Goal: Task Accomplishment & Management: Manage account settings

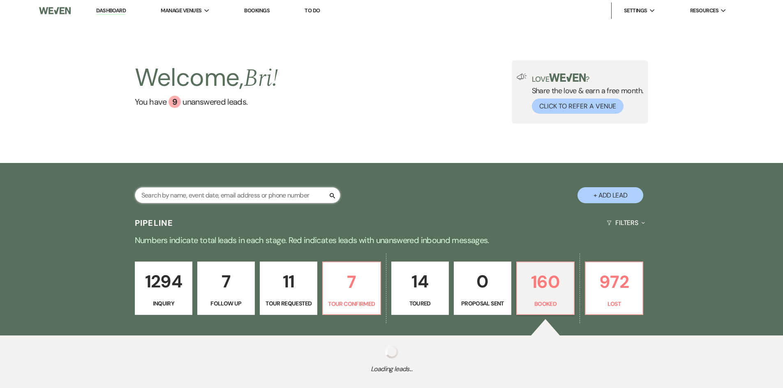
click at [245, 192] on input "text" at bounding box center [237, 195] width 205 height 16
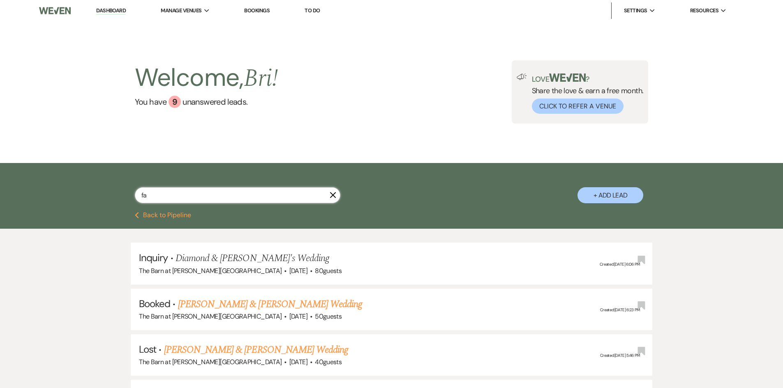
type input "f"
type input "april"
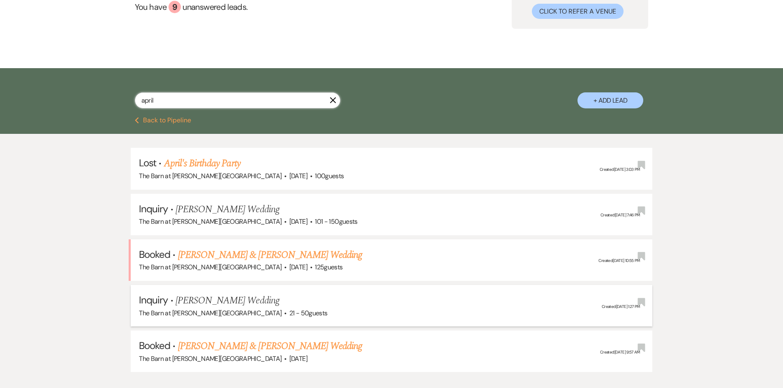
scroll to position [123, 0]
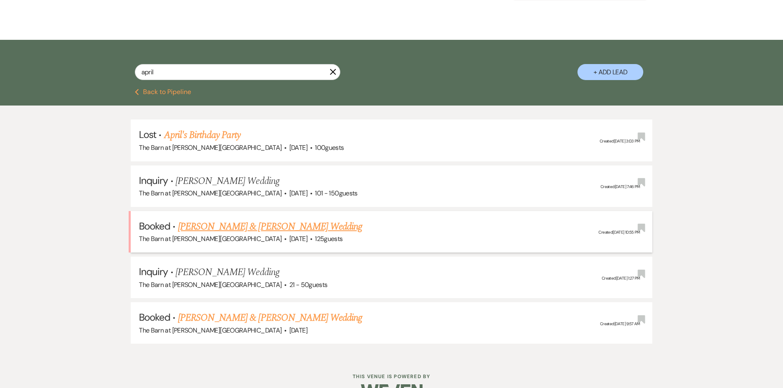
click at [263, 228] on link "Zack Wasser & April Gerber's Wedding" at bounding box center [270, 226] width 184 height 15
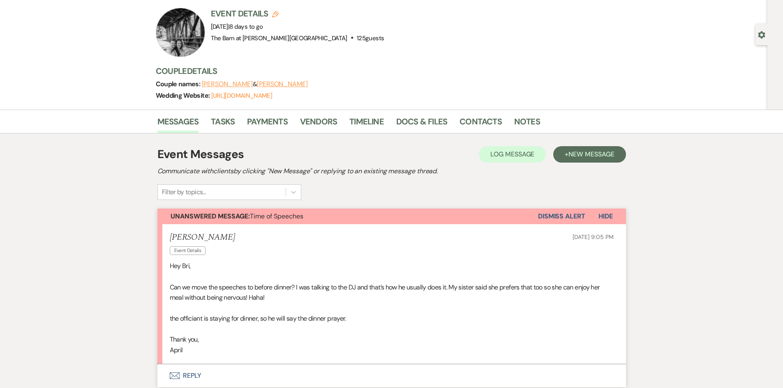
scroll to position [164, 0]
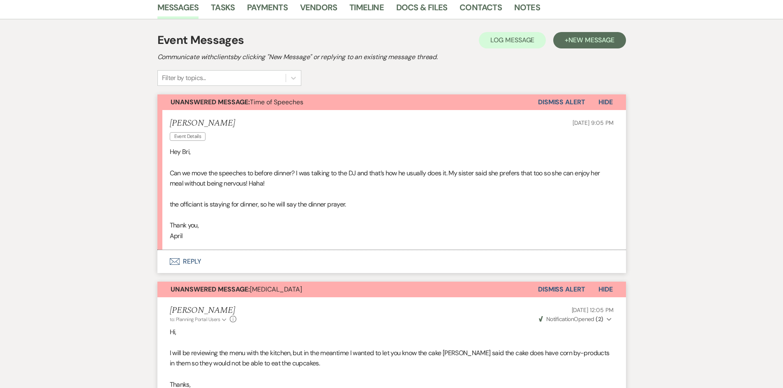
click at [193, 265] on button "Envelope Reply" at bounding box center [391, 261] width 468 height 23
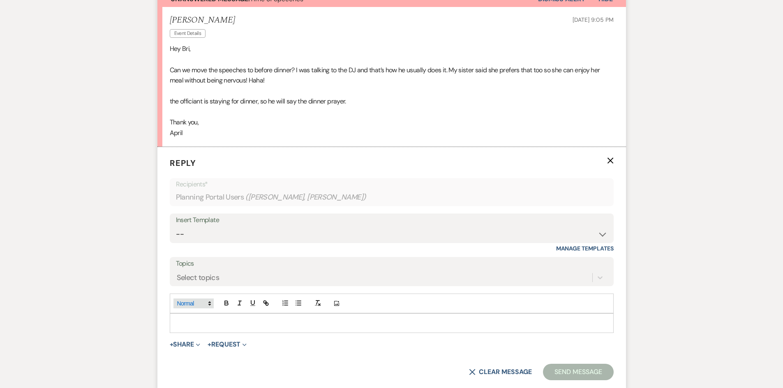
scroll to position [305, 0]
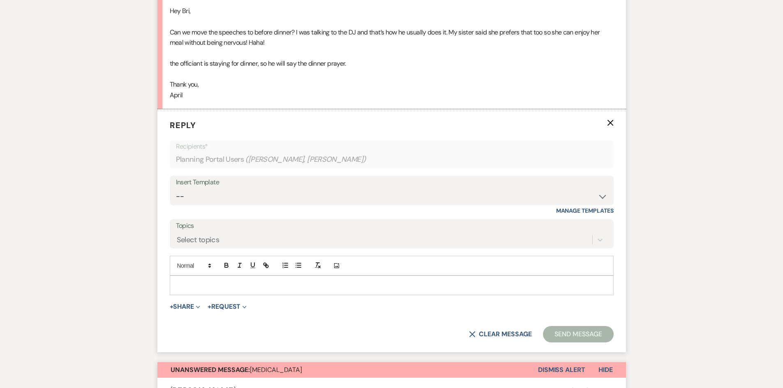
click at [203, 291] on div at bounding box center [391, 285] width 443 height 19
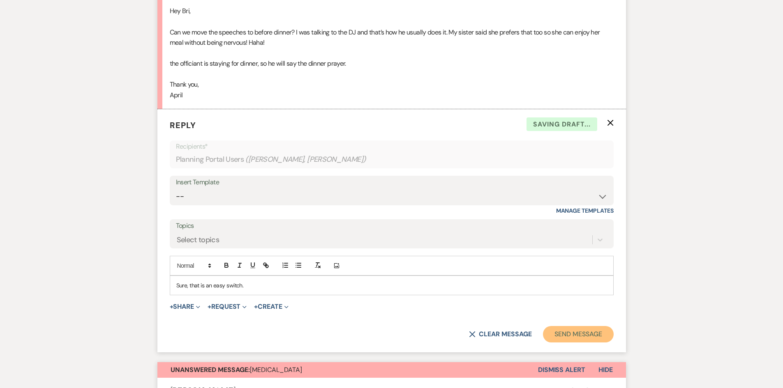
click at [598, 338] on button "Send Message" at bounding box center [578, 334] width 70 height 16
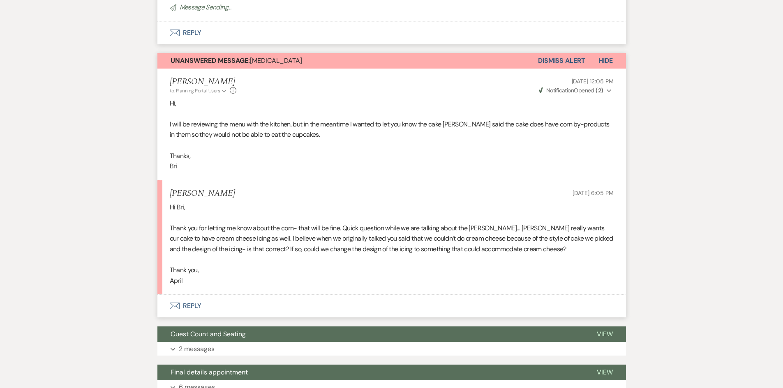
scroll to position [470, 0]
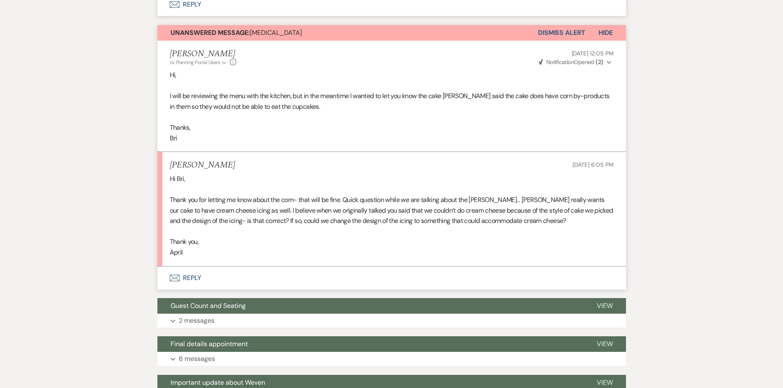
click at [191, 281] on button "Envelope Reply" at bounding box center [391, 278] width 468 height 23
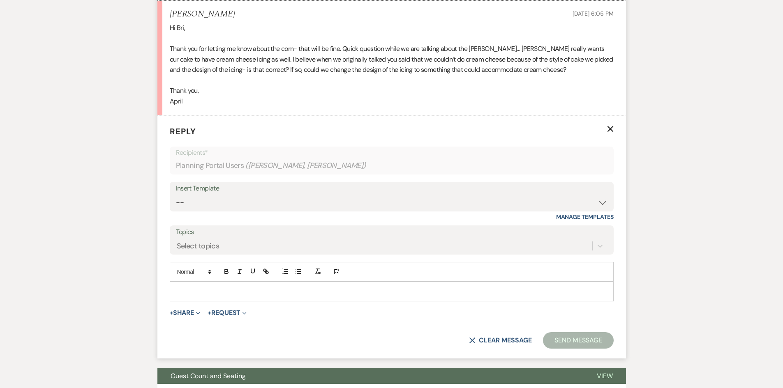
scroll to position [664, 0]
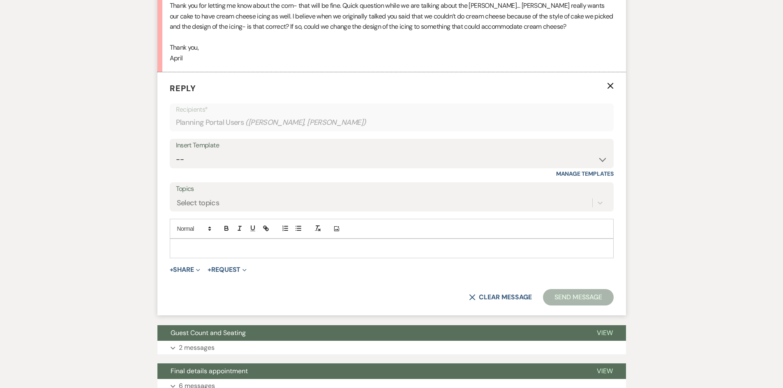
click at [218, 256] on div at bounding box center [391, 248] width 443 height 19
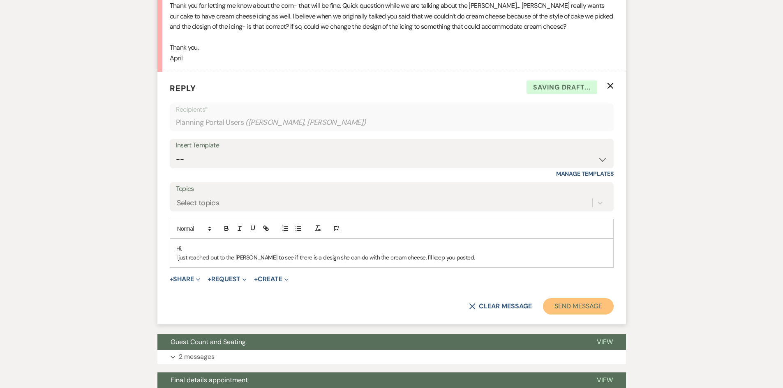
click at [570, 308] on button "Send Message" at bounding box center [578, 306] width 70 height 16
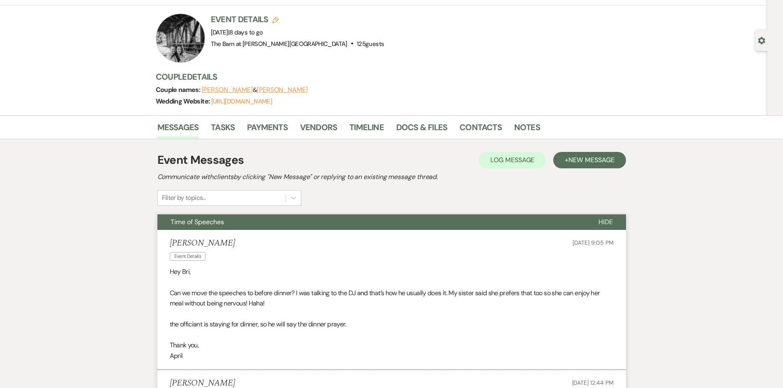
scroll to position [0, 0]
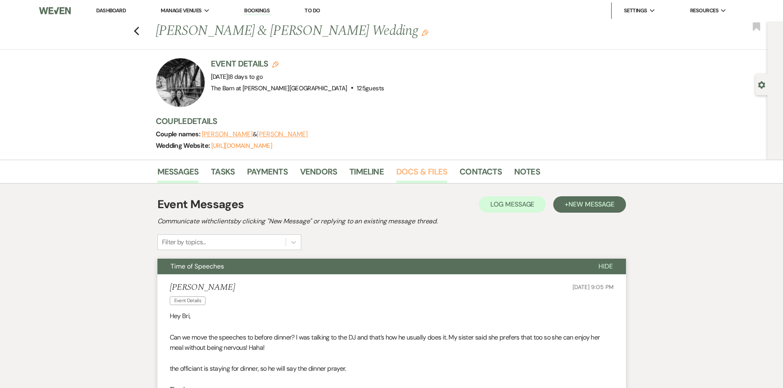
click at [426, 171] on link "Docs & Files" at bounding box center [421, 174] width 51 height 18
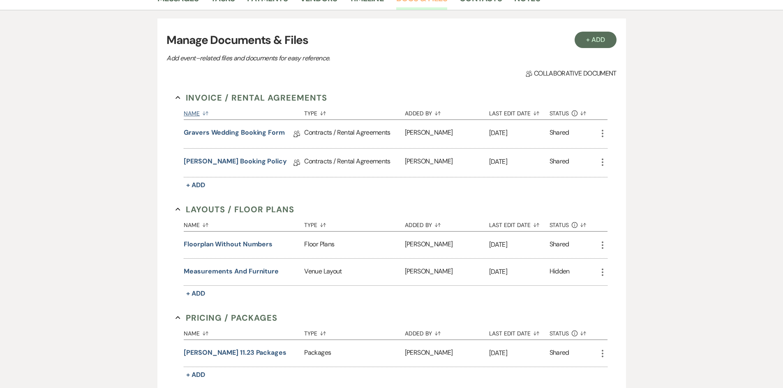
scroll to position [205, 0]
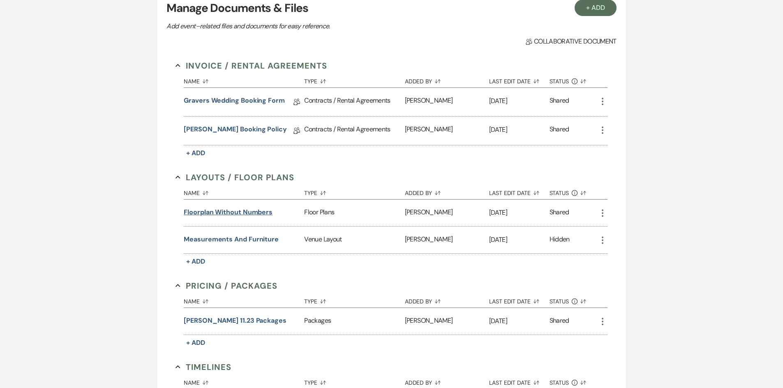
click at [228, 208] on button "Floorplan without numbers" at bounding box center [228, 212] width 89 height 10
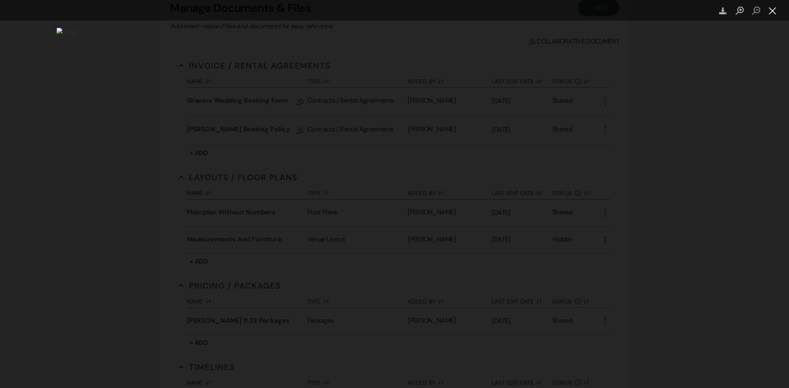
click at [776, 14] on button "Close lightbox" at bounding box center [772, 11] width 16 height 14
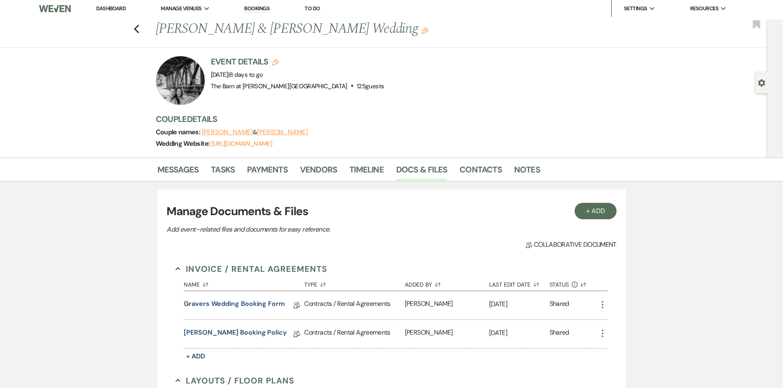
scroll to position [0, 0]
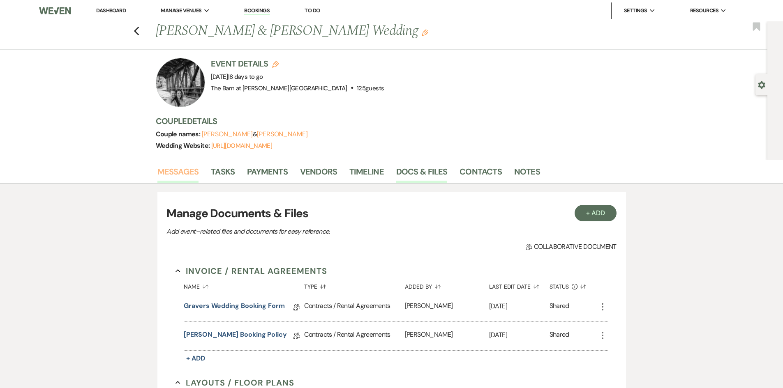
click at [175, 168] on link "Messages" at bounding box center [177, 174] width 41 height 18
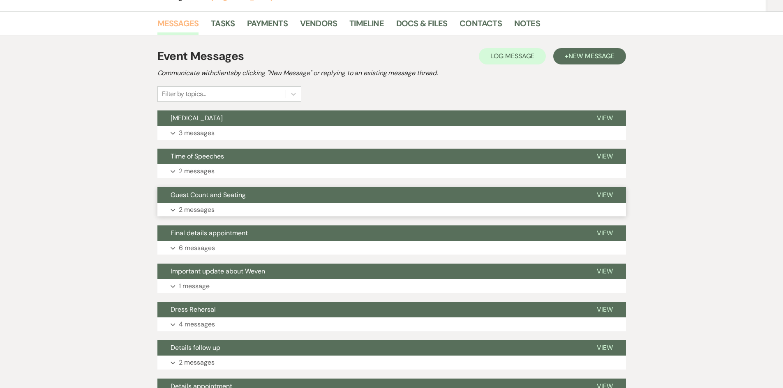
scroll to position [164, 0]
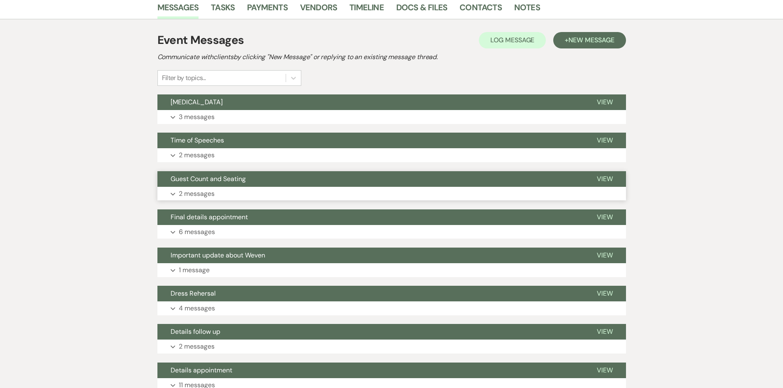
click at [302, 186] on button "Guest Count and Seating" at bounding box center [370, 179] width 426 height 16
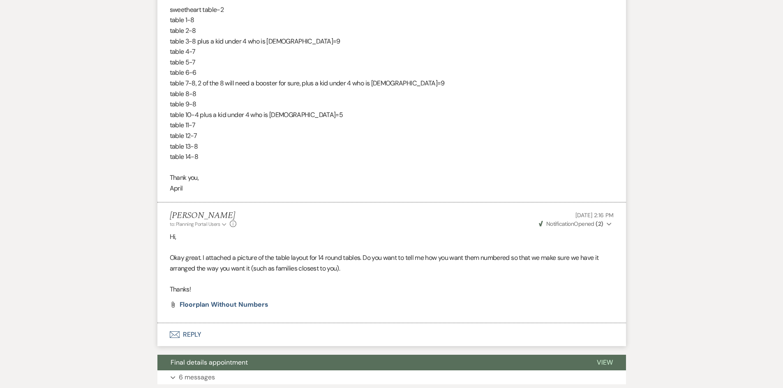
scroll to position [493, 0]
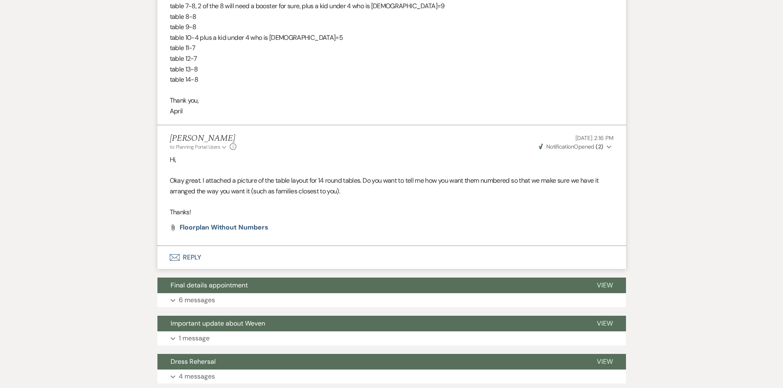
click at [182, 269] on button "Envelope Reply" at bounding box center [391, 257] width 468 height 23
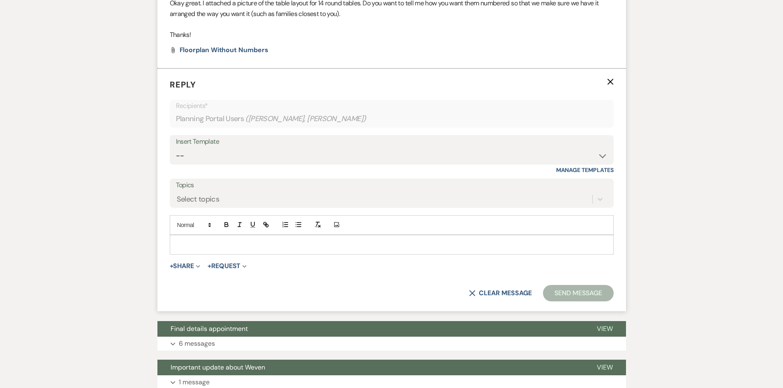
scroll to position [718, 0]
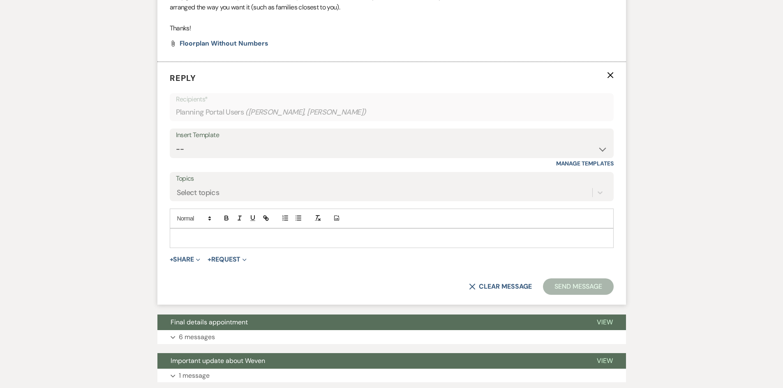
click at [203, 243] on p at bounding box center [391, 238] width 430 height 9
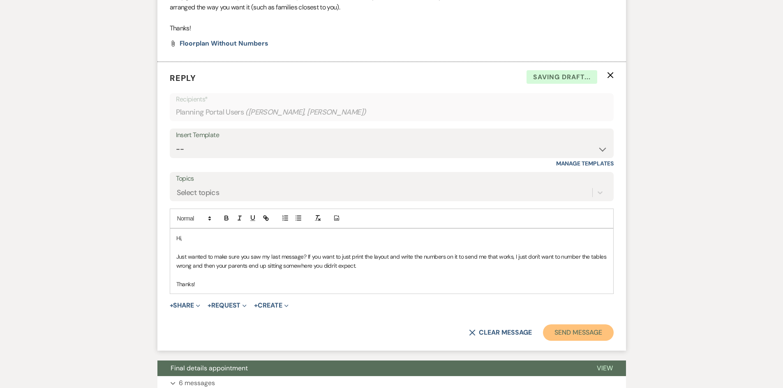
click at [599, 339] on button "Send Message" at bounding box center [578, 333] width 70 height 16
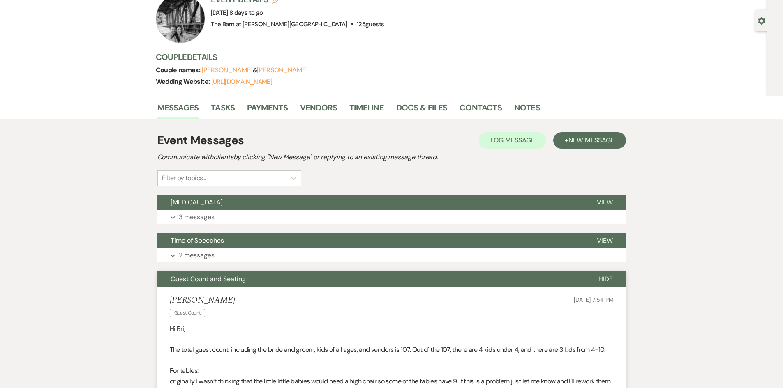
scroll to position [0, 0]
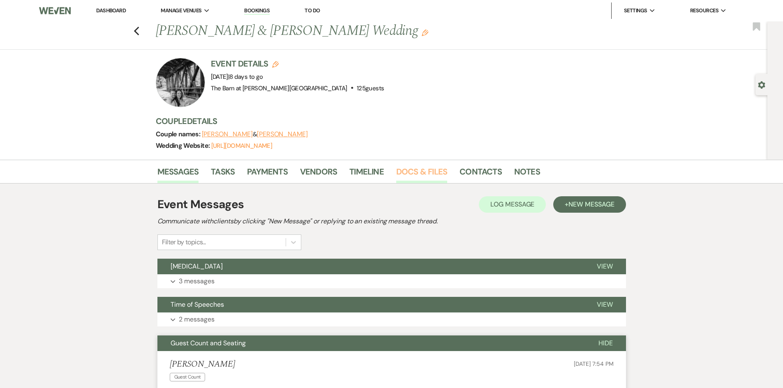
click at [434, 166] on link "Docs & Files" at bounding box center [421, 174] width 51 height 18
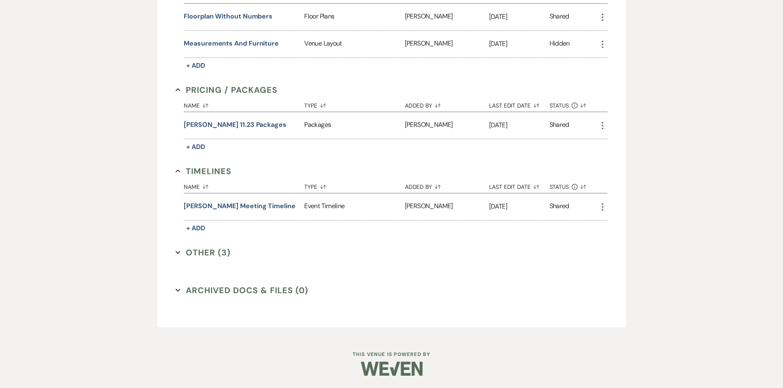
click at [221, 252] on button "Other (3) Expand" at bounding box center [202, 252] width 55 height 12
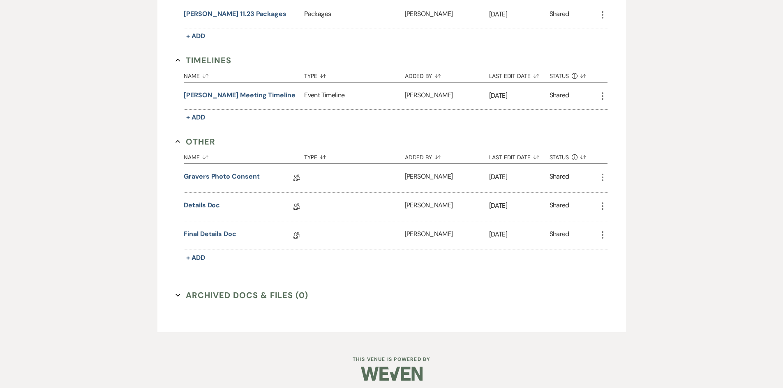
scroll to position [517, 0]
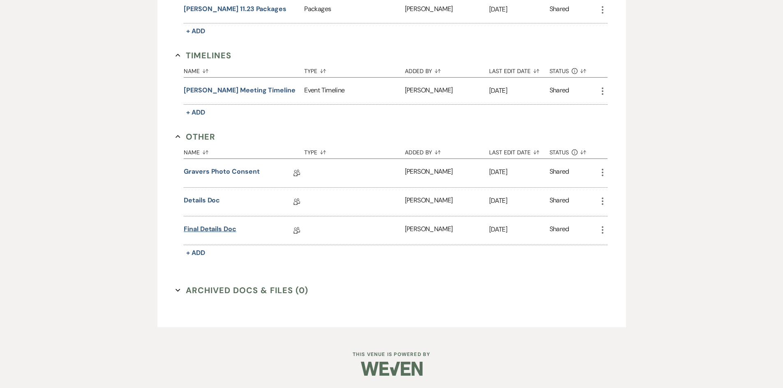
click at [226, 231] on link "Final details doc" at bounding box center [210, 230] width 53 height 13
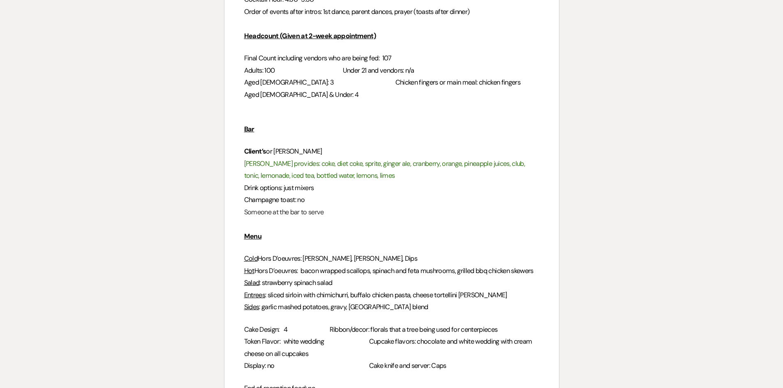
scroll to position [123, 0]
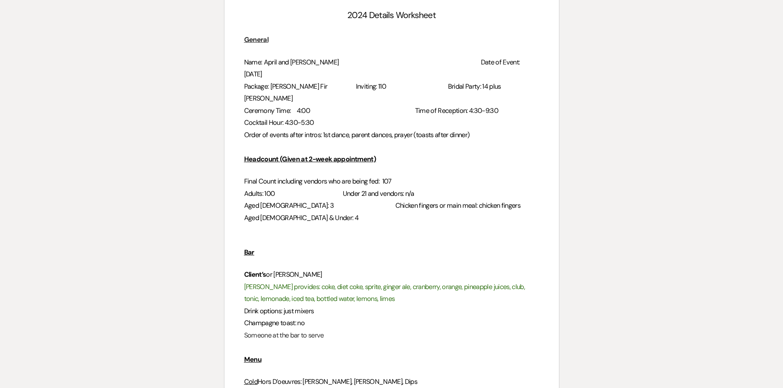
drag, startPoint x: 395, startPoint y: 159, endPoint x: 384, endPoint y: 159, distance: 11.1
click at [384, 177] on span "Final Count including vendors who are being fed: 107" at bounding box center [317, 181] width 147 height 9
click at [393, 224] on h3 at bounding box center [391, 230] width 295 height 12
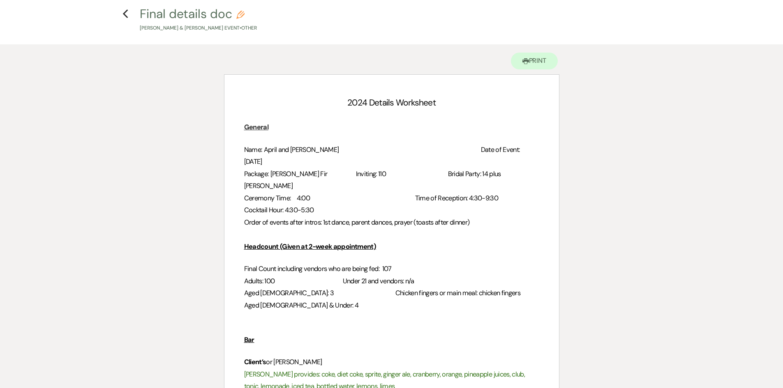
scroll to position [0, 0]
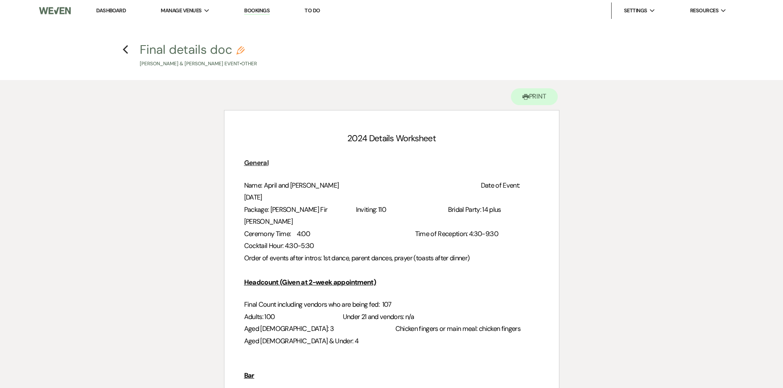
drag, startPoint x: 131, startPoint y: 51, endPoint x: 110, endPoint y: 53, distance: 20.6
click at [131, 51] on h4 "Previous Final details doc Pencil Zack Wasser & April Gerber's Event • Other" at bounding box center [392, 54] width 592 height 27
click at [123, 51] on icon "Previous" at bounding box center [125, 50] width 6 height 10
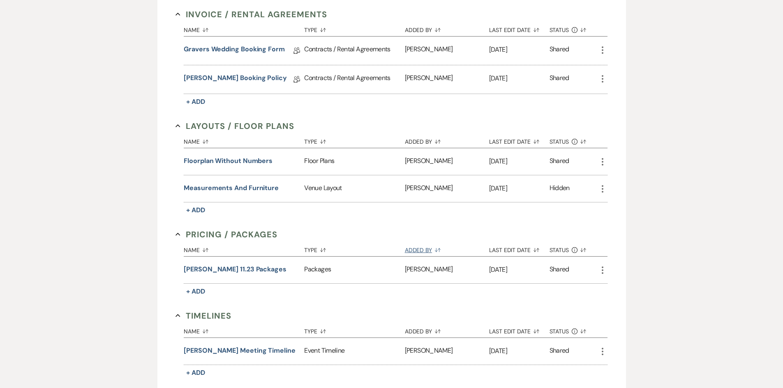
scroll to position [114, 0]
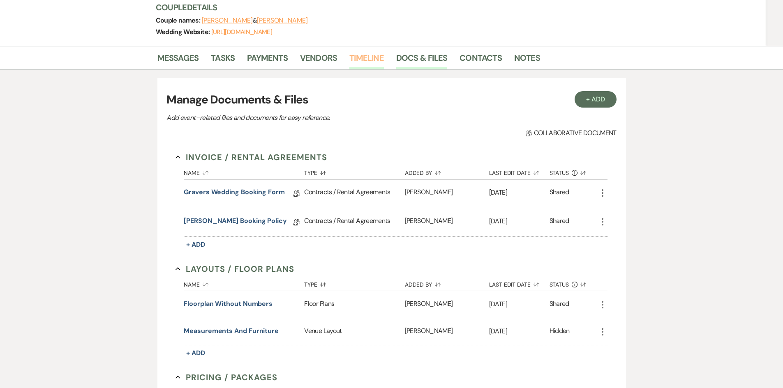
click at [370, 60] on link "Timeline" at bounding box center [366, 60] width 35 height 18
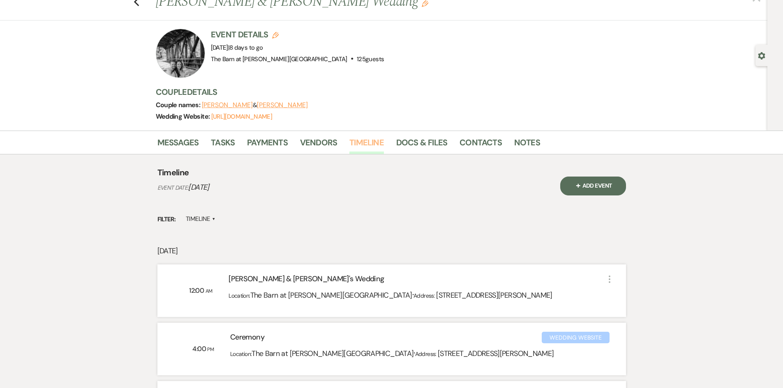
scroll to position [41, 0]
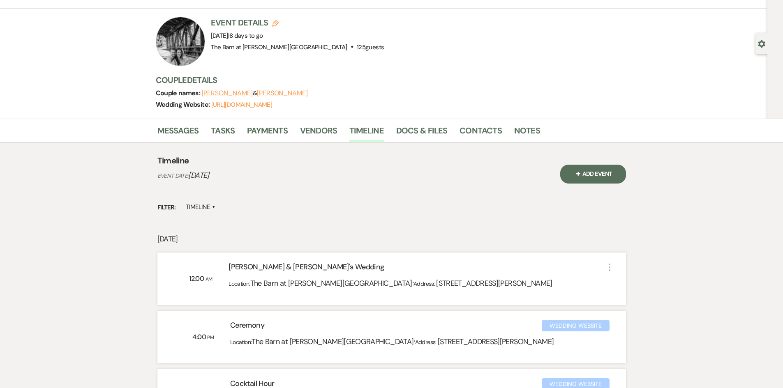
click at [602, 173] on button "+ Add Event" at bounding box center [593, 174] width 66 height 19
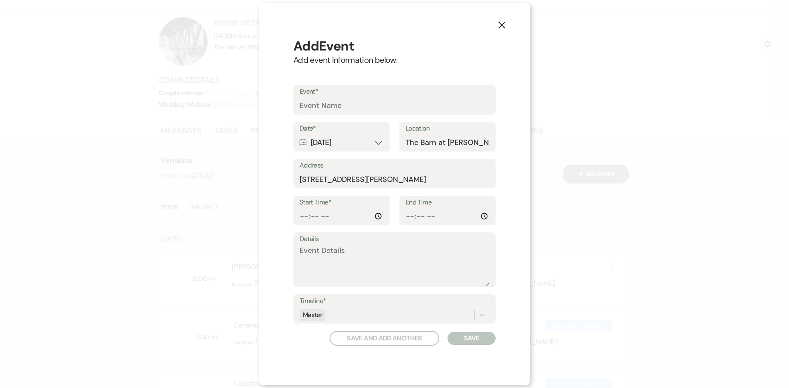
click at [378, 142] on div "Calendar Aug 29, 2025 Expand" at bounding box center [341, 143] width 84 height 16
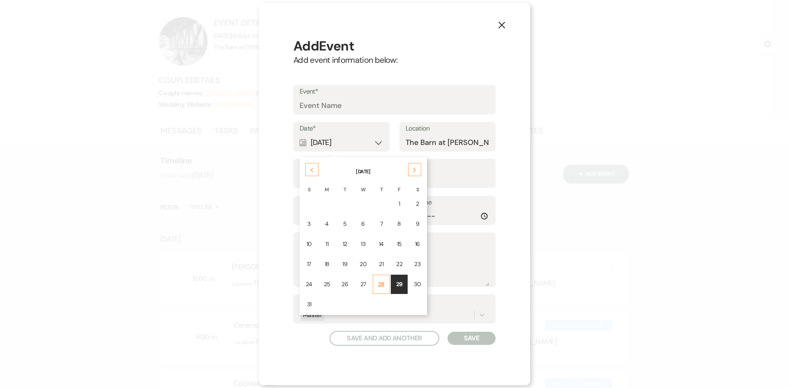
click at [383, 282] on div "28" at bounding box center [381, 284] width 7 height 9
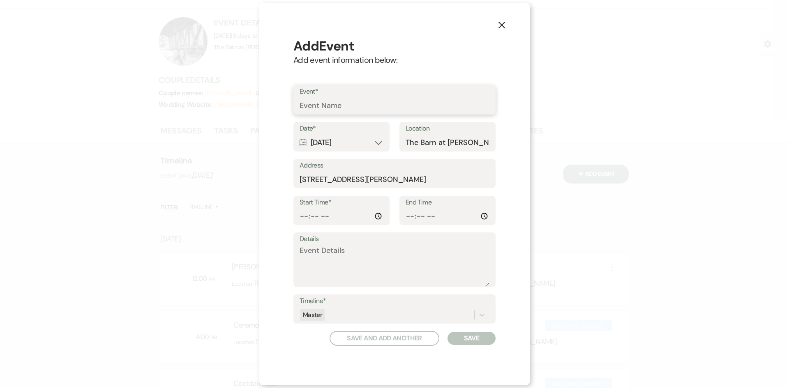
click at [382, 98] on input "Event*" at bounding box center [394, 106] width 190 height 16
type input "[PERSON_NAME] setup"
click at [375, 220] on input "Start Time*" at bounding box center [341, 216] width 84 height 16
type input "12:00"
click at [472, 334] on button "Save" at bounding box center [471, 338] width 48 height 13
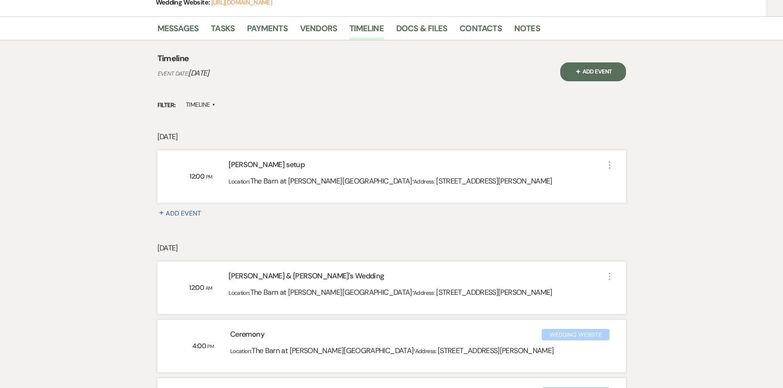
scroll to position [82, 0]
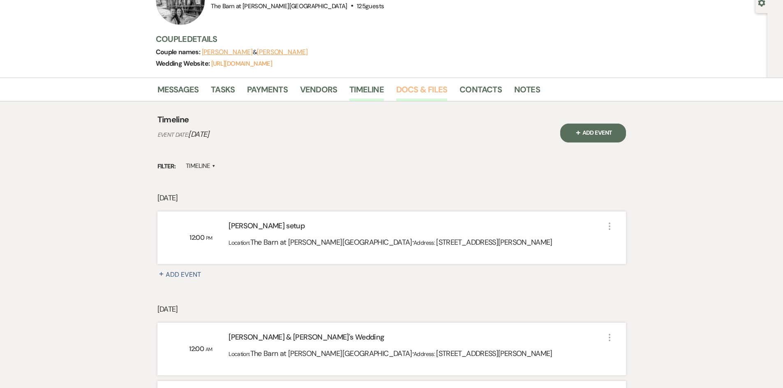
click at [431, 95] on link "Docs & Files" at bounding box center [421, 92] width 51 height 18
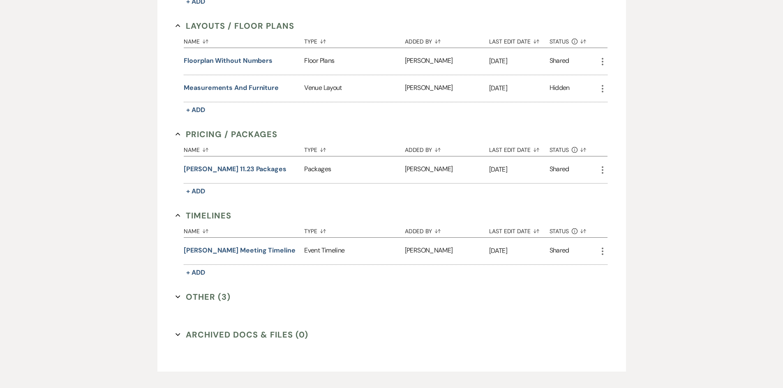
scroll to position [401, 0]
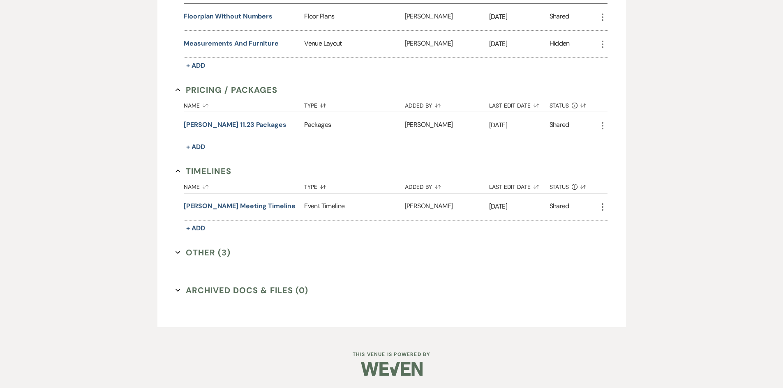
click at [213, 250] on button "Other (3) Expand" at bounding box center [202, 252] width 55 height 12
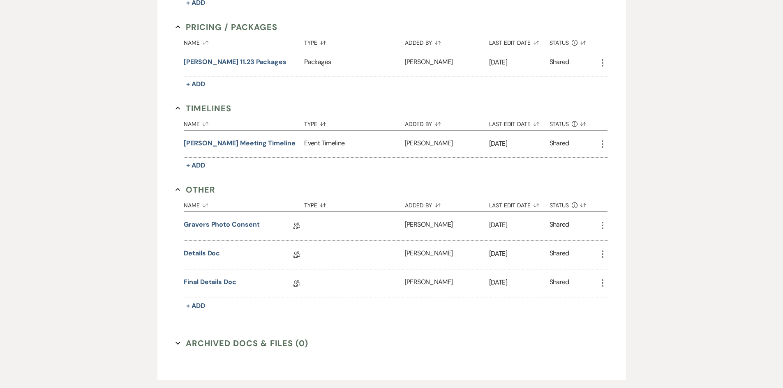
scroll to position [517, 0]
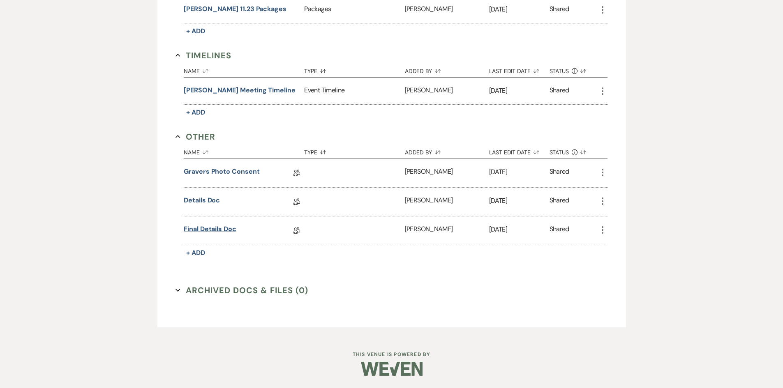
click at [215, 232] on link "Final details doc" at bounding box center [210, 230] width 53 height 13
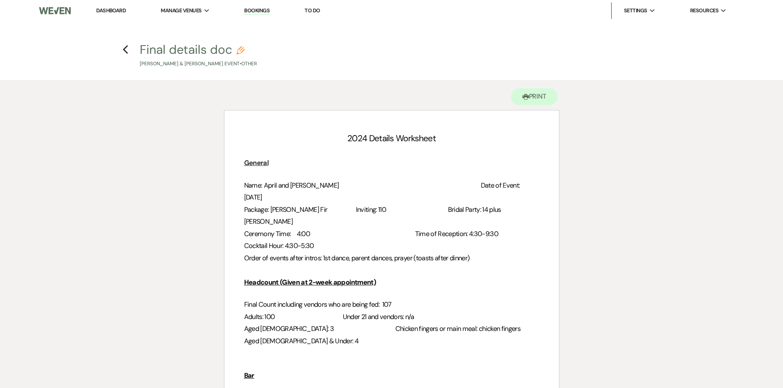
click at [121, 46] on h4 "Previous Final details doc Pencil Zack Wasser & April Gerber's Event • Other" at bounding box center [392, 54] width 592 height 27
click at [127, 51] on icon "Previous" at bounding box center [125, 50] width 6 height 10
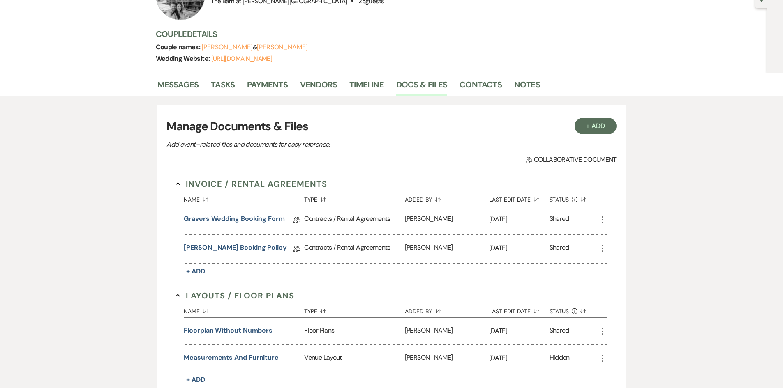
scroll to position [73, 0]
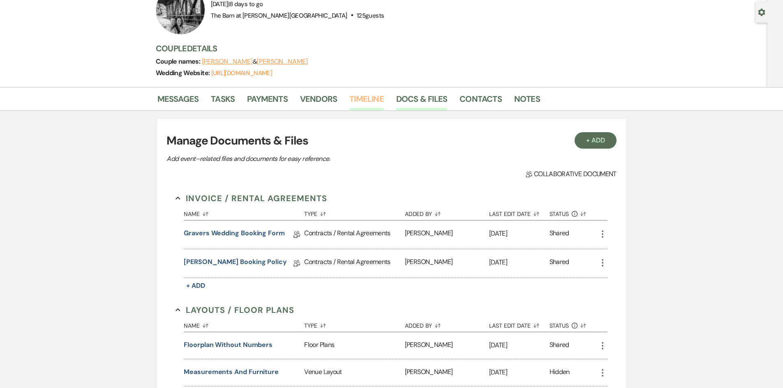
click at [377, 106] on link "Timeline" at bounding box center [366, 101] width 35 height 18
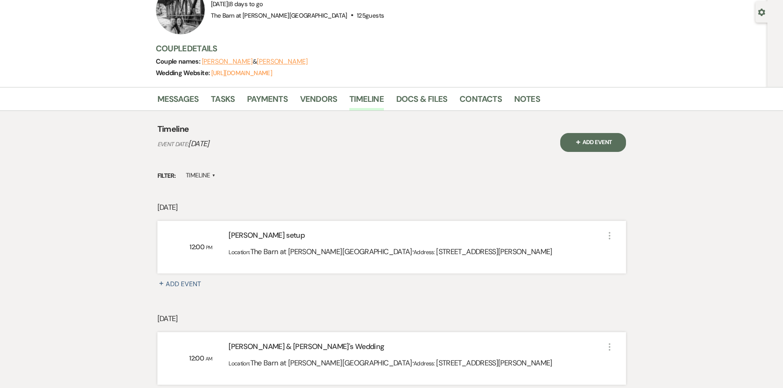
click at [594, 142] on button "+ Add Event" at bounding box center [593, 142] width 66 height 19
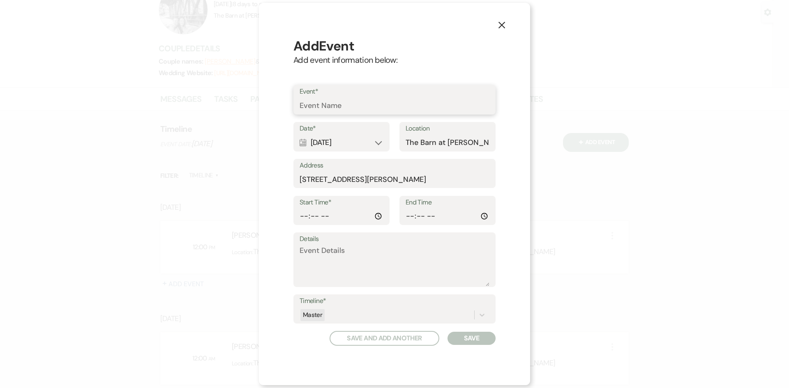
click at [359, 101] on input "Event*" at bounding box center [394, 106] width 190 height 16
type input "Rehearsal"
click at [322, 145] on div "Calendar Aug 29, 2025 Expand" at bounding box center [341, 143] width 84 height 16
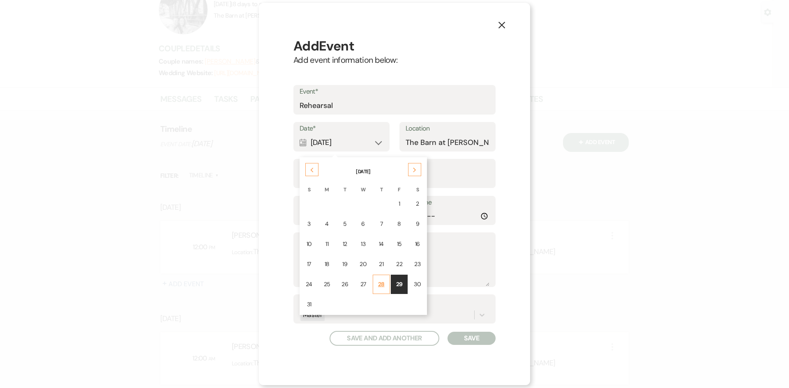
click at [382, 278] on td "28" at bounding box center [381, 284] width 17 height 19
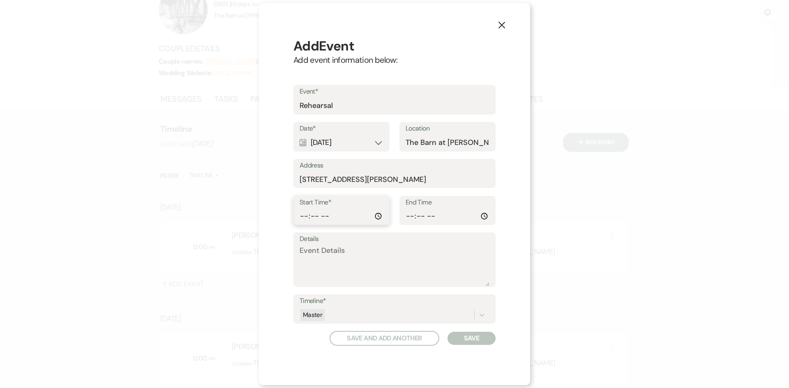
click at [320, 215] on input "Start Time*" at bounding box center [341, 216] width 84 height 16
click at [384, 218] on div "Start Time*" at bounding box center [341, 211] width 96 height 30
click at [378, 217] on input "Start Time*" at bounding box center [341, 216] width 83 height 16
type input "16:00"
click at [465, 345] on button "Save" at bounding box center [471, 338] width 48 height 13
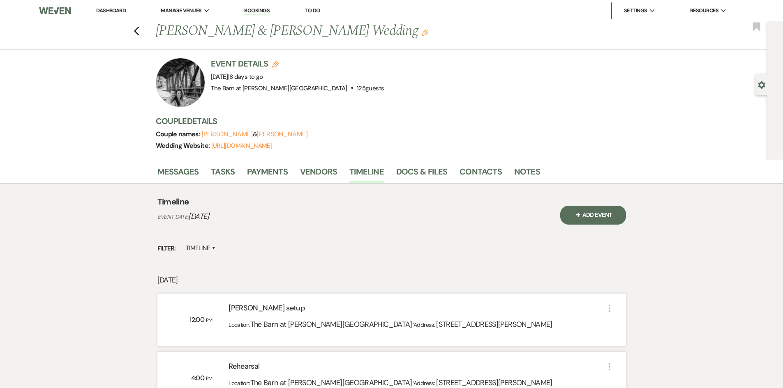
click at [115, 11] on link "Dashboard" at bounding box center [111, 10] width 30 height 7
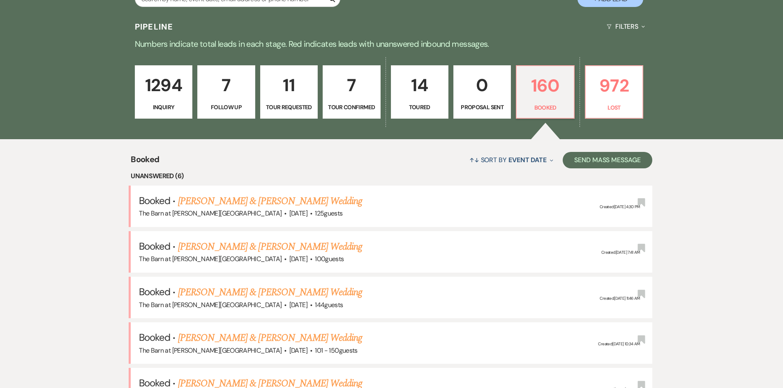
scroll to position [205, 0]
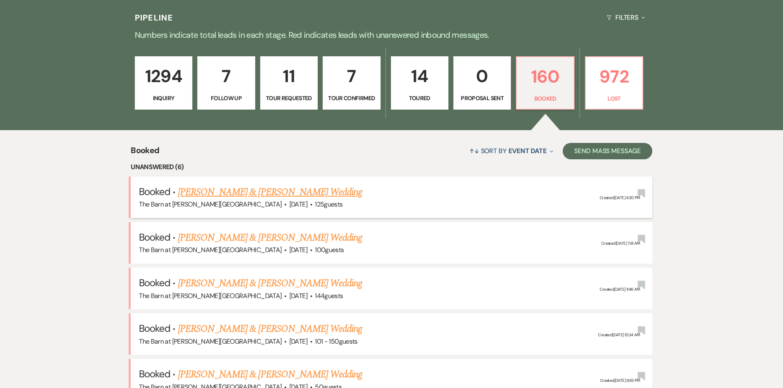
click at [237, 199] on div "The Barn at Graver's Tree Farm · Aug 30, 2025 · 125 guests" at bounding box center [391, 204] width 505 height 11
click at [260, 195] on link "Tyler Konopa & Miranda's Wedding" at bounding box center [270, 192] width 184 height 15
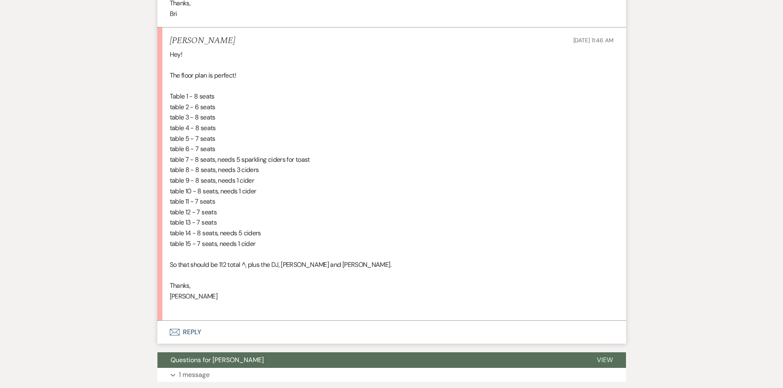
scroll to position [329, 0]
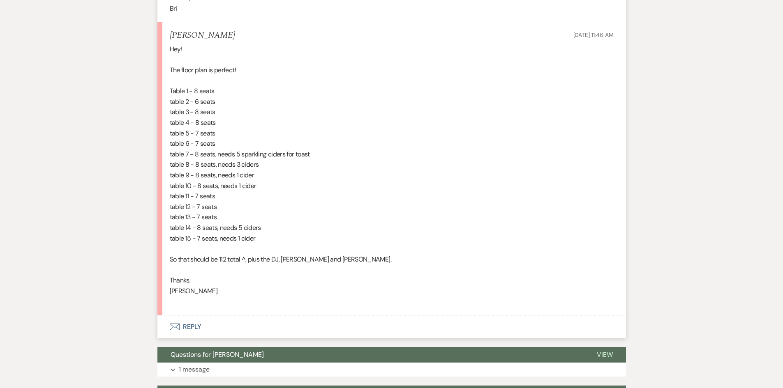
click at [194, 325] on button "Envelope Reply" at bounding box center [391, 326] width 468 height 23
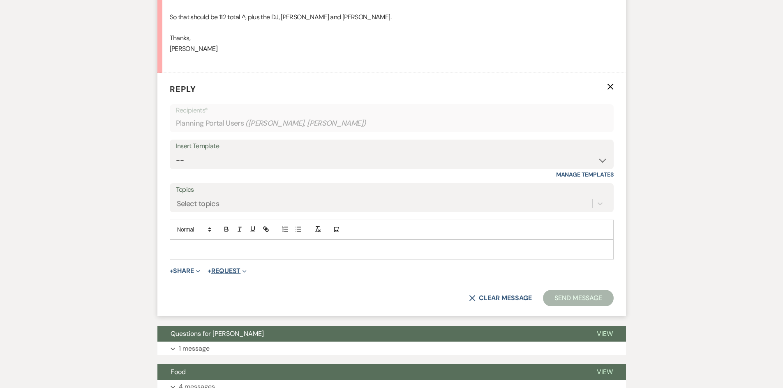
scroll to position [572, 0]
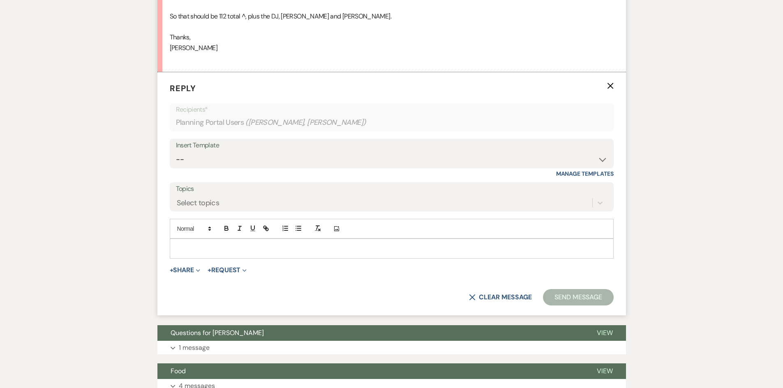
click at [237, 246] on p at bounding box center [391, 248] width 430 height 9
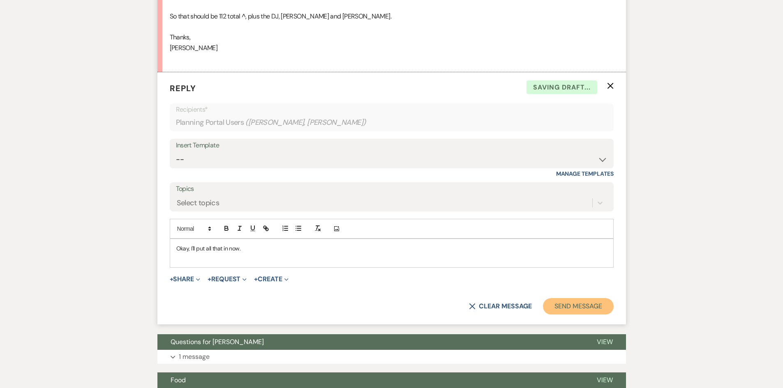
click at [550, 309] on button "Send Message" at bounding box center [578, 306] width 70 height 16
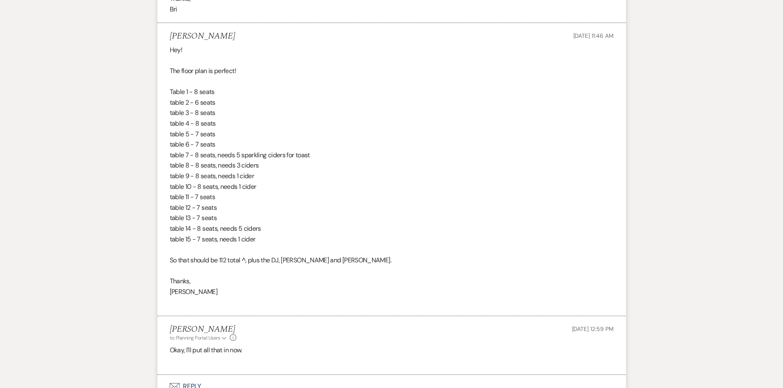
scroll to position [326, 0]
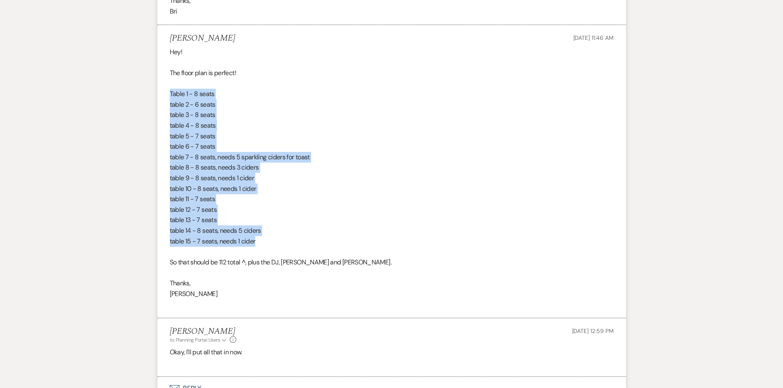
drag, startPoint x: 170, startPoint y: 94, endPoint x: 274, endPoint y: 236, distance: 176.9
click at [274, 236] on div "Hey! The floor plan is perfect! Table 1 - 8 seats table 2 - 6 seats table 3 - 8…" at bounding box center [392, 178] width 444 height 263
copy div "Table 1 - 8 seats table 2 - 6 seats table 3 - 8 seats table 4 - 8 seats table 5…"
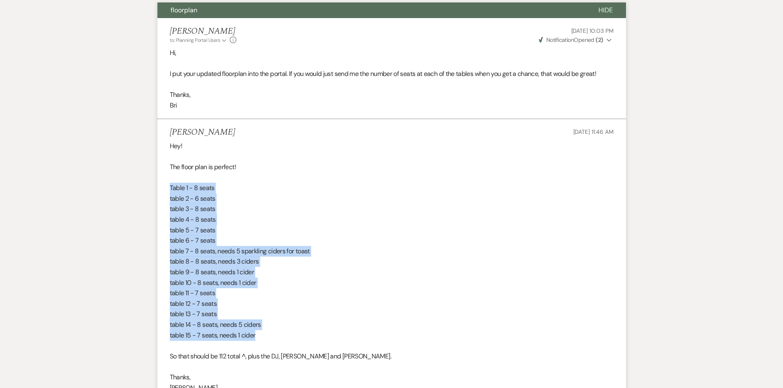
scroll to position [120, 0]
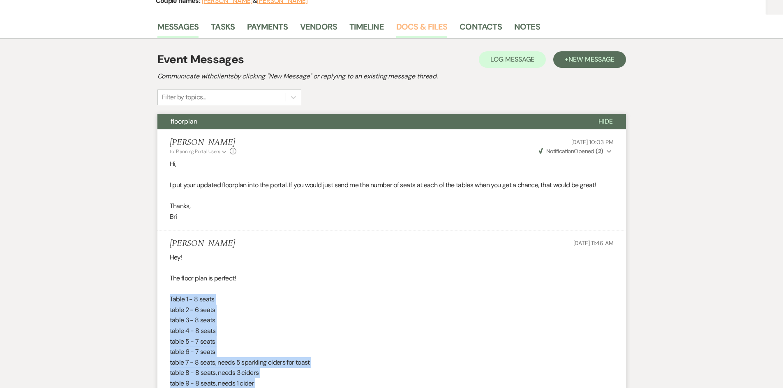
click at [410, 34] on link "Docs & Files" at bounding box center [421, 29] width 51 height 18
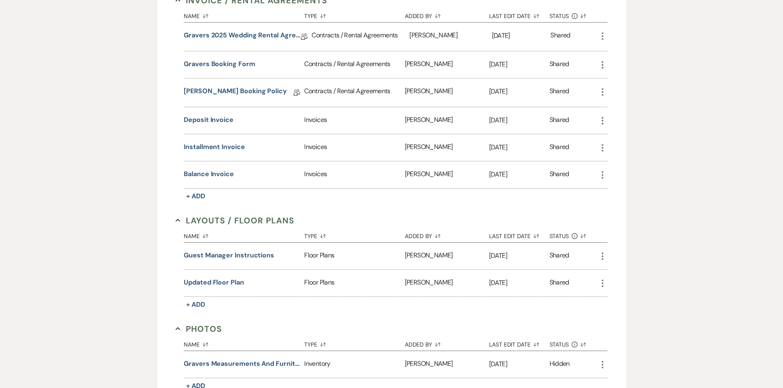
scroll to position [367, 0]
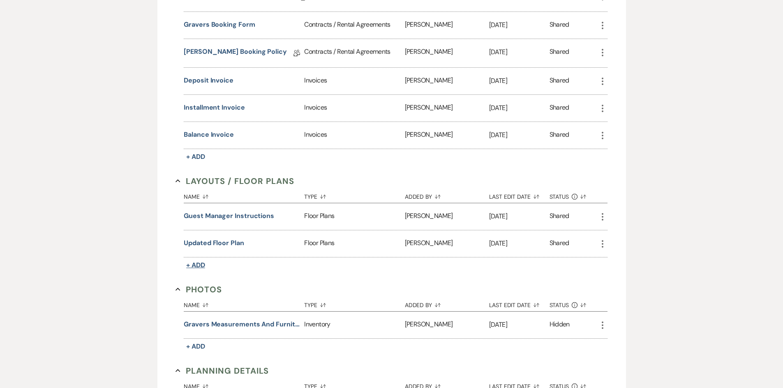
click at [190, 261] on span "+ Add" at bounding box center [195, 265] width 19 height 9
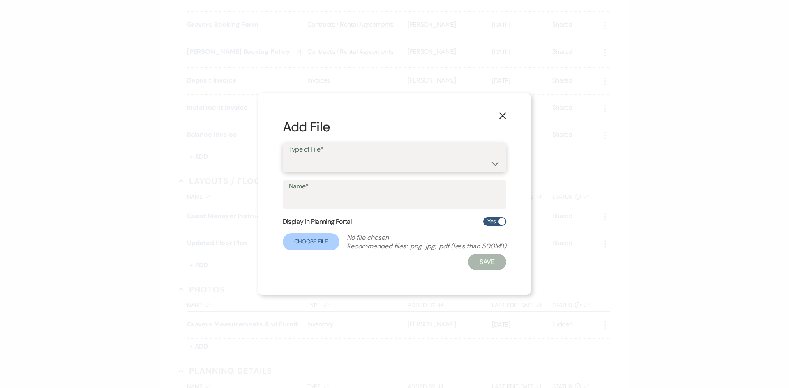
click at [314, 164] on select "Event Maps Floor Plans Rain Plan Seating Charts Venue Layout" at bounding box center [395, 164] width 212 height 16
select select "24"
click at [289, 156] on select "Event Maps Floor Plans Rain Plan Seating Charts Venue Layout" at bounding box center [395, 164] width 212 height 16
click at [333, 202] on input "Name*" at bounding box center [395, 201] width 212 height 16
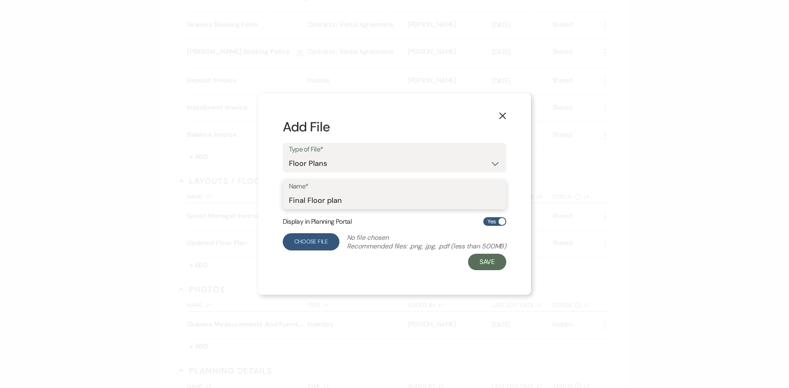
type input "Final Floor plan"
click at [310, 244] on label "Choose File" at bounding box center [311, 241] width 57 height 17
click at [0, 0] on input "Choose File" at bounding box center [0, 0] width 0 height 0
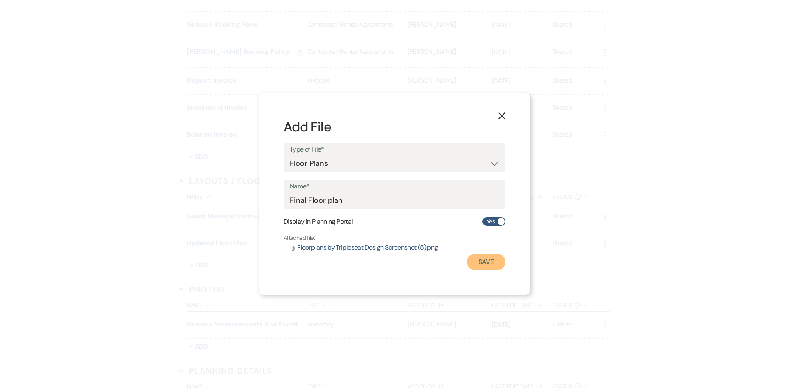
click at [476, 265] on button "Save" at bounding box center [486, 262] width 39 height 16
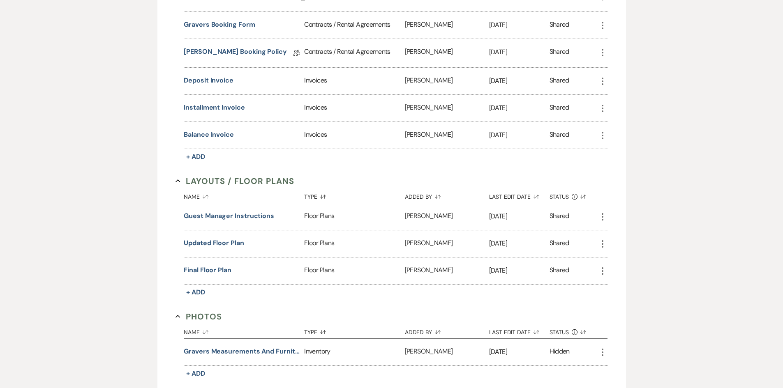
click at [601, 244] on icon "More" at bounding box center [602, 244] width 10 height 10
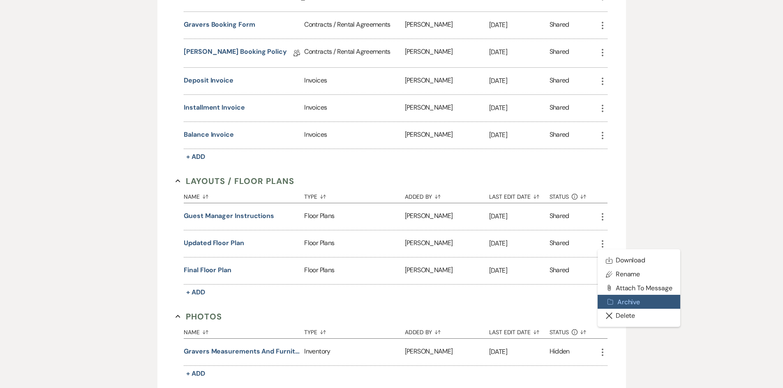
click at [615, 299] on button "Archive Archive" at bounding box center [638, 302] width 83 height 14
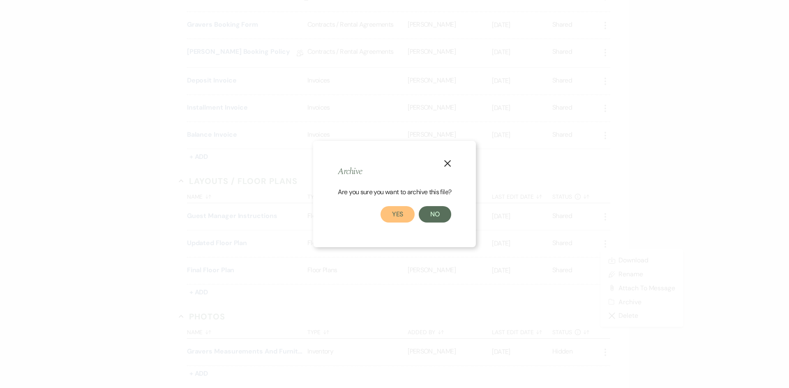
click at [410, 219] on button "Yes" at bounding box center [397, 214] width 35 height 16
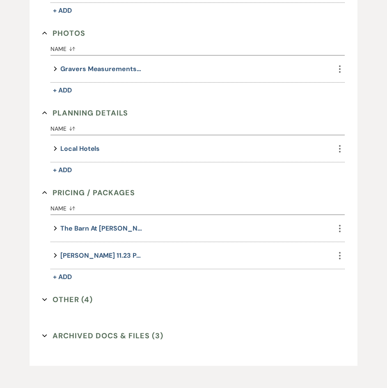
scroll to position [709, 0]
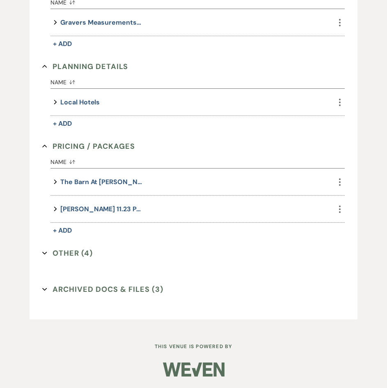
click at [71, 251] on button "Other (4) Expand" at bounding box center [67, 253] width 51 height 12
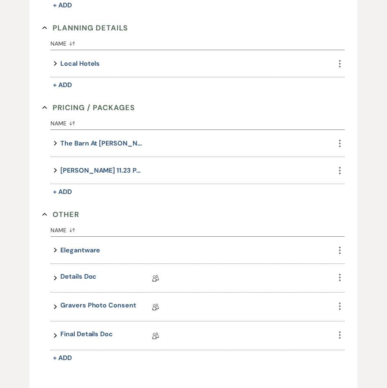
scroll to position [791, 0]
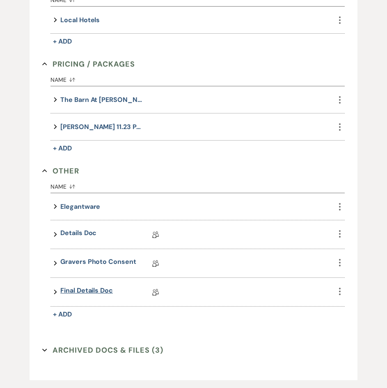
click at [87, 291] on link "Final Details Doc" at bounding box center [86, 291] width 53 height 13
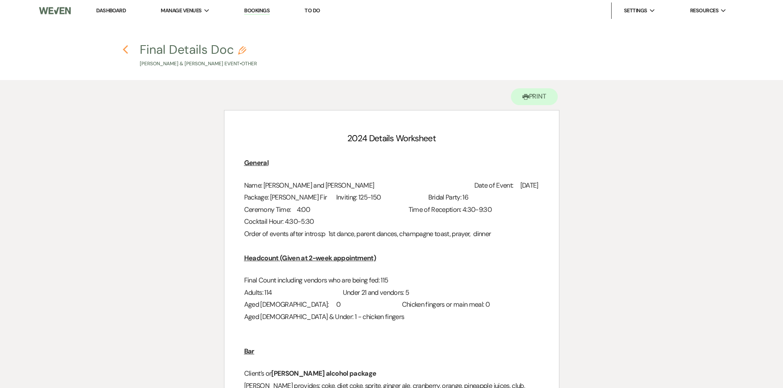
click at [126, 47] on use "button" at bounding box center [125, 49] width 5 height 9
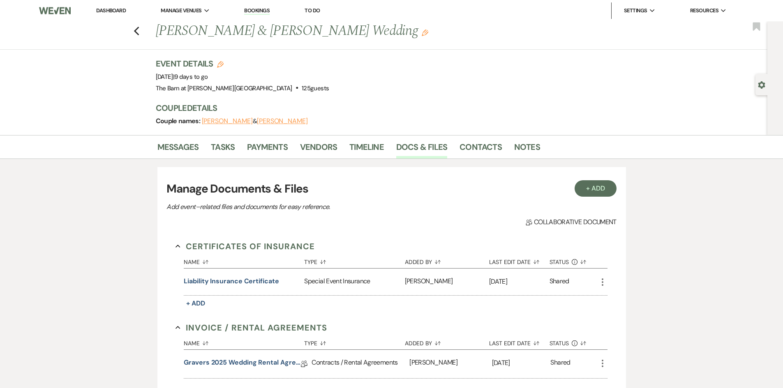
scroll to position [675, 0]
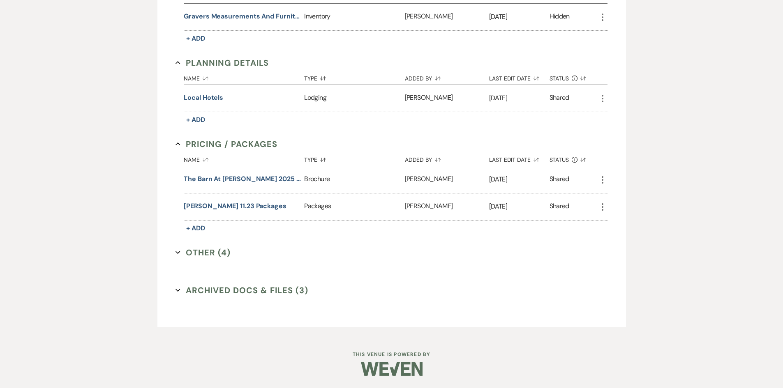
click at [209, 250] on button "Other (4) Expand" at bounding box center [202, 252] width 55 height 12
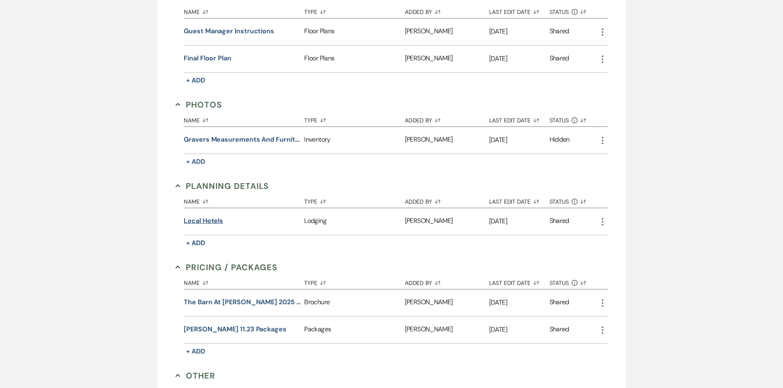
scroll to position [511, 0]
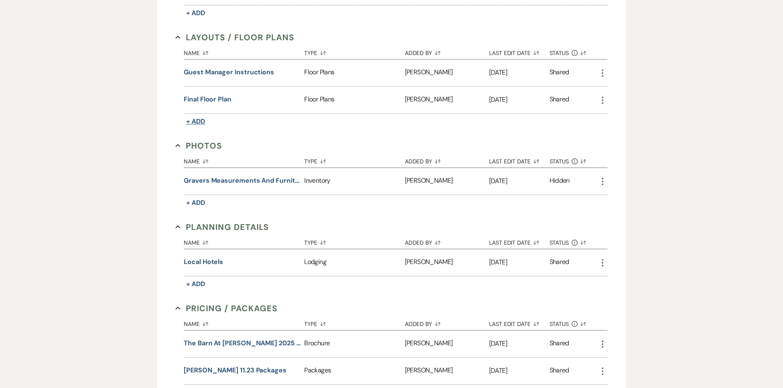
click at [199, 122] on span "+ Add" at bounding box center [195, 121] width 19 height 9
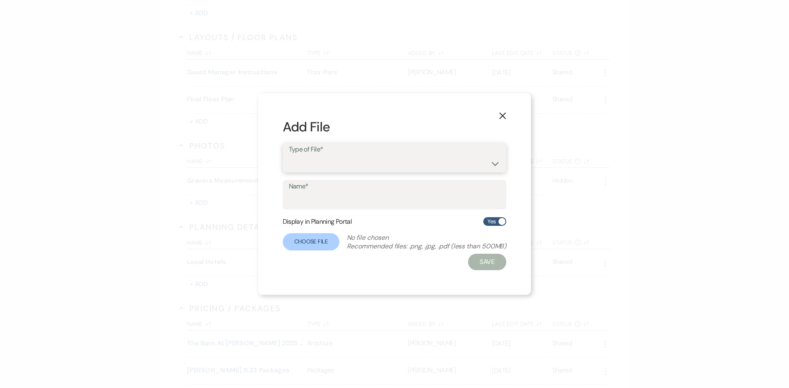
click at [308, 166] on select "Event Maps Floor Plans Rain Plan Seating Charts Venue Layout" at bounding box center [395, 164] width 212 height 16
select select "24"
click at [289, 156] on select "Event Maps Floor Plans Rain Plan Seating Charts Venue Layout" at bounding box center [395, 164] width 212 height 16
click at [319, 202] on input "Name*" at bounding box center [395, 201] width 212 height 16
type input "furniture order"
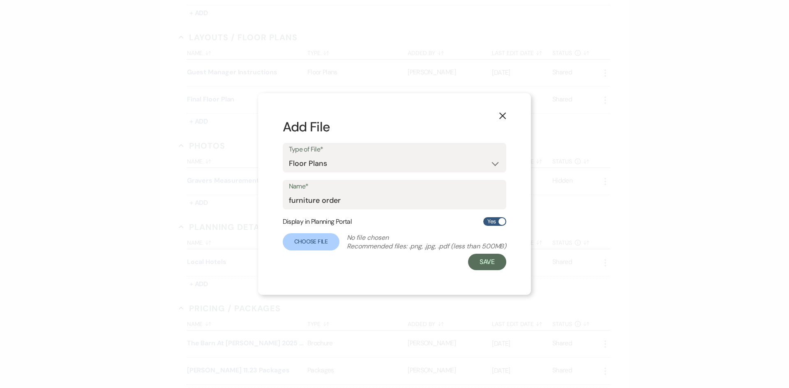
click at [494, 214] on form "Add File Type of File* Event Maps Floor Plans Rain Plan Seating Charts Venue La…" at bounding box center [395, 194] width 224 height 152
click at [495, 225] on label "Yes" at bounding box center [494, 221] width 23 height 9
click at [495, 225] on input "Yes" at bounding box center [494, 221] width 23 height 9
checkbox input "false"
click at [292, 244] on label "Choose File" at bounding box center [311, 241] width 57 height 17
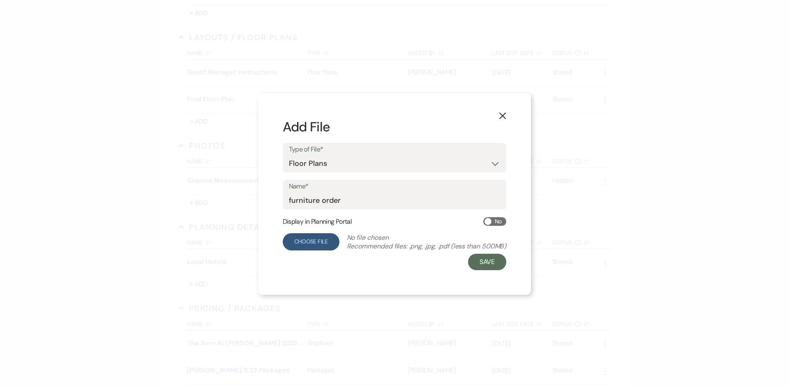
click at [0, 0] on input "Choose File" at bounding box center [0, 0] width 0 height 0
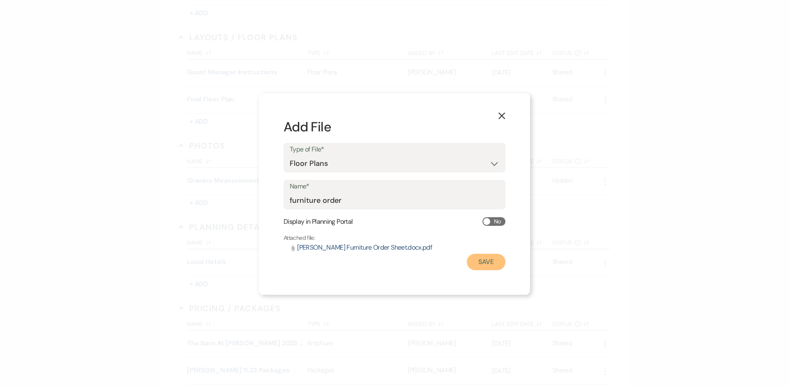
click at [487, 259] on button "Save" at bounding box center [486, 262] width 39 height 16
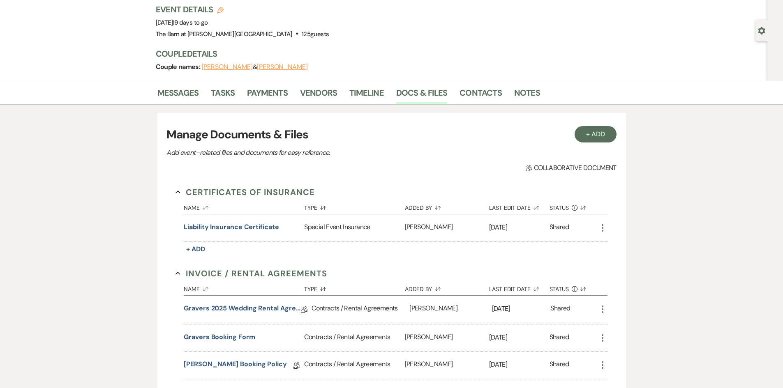
scroll to position [0, 0]
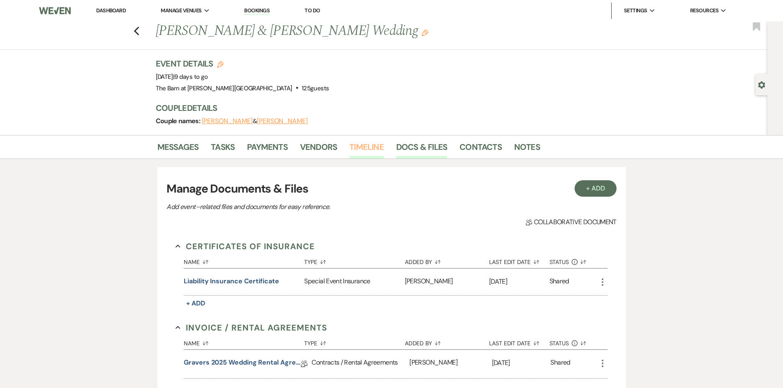
click at [380, 150] on link "Timeline" at bounding box center [366, 149] width 35 height 18
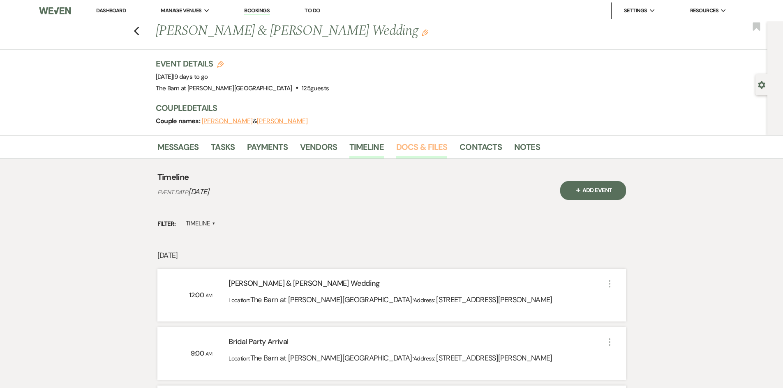
click at [408, 145] on link "Docs & Files" at bounding box center [421, 149] width 51 height 18
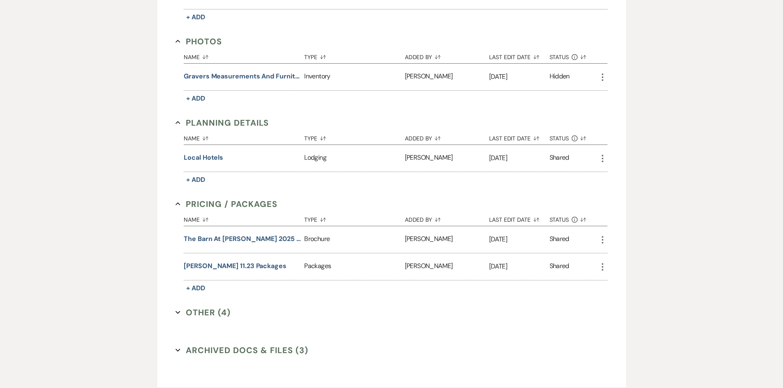
scroll to position [698, 0]
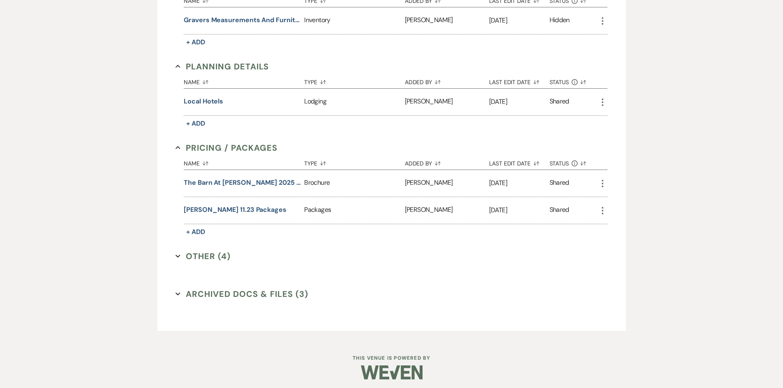
click at [200, 250] on button "Other (4) Expand" at bounding box center [202, 256] width 55 height 12
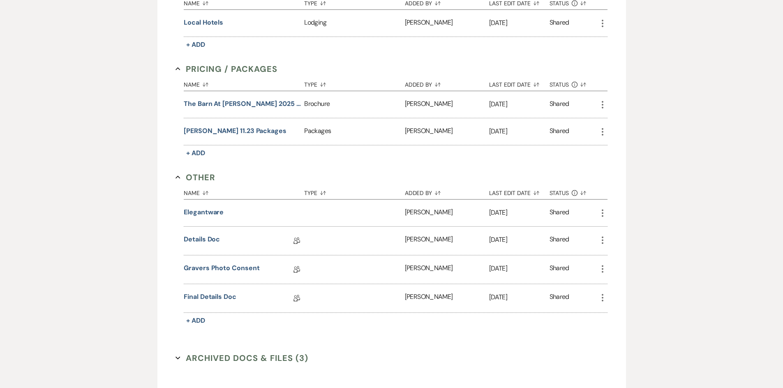
scroll to position [845, 0]
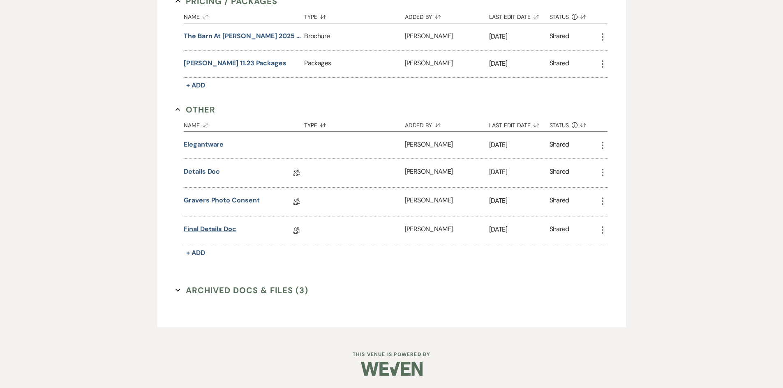
click at [214, 232] on link "Final Details Doc" at bounding box center [210, 230] width 53 height 13
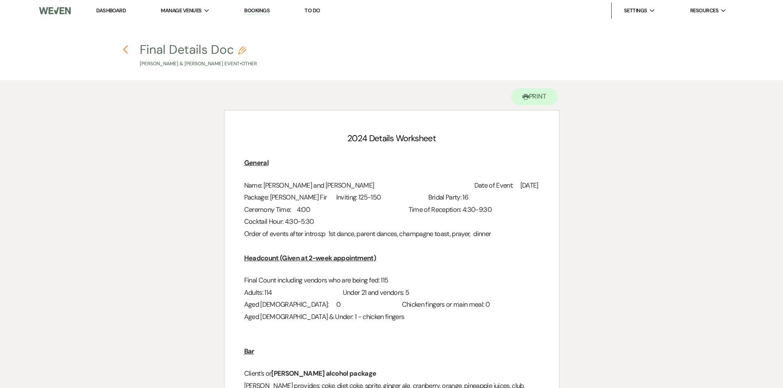
click at [126, 50] on icon "Previous" at bounding box center [125, 50] width 6 height 10
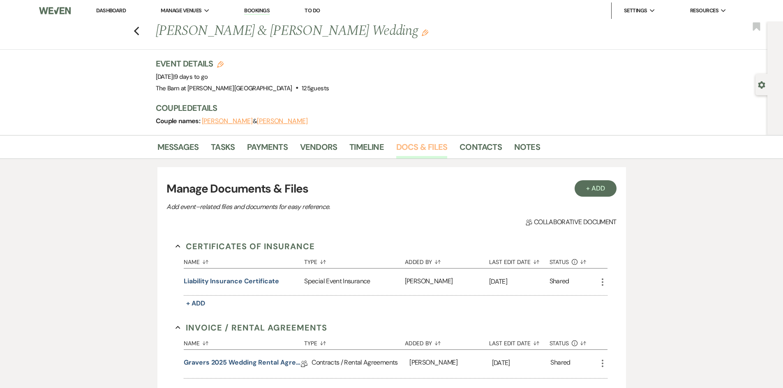
click at [423, 147] on link "Docs & Files" at bounding box center [421, 149] width 51 height 18
click at [364, 146] on link "Timeline" at bounding box center [366, 149] width 35 height 18
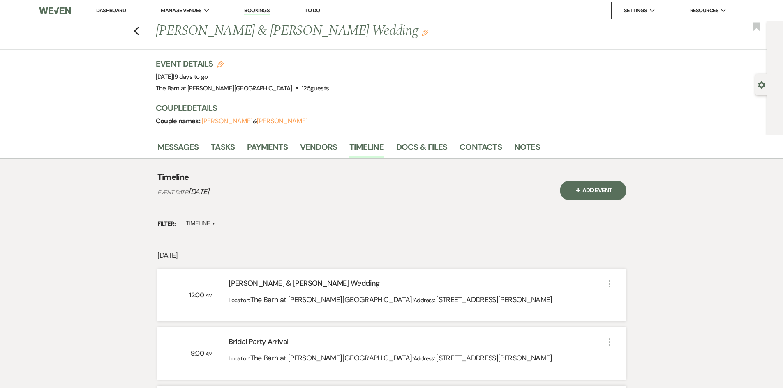
click at [576, 189] on span "+" at bounding box center [578, 190] width 8 height 8
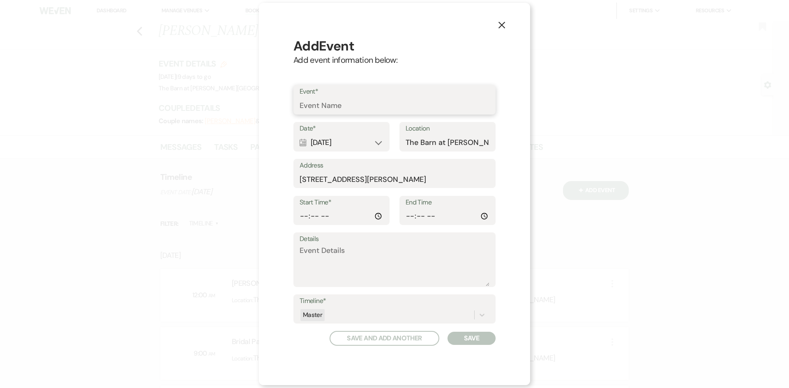
click at [333, 101] on input "Event*" at bounding box center [394, 106] width 190 height 16
type input "rehearsal"
click at [362, 146] on div "Calendar Aug 30, 2025 Expand" at bounding box center [341, 143] width 84 height 16
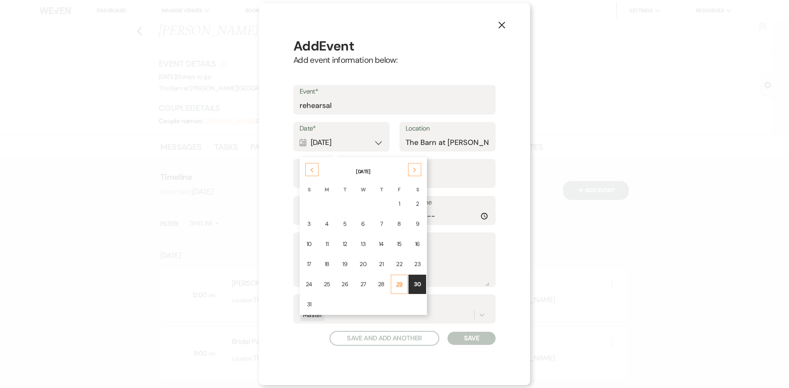
click at [396, 281] on div "29" at bounding box center [399, 284] width 7 height 9
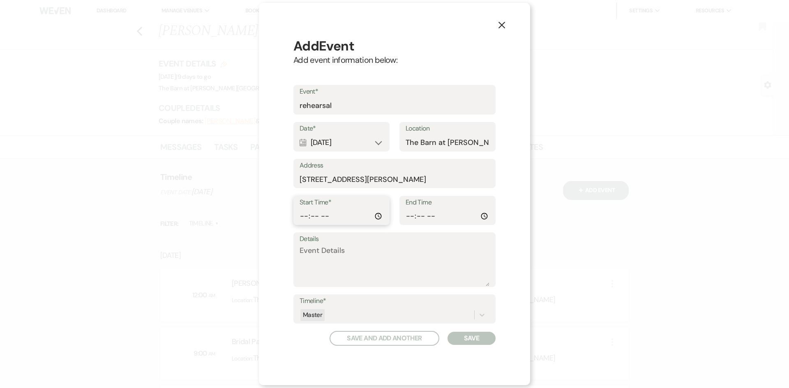
click at [363, 211] on input "Start Time*" at bounding box center [341, 216] width 84 height 16
click at [382, 217] on input "Start Time*" at bounding box center [341, 216] width 84 height 16
type input "12:00"
click at [474, 347] on div "Add Event Add event information below: Event* rehearsal Date* Calendar Aug 29, …" at bounding box center [394, 192] width 222 height 328
click at [473, 343] on button "Save" at bounding box center [471, 338] width 48 height 13
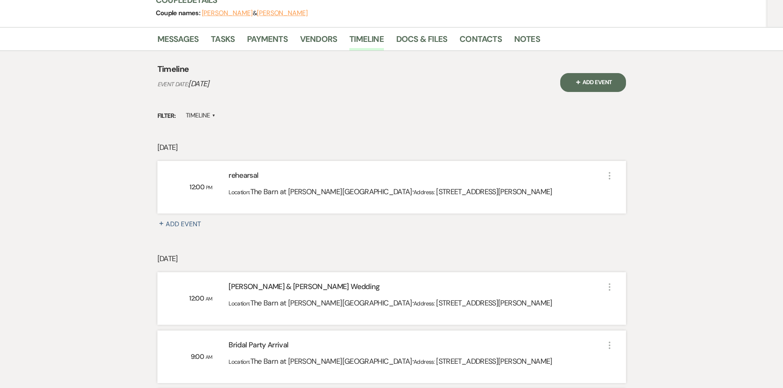
scroll to position [41, 0]
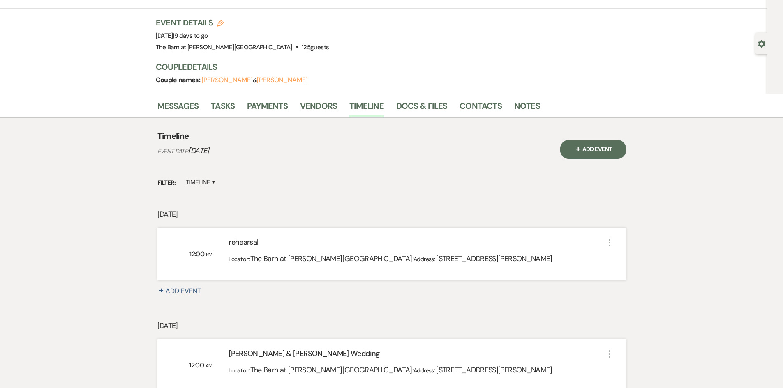
click at [595, 148] on button "+ Add Event" at bounding box center [593, 149] width 66 height 19
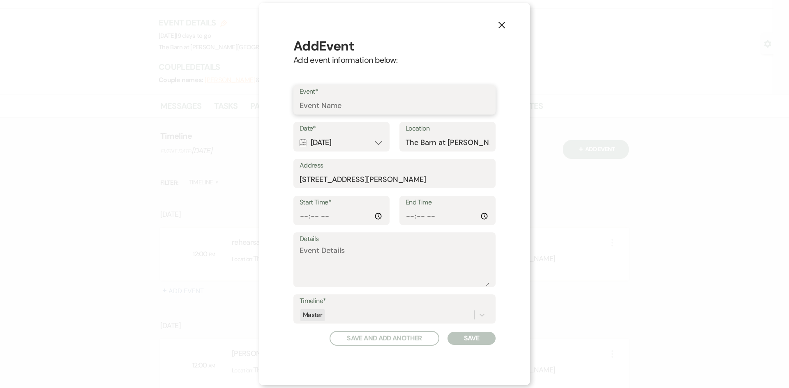
click at [353, 99] on input "Event*" at bounding box center [394, 106] width 190 height 16
type input "[PERSON_NAME] setup"
click at [380, 208] on input "Start Time*" at bounding box center [341, 216] width 84 height 16
click at [380, 212] on input "Start Time*" at bounding box center [341, 216] width 84 height 16
type input "09:00"
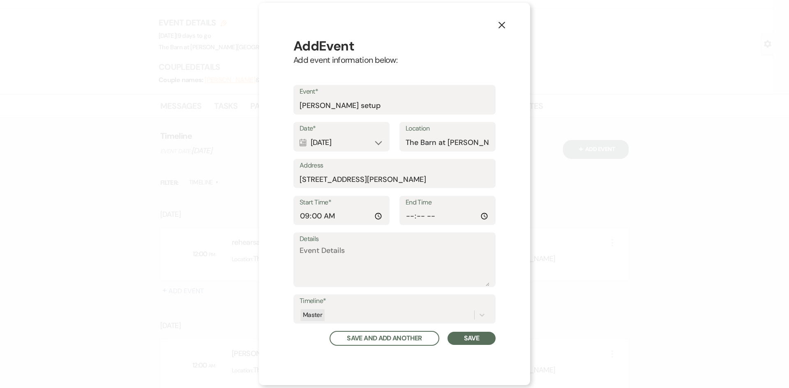
click at [467, 340] on button "Save" at bounding box center [471, 338] width 48 height 13
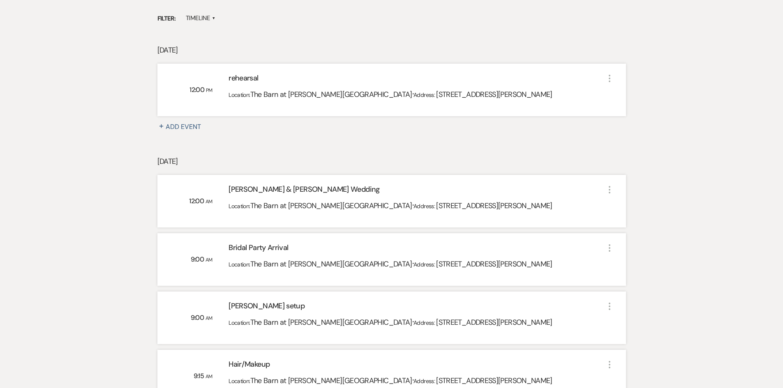
scroll to position [0, 0]
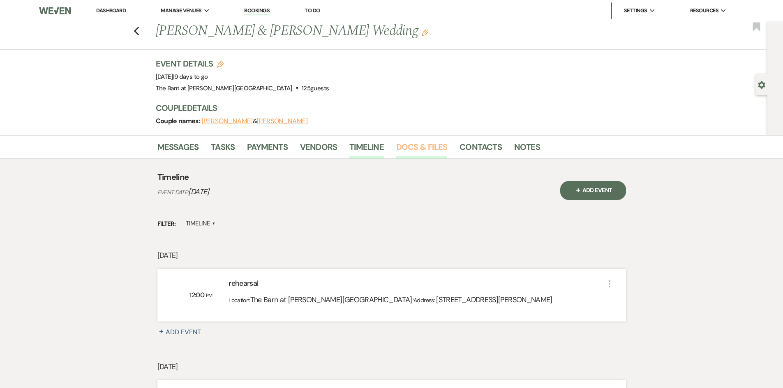
click at [410, 149] on link "Docs & Files" at bounding box center [421, 149] width 51 height 18
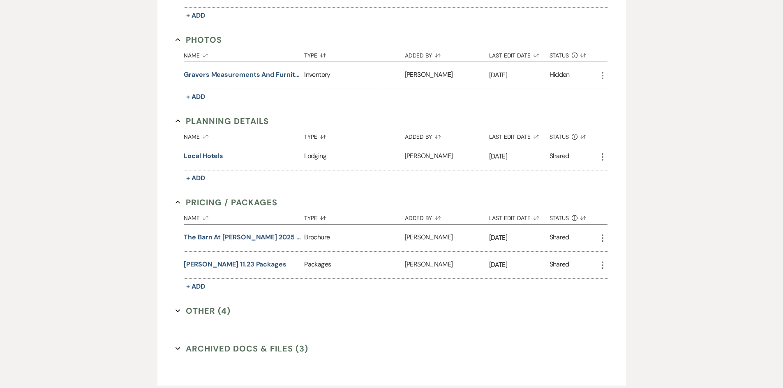
scroll to position [702, 0]
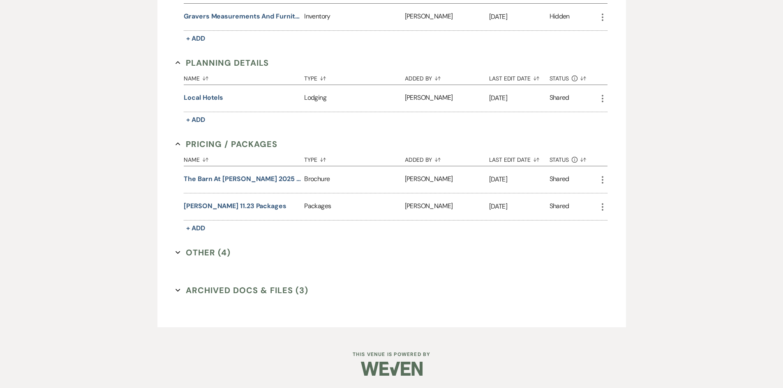
click at [209, 256] on button "Other (4) Expand" at bounding box center [202, 252] width 55 height 12
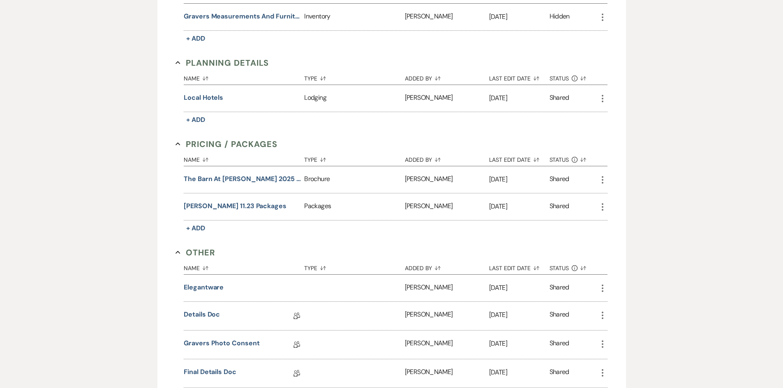
scroll to position [784, 0]
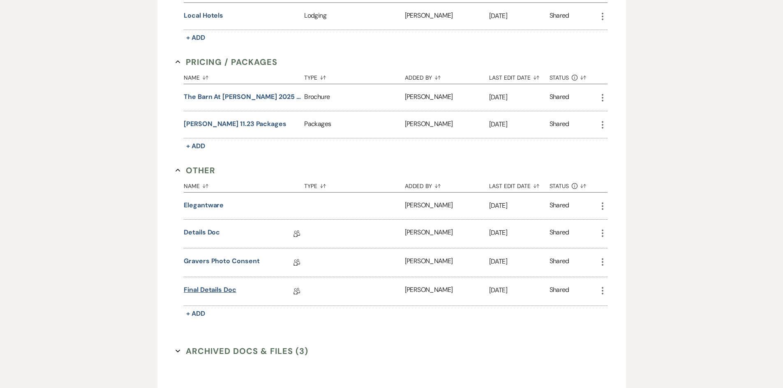
click at [206, 288] on link "Final Details Doc" at bounding box center [210, 291] width 53 height 13
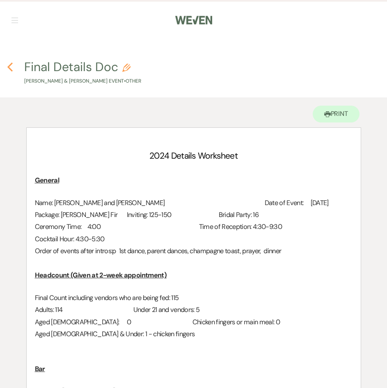
click at [9, 67] on use "button" at bounding box center [9, 66] width 5 height 9
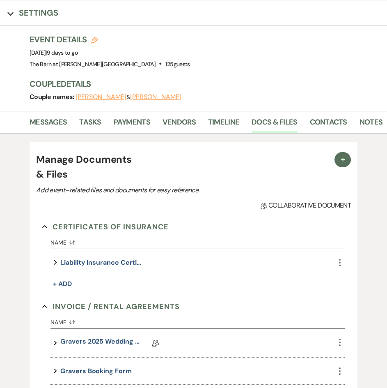
scroll to position [38, 0]
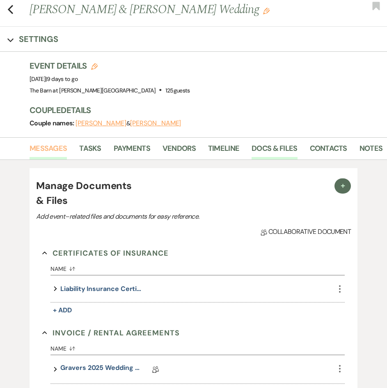
click at [54, 152] on link "Messages" at bounding box center [48, 151] width 37 height 17
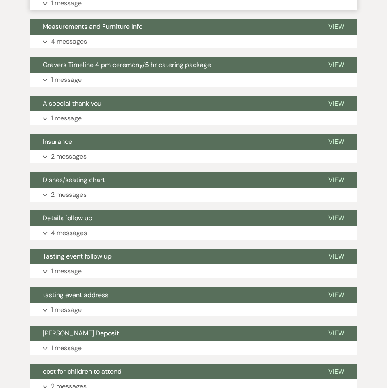
scroll to position [490, 0]
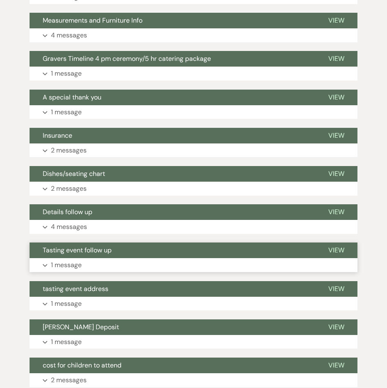
click at [146, 265] on button "Expand 1 message" at bounding box center [194, 265] width 328 height 14
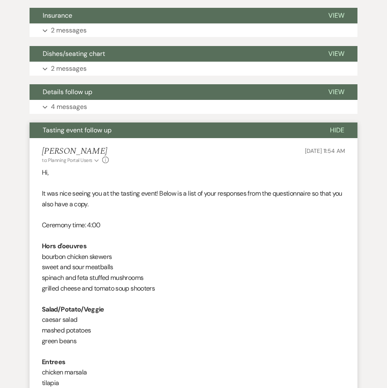
scroll to position [613, 0]
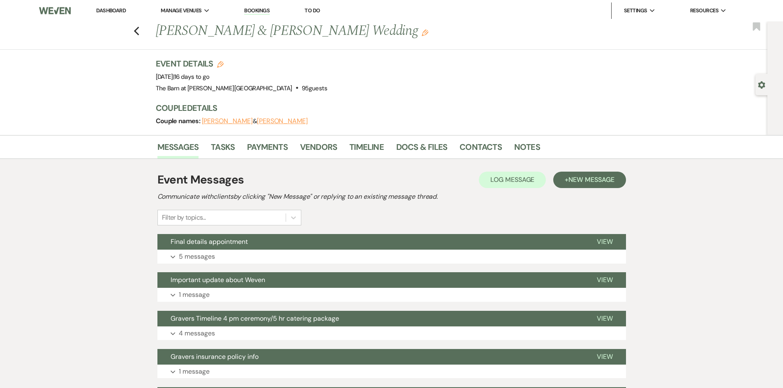
click at [121, 9] on link "Dashboard" at bounding box center [111, 10] width 30 height 7
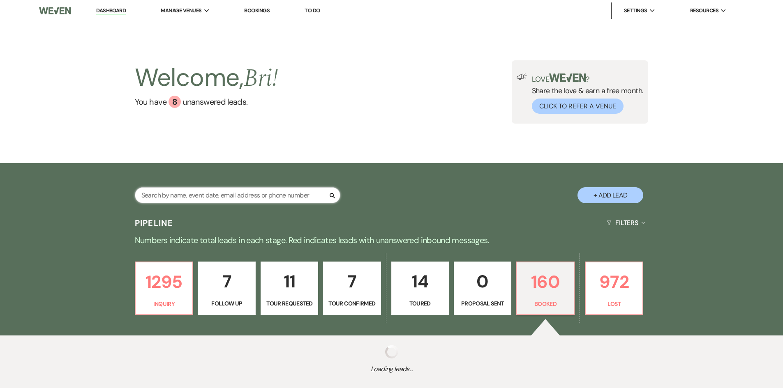
click at [175, 198] on input "text" at bounding box center [237, 195] width 205 height 16
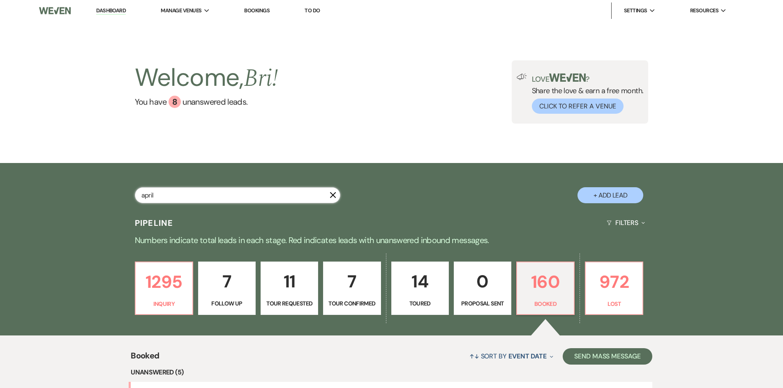
type input "april"
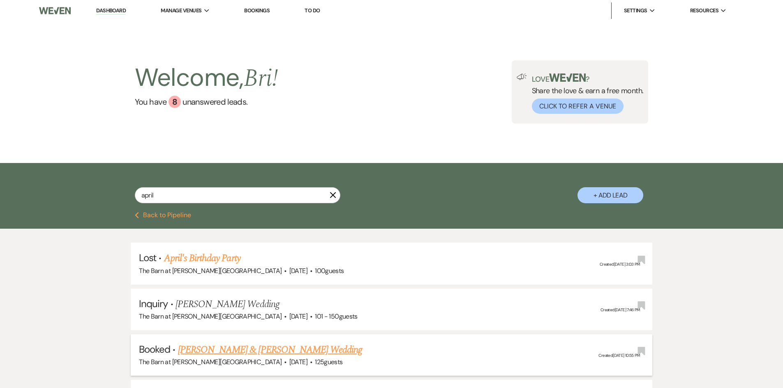
click at [236, 347] on link "Zack Wasser & April Gerber's Wedding" at bounding box center [270, 350] width 184 height 15
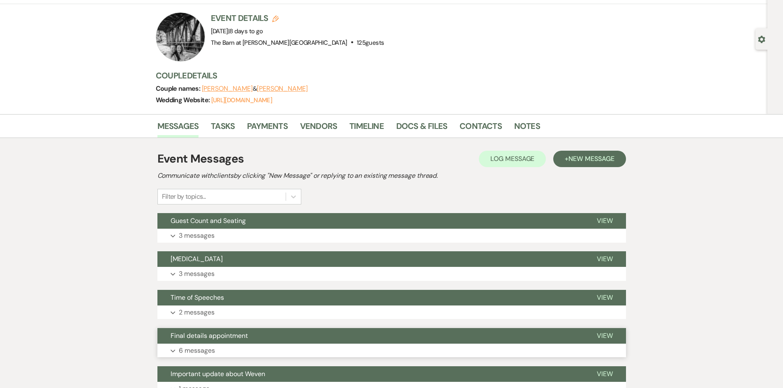
scroll to position [82, 0]
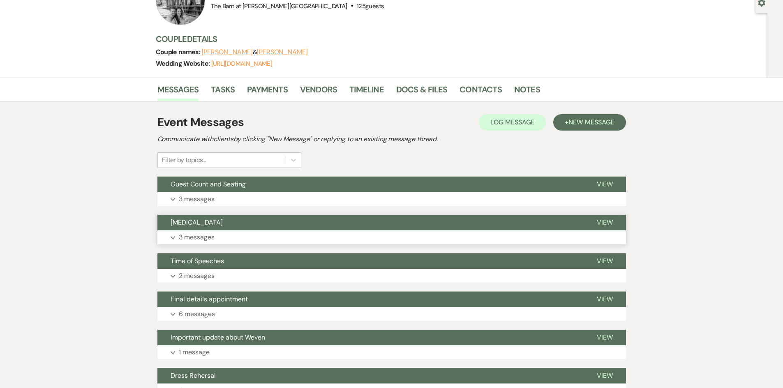
click at [229, 232] on button "Expand 3 messages" at bounding box center [391, 237] width 468 height 14
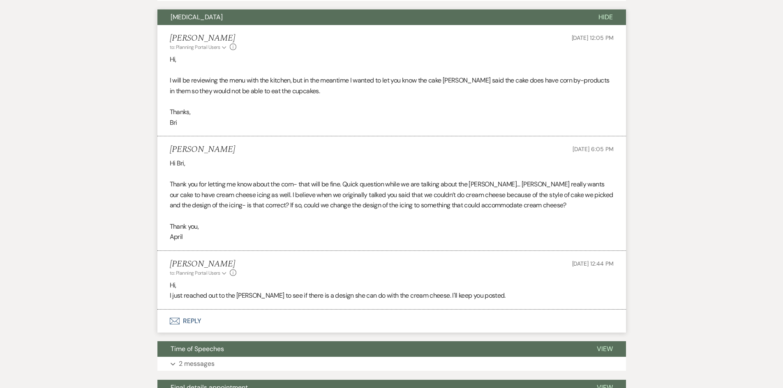
click at [190, 320] on button "Envelope Reply" at bounding box center [391, 321] width 468 height 23
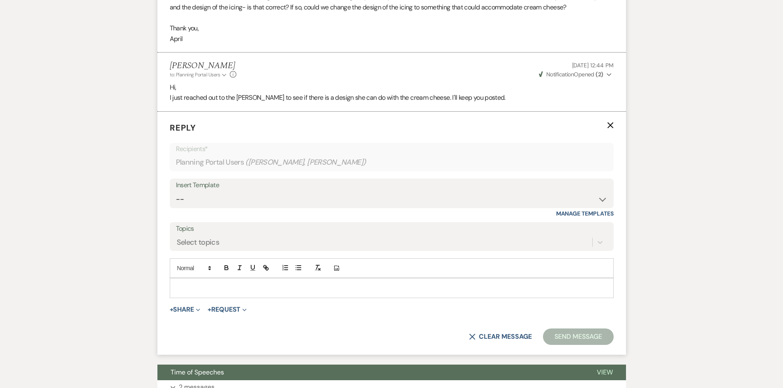
scroll to position [488, 0]
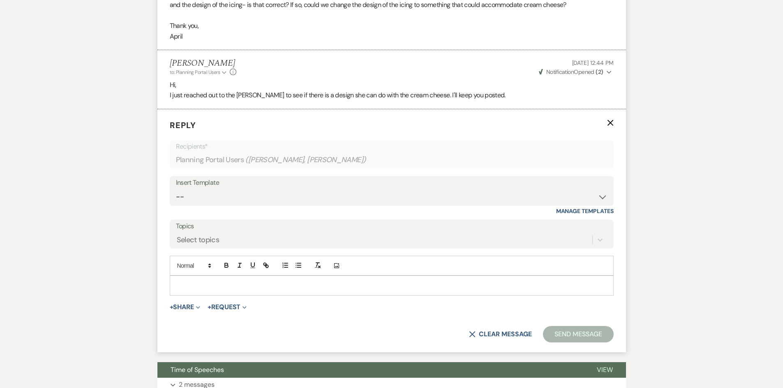
click at [218, 295] on div at bounding box center [391, 285] width 443 height 19
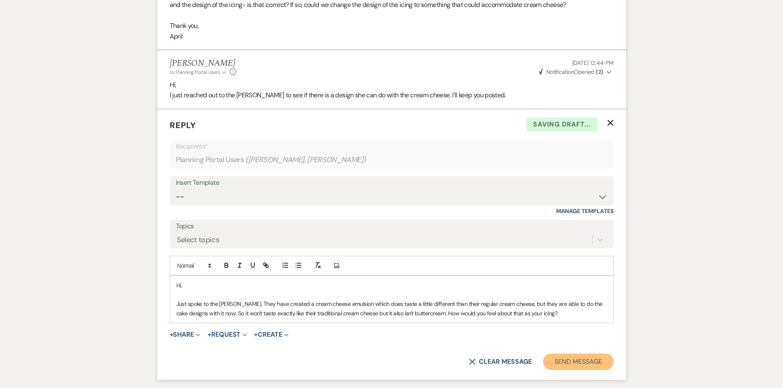
click at [596, 363] on button "Send Message" at bounding box center [578, 362] width 70 height 16
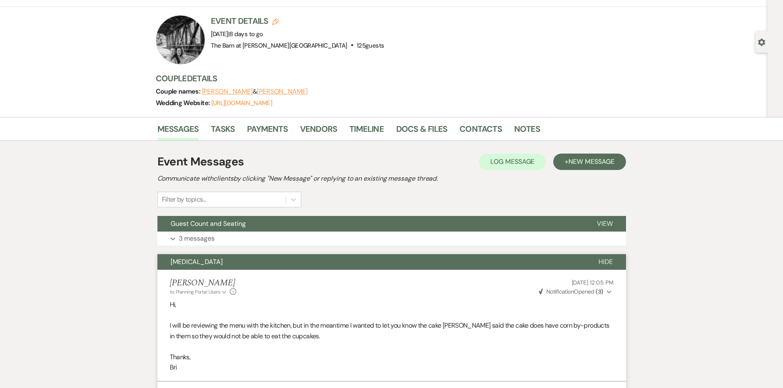
scroll to position [0, 0]
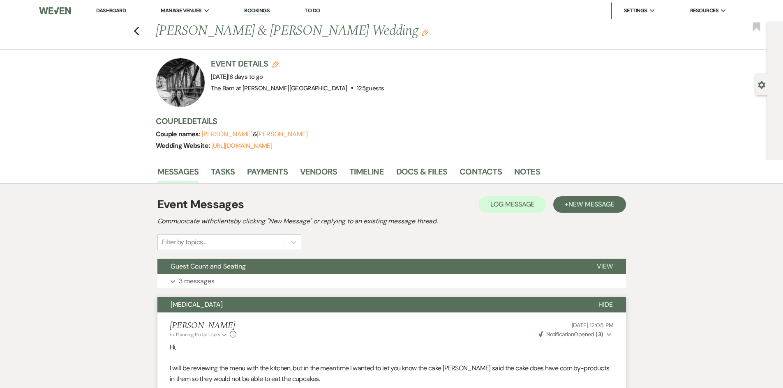
click at [121, 13] on link "Dashboard" at bounding box center [111, 10] width 30 height 7
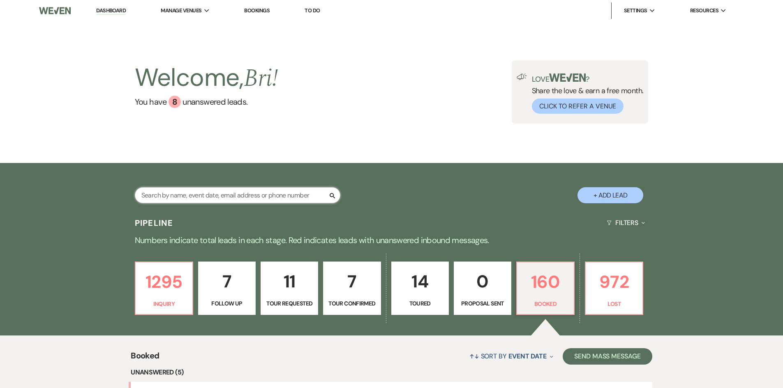
click at [213, 194] on input "text" at bounding box center [237, 195] width 205 height 16
type input "miranda"
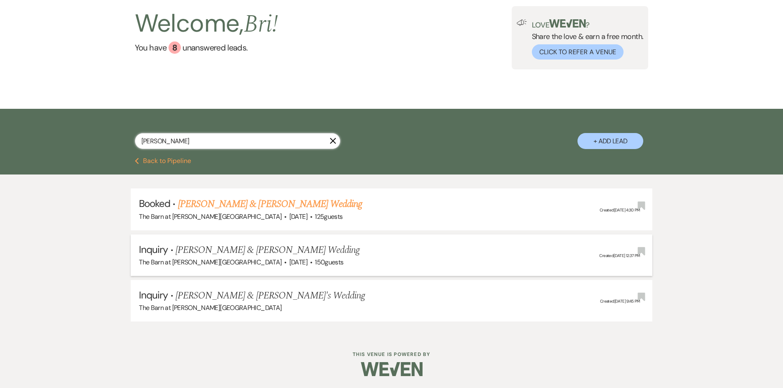
scroll to position [55, 0]
click at [310, 217] on span "·" at bounding box center [311, 217] width 2 height 0
click at [272, 206] on link "Tyler Konopa & Miranda's Wedding" at bounding box center [270, 203] width 184 height 15
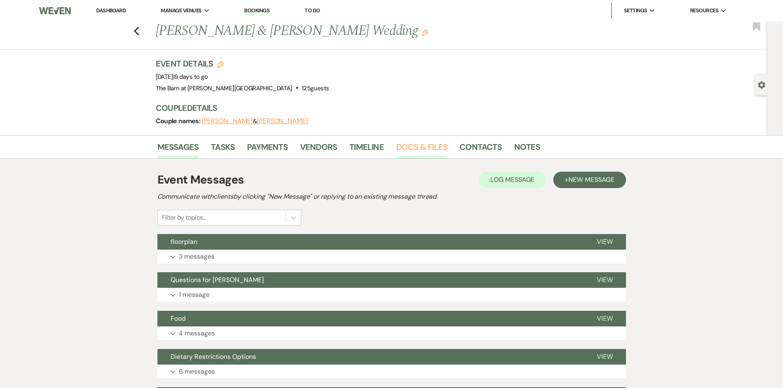
click at [412, 146] on link "Docs & Files" at bounding box center [421, 149] width 51 height 18
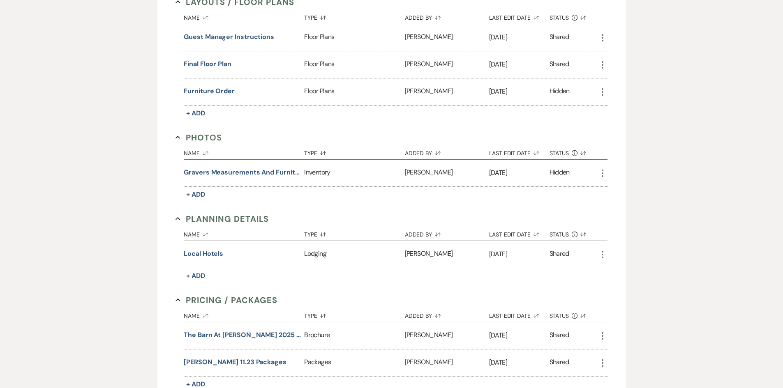
scroll to position [639, 0]
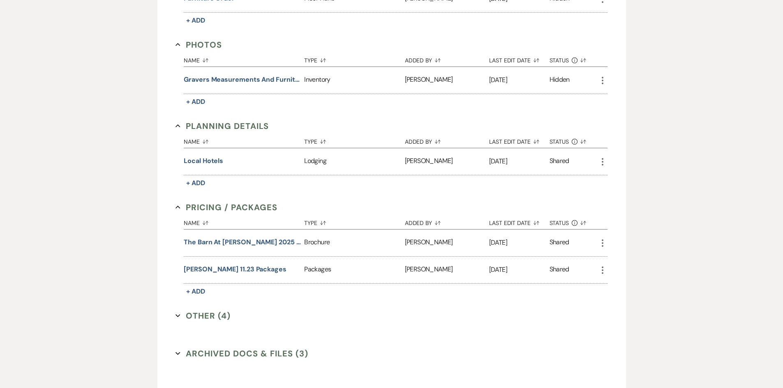
click at [200, 314] on button "Other (4) Expand" at bounding box center [202, 316] width 55 height 12
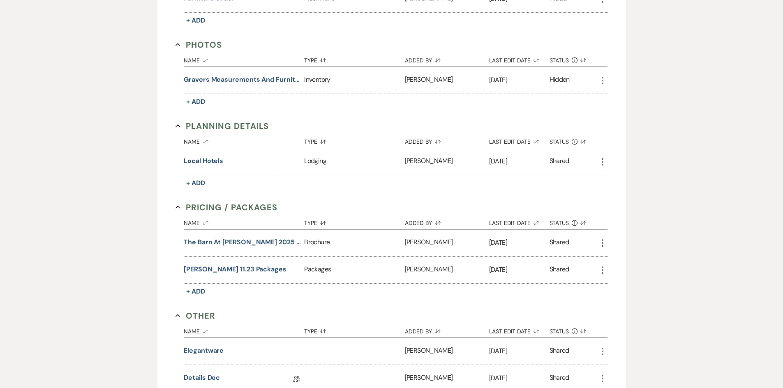
scroll to position [762, 0]
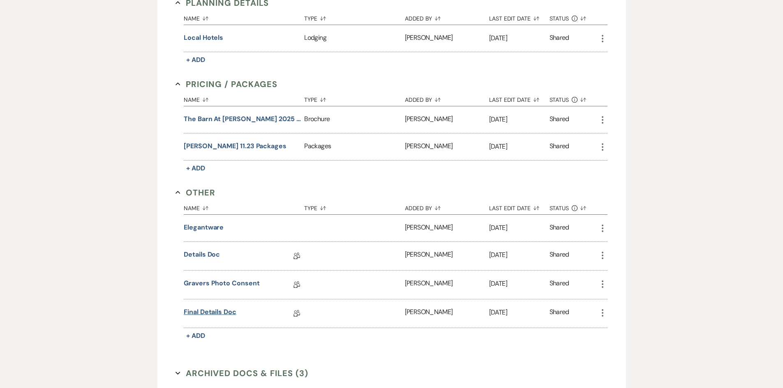
click at [213, 313] on link "Final Details Doc" at bounding box center [210, 313] width 53 height 13
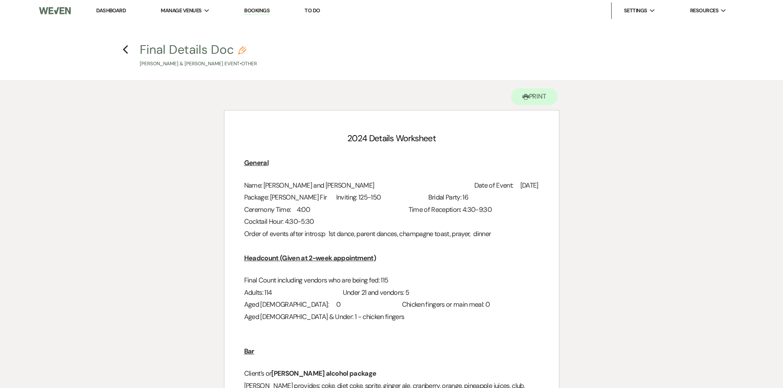
click at [114, 8] on link "Dashboard" at bounding box center [111, 10] width 30 height 7
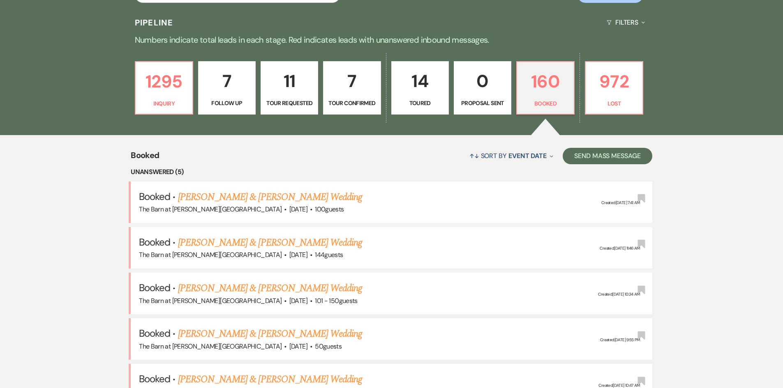
scroll to position [205, 0]
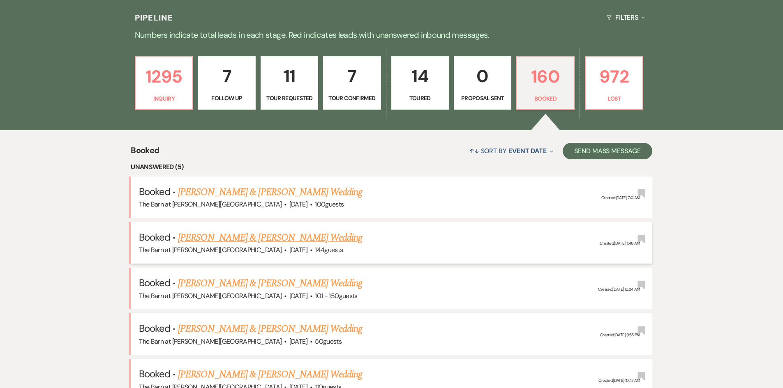
click at [277, 240] on link "Joseph Bradley & Laura Bisco's Wedding" at bounding box center [270, 237] width 184 height 15
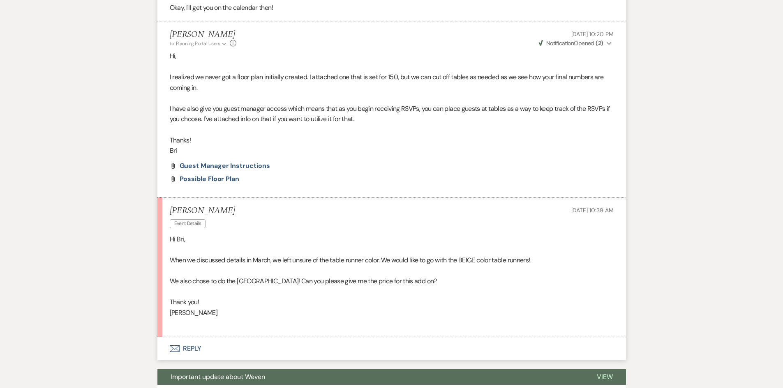
scroll to position [534, 0]
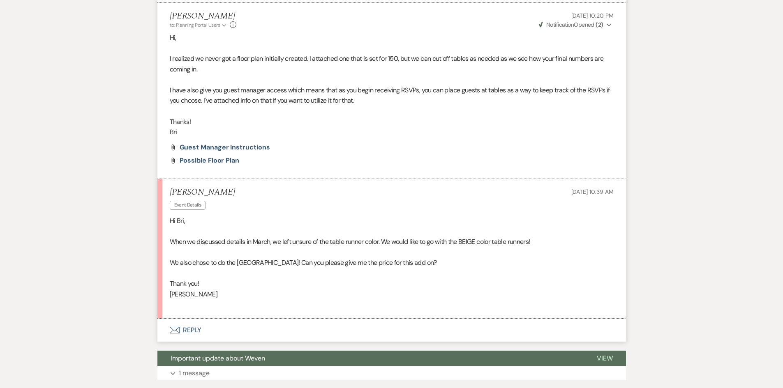
click at [190, 327] on button "Envelope Reply" at bounding box center [391, 330] width 468 height 23
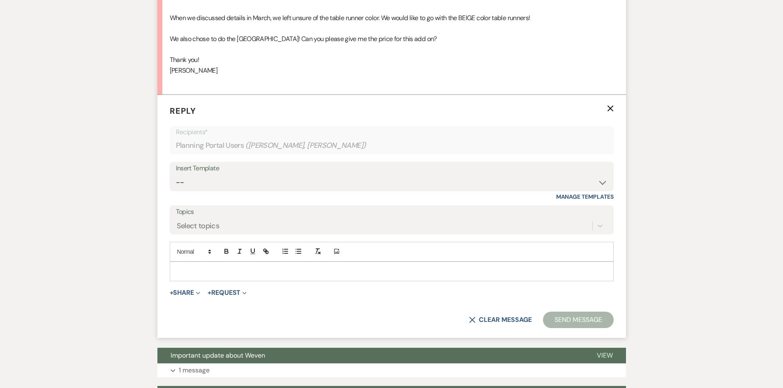
scroll to position [780, 0]
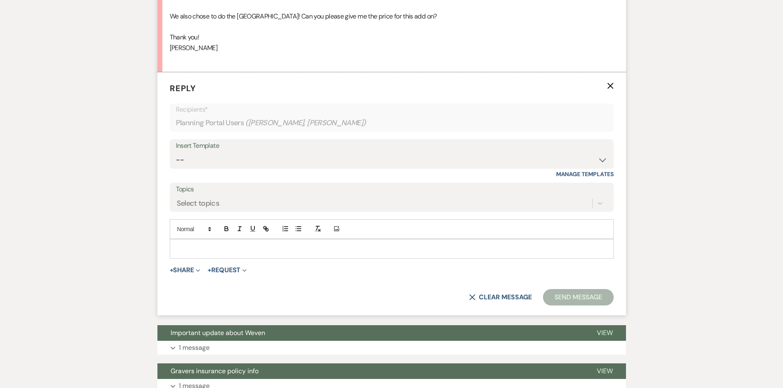
click at [217, 255] on div at bounding box center [391, 248] width 443 height 19
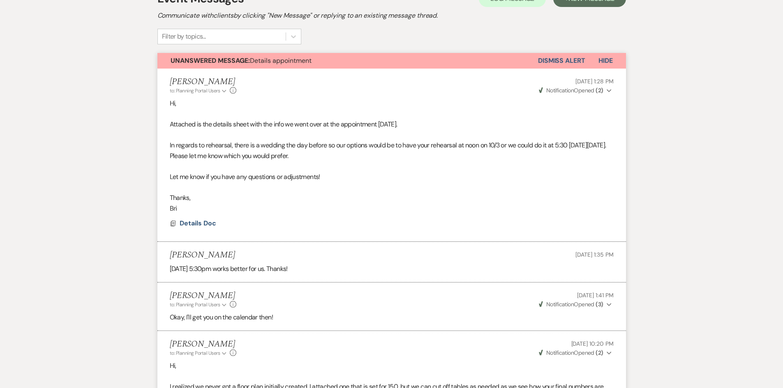
scroll to position [82, 0]
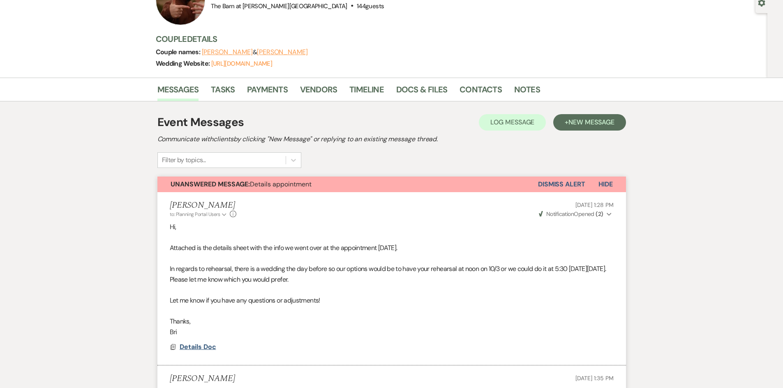
click at [204, 348] on span "Details Doc" at bounding box center [198, 347] width 37 height 9
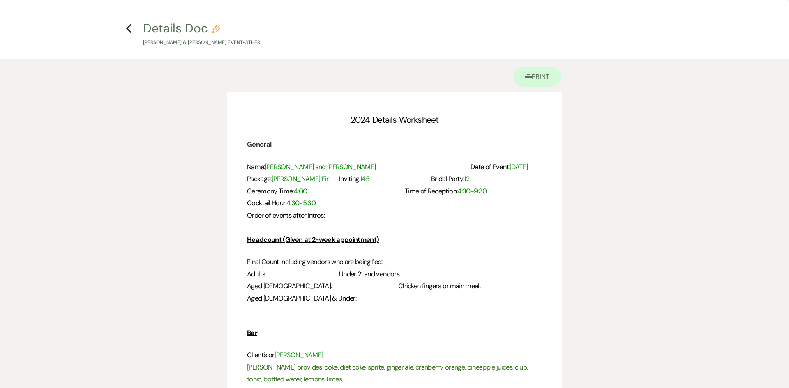
drag, startPoint x: 129, startPoint y: 30, endPoint x: 134, endPoint y: 29, distance: 5.0
click at [129, 29] on use "button" at bounding box center [128, 28] width 5 height 9
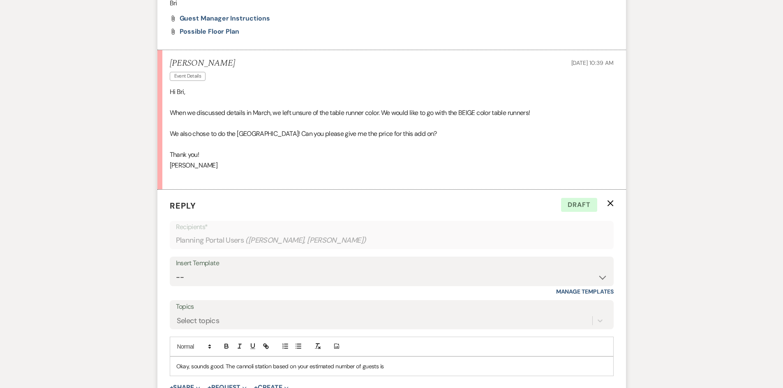
scroll to position [739, 0]
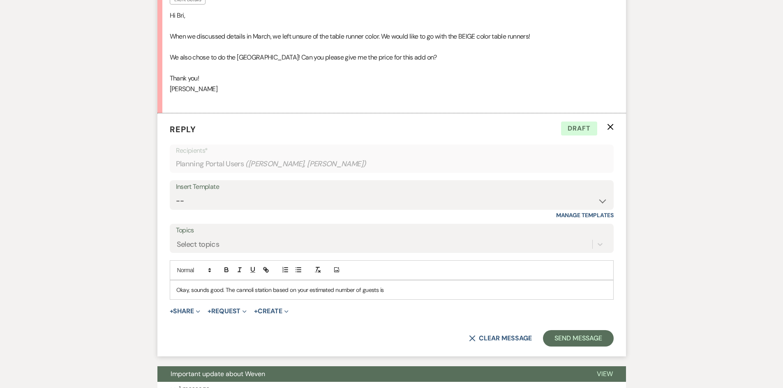
click at [387, 292] on p "Okay, sounds good. The cannoli station based on your estimated number of guests…" at bounding box center [391, 289] width 430 height 9
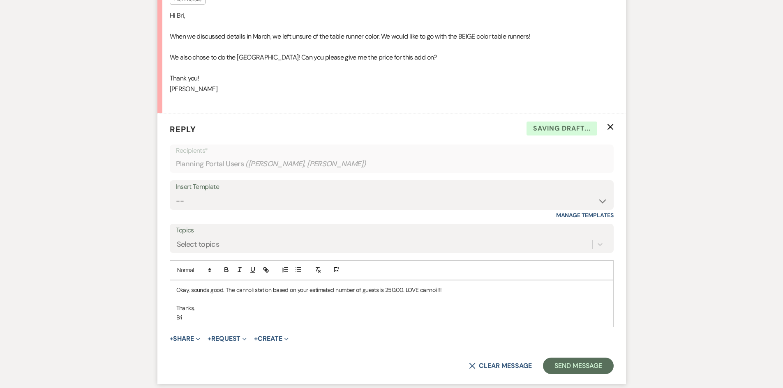
click at [405, 291] on p "Okay, sounds good. The cannoli station based on your estimated number of guests…" at bounding box center [391, 289] width 430 height 9
click at [419, 288] on p "Okay, sounds good. The cannoli station based on your estimated number of guests…" at bounding box center [391, 289] width 430 height 9
click at [446, 289] on p "Okay, sounds good. The cannoli station based on your estimated number of guests…" at bounding box center [391, 289] width 430 height 9
click at [424, 290] on p "Okay, sounds good. The cannoli station based on your estimated number of guests…" at bounding box center [391, 289] width 430 height 9
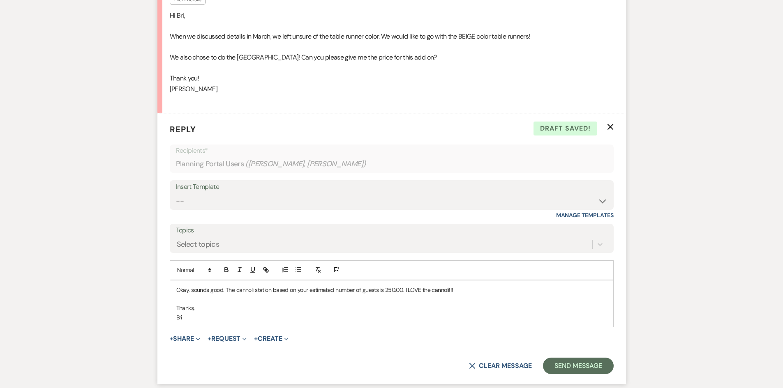
click at [456, 292] on p "Okay, sounds good. The cannoli station based on your estimated number of guests…" at bounding box center [391, 289] width 430 height 9
drag, startPoint x: 454, startPoint y: 289, endPoint x: 403, endPoint y: 289, distance: 50.9
click at [403, 289] on p "Okay, sounds good. The cannoli station based on your estimated number of guests…" at bounding box center [391, 289] width 430 height 9
click at [584, 359] on button "Send Message" at bounding box center [578, 366] width 70 height 16
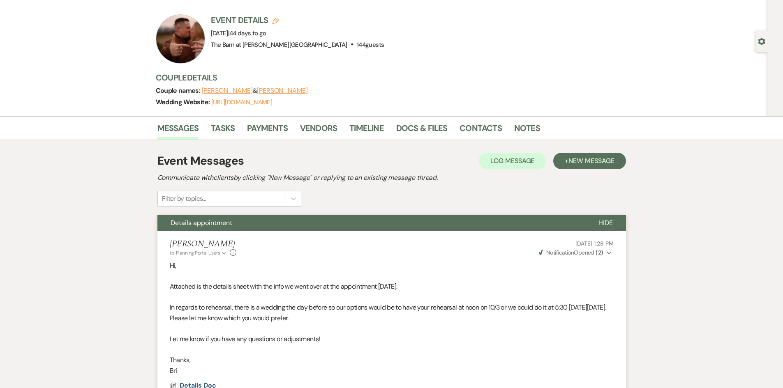
scroll to position [0, 0]
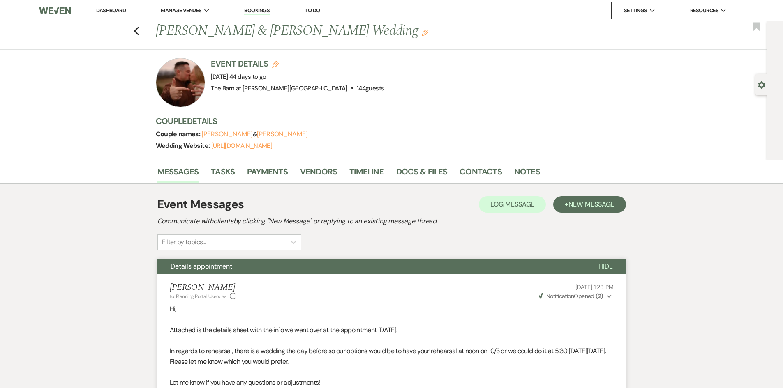
click at [122, 7] on link "Dashboard" at bounding box center [111, 10] width 30 height 7
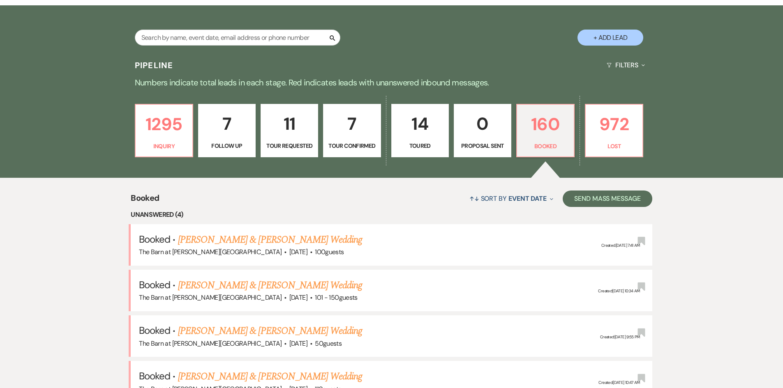
scroll to position [205, 0]
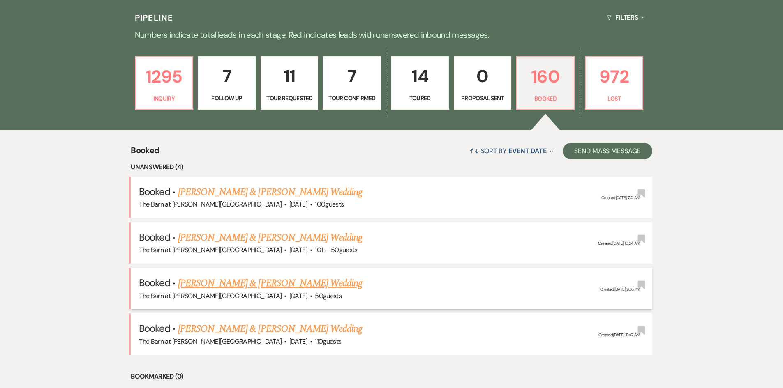
click at [308, 283] on link "Sebastian Concepcion & Zenaidia Douglas's Wedding" at bounding box center [270, 283] width 184 height 15
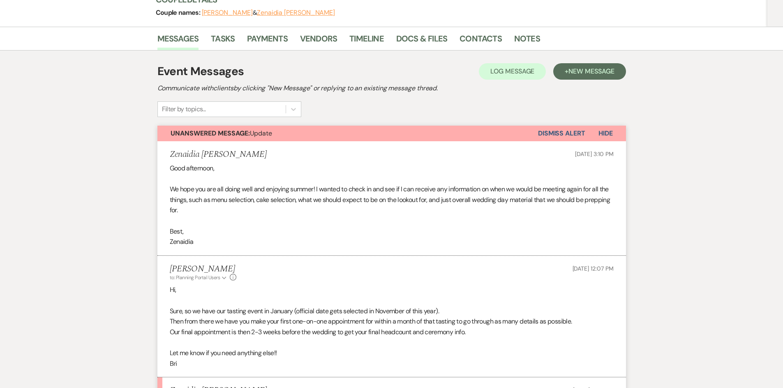
scroll to position [246, 0]
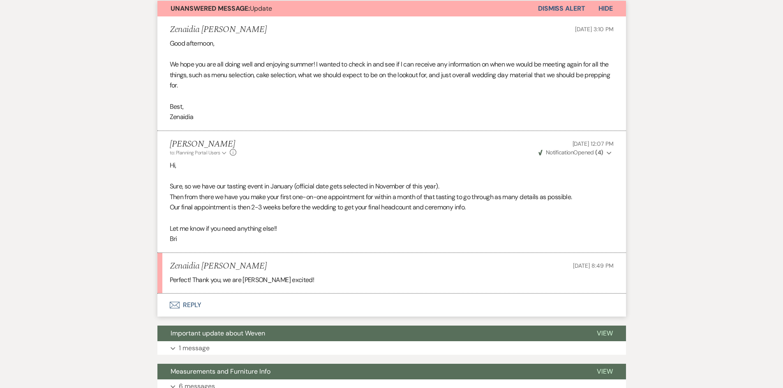
click at [569, 13] on button "Dismiss Alert" at bounding box center [561, 9] width 47 height 16
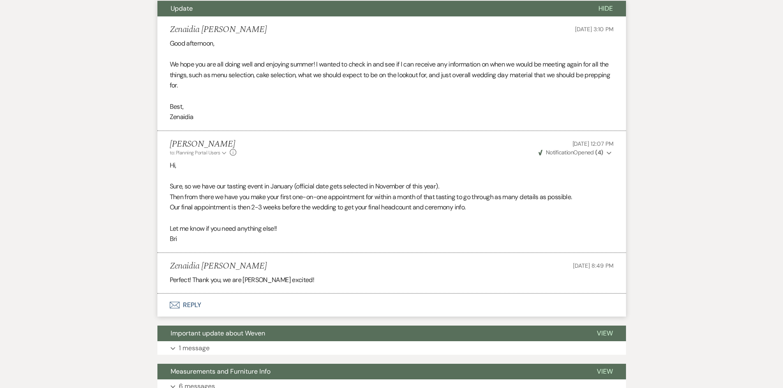
scroll to position [0, 0]
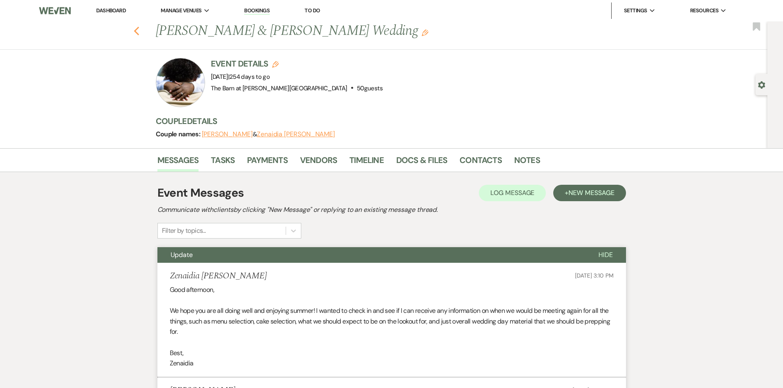
click at [140, 31] on icon "Previous" at bounding box center [137, 31] width 6 height 10
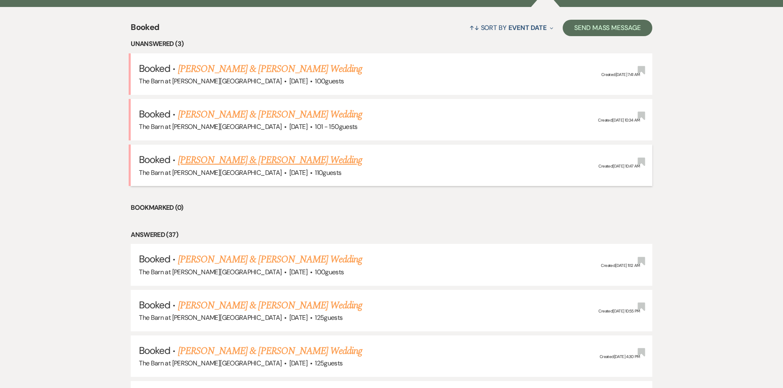
scroll to position [493, 0]
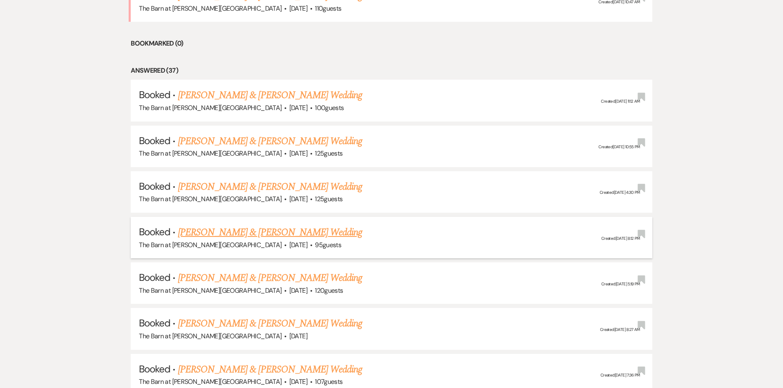
click at [272, 229] on link "[PERSON_NAME] & [PERSON_NAME] Wedding" at bounding box center [270, 232] width 184 height 15
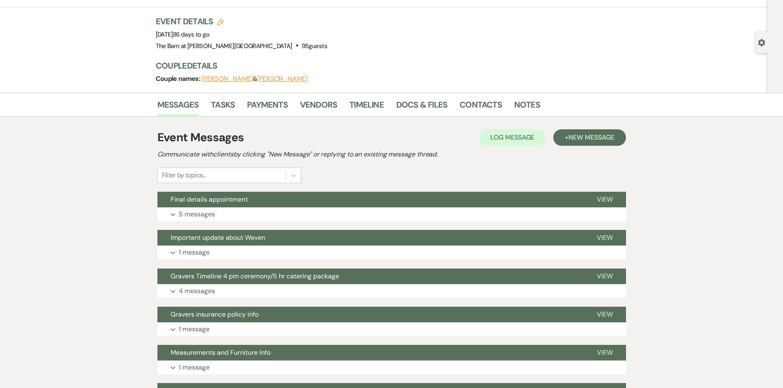
scroll to position [41, 0]
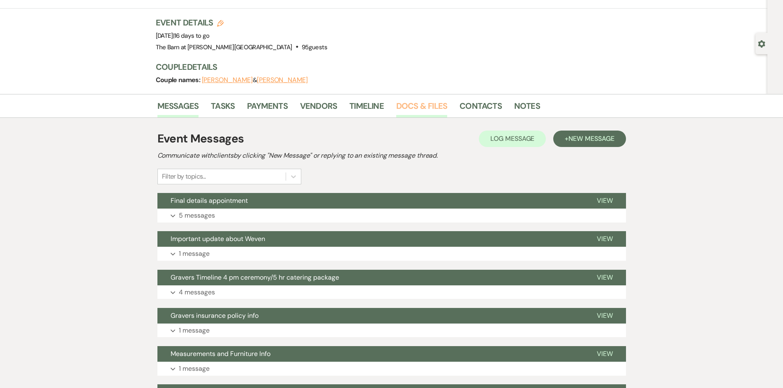
click at [431, 109] on link "Docs & Files" at bounding box center [421, 108] width 51 height 18
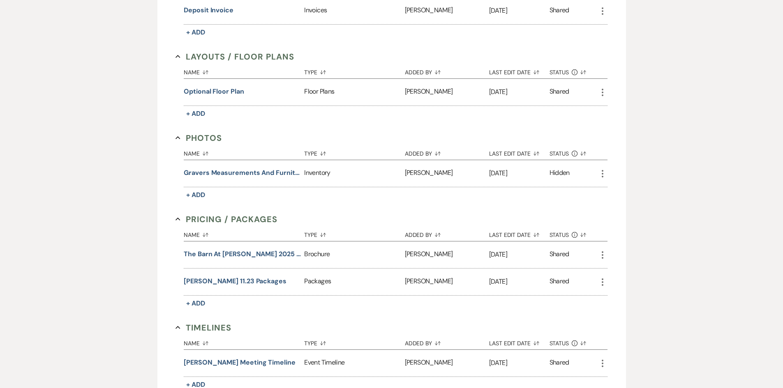
scroll to position [485, 0]
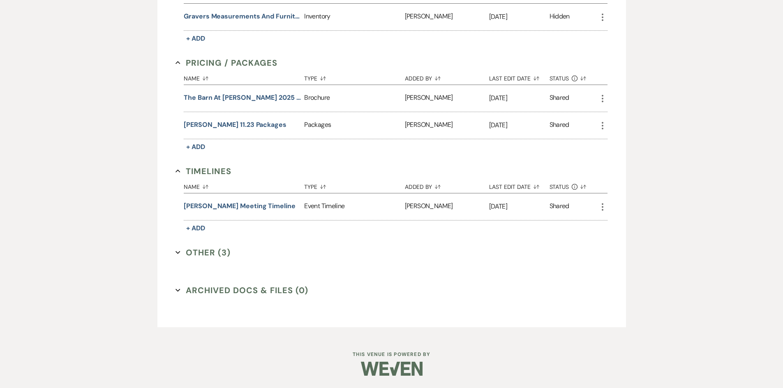
click at [209, 245] on div "Invoice / Rental Agreements Collapse Name Sort Default Type Sort Default Added …" at bounding box center [391, 13] width 432 height 516
click at [212, 249] on button "Other (3) Expand" at bounding box center [202, 252] width 55 height 12
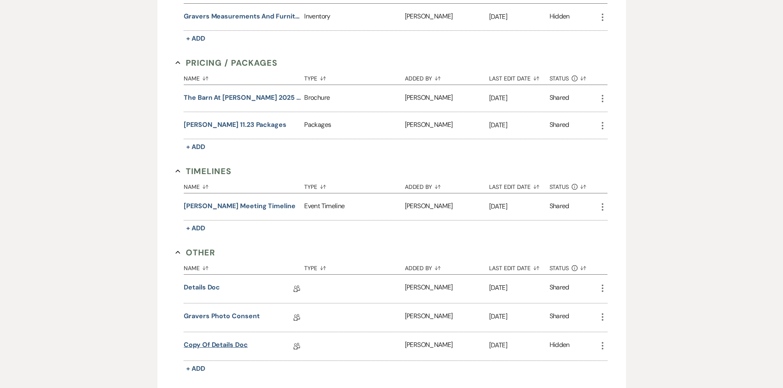
click at [222, 346] on link "Copy of Details Doc" at bounding box center [216, 346] width 64 height 13
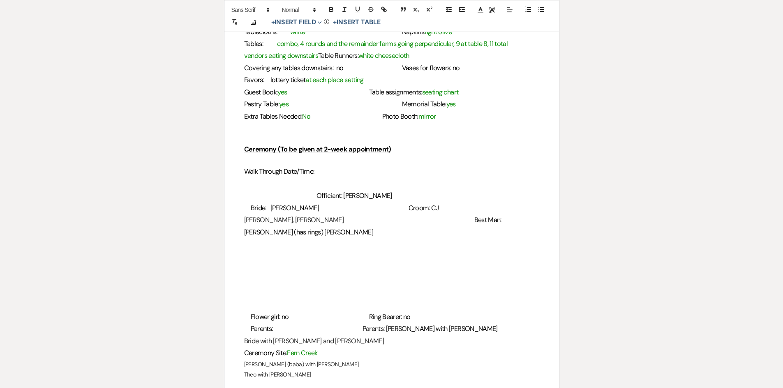
scroll to position [780, 0]
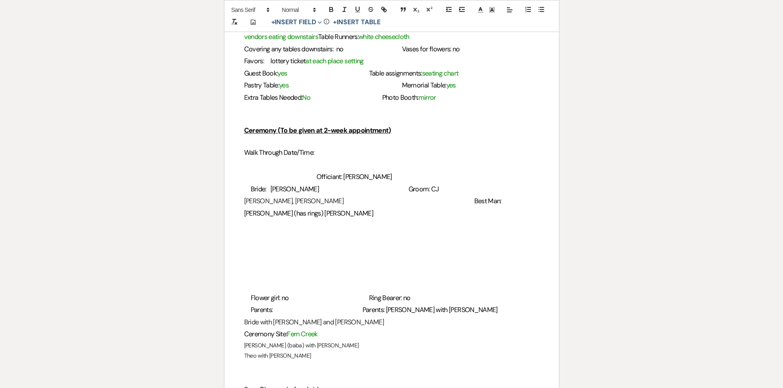
click at [247, 195] on h3 "evan, Megan, Kayla Best Man: Dwayne (has rings) Theo Zach" at bounding box center [391, 207] width 295 height 24
click at [267, 195] on h3 "evan, Megan, Kayla Best Man: Dwayne (has rings) Theo Zach" at bounding box center [391, 207] width 295 height 24
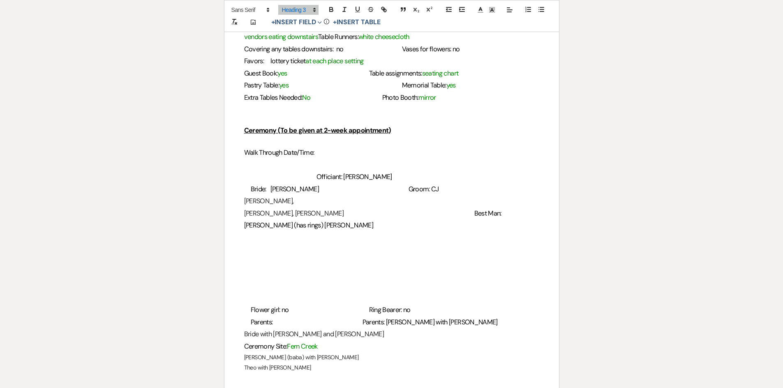
click at [265, 207] on h3 "Megan, Kayla Best Man: Dwayne (has rings) Theo Zach" at bounding box center [391, 219] width 295 height 24
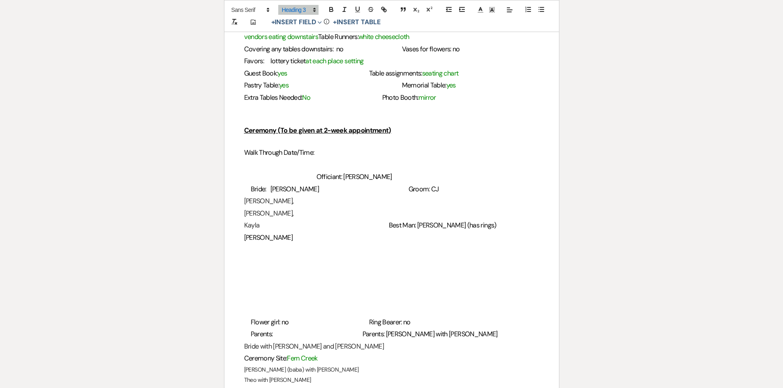
click at [251, 195] on h3 "evan," at bounding box center [391, 201] width 295 height 12
click at [257, 195] on p "Evan," at bounding box center [391, 200] width 295 height 10
drag, startPoint x: 265, startPoint y: 203, endPoint x: 263, endPoint y: 208, distance: 5.2
click at [264, 205] on div "2024 Details Worksheet General Name: Conrad and Tatum Date of Event: 9/6/26 Pac…" at bounding box center [391, 74] width 334 height 1425
click at [431, 195] on p "Evan" at bounding box center [391, 200] width 295 height 10
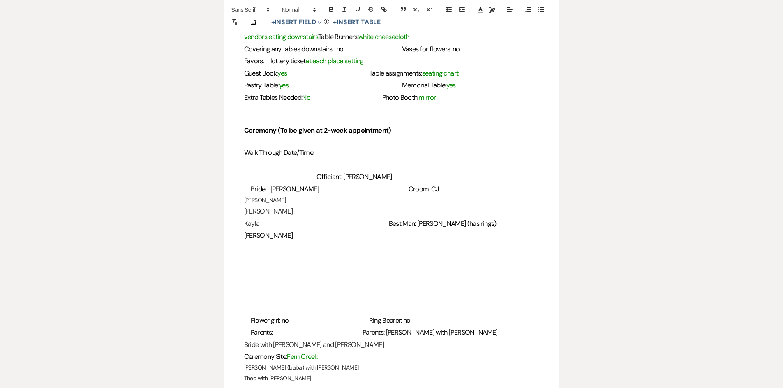
click at [433, 195] on p "Evan" at bounding box center [391, 200] width 295 height 10
click at [251, 195] on p "Evan" at bounding box center [391, 200] width 295 height 10
click at [242, 189] on div "2024 Details Worksheet General Name: Conrad and Tatum Date of Event: 9/6/26 Pac…" at bounding box center [391, 74] width 334 height 1425
click at [240, 211] on div "2024 Details Worksheet General Name: Conrad and Tatum Date of Event: 9/6/26 Pac…" at bounding box center [391, 74] width 334 height 1425
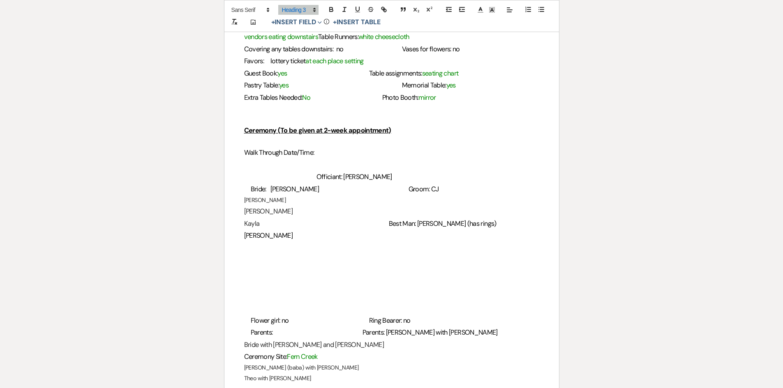
click at [255, 218] on h3 "Kayla Best Man: Dwayne (has rings) Theo Zach" at bounding box center [391, 230] width 295 height 24
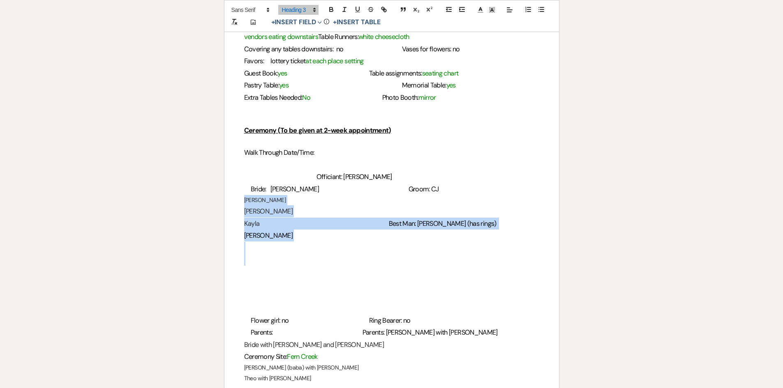
drag, startPoint x: 240, startPoint y: 185, endPoint x: 513, endPoint y: 234, distance: 277.6
click at [513, 234] on div "2024 Details Worksheet General Name: Conrad and Tatum Date of Event: 9/6/26 Pac…" at bounding box center [391, 74] width 334 height 1425
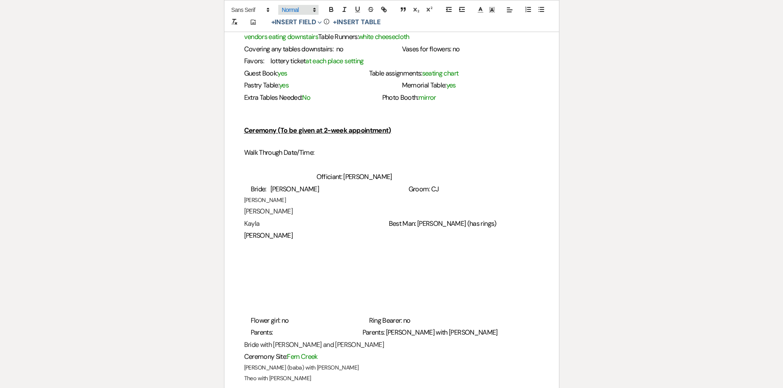
click at [297, 9] on span at bounding box center [298, 10] width 40 height 10
click at [303, 62] on span at bounding box center [307, 62] width 50 height 14
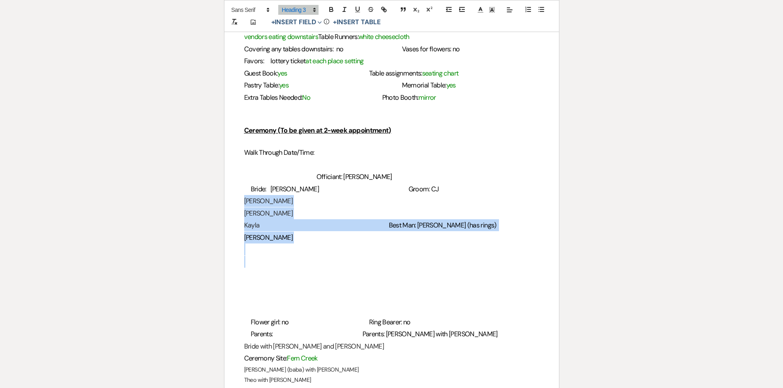
click at [268, 195] on h3 "Evan" at bounding box center [391, 201] width 295 height 12
click at [260, 195] on h3 "Evan" at bounding box center [391, 201] width 295 height 12
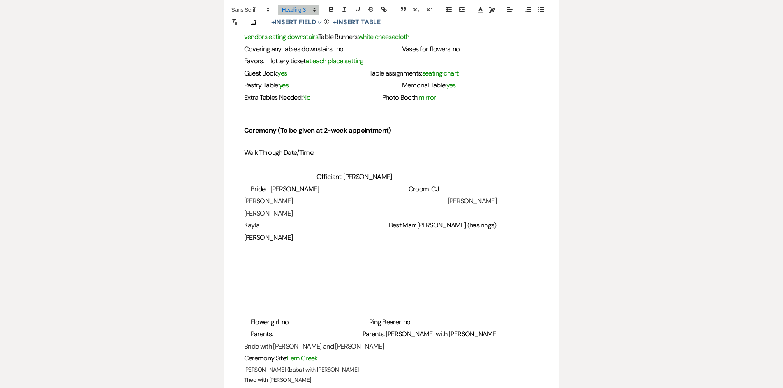
click at [267, 207] on h3 "Megan" at bounding box center [391, 213] width 295 height 12
click at [262, 221] on span at bounding box center [277, 225] width 37 height 9
drag, startPoint x: 336, startPoint y: 226, endPoint x: 235, endPoint y: 230, distance: 101.6
click at [235, 230] on div "2024 Details Worksheet General Name: Conrad and Tatum Date of Event: 9/6/26 Pac…" at bounding box center [391, 75] width 334 height 1426
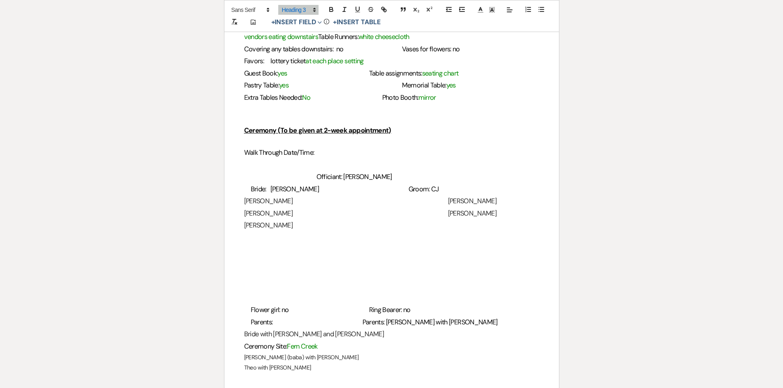
click at [455, 195] on h3 "Evan Dwayne" at bounding box center [391, 201] width 295 height 12
click at [251, 256] on h3 at bounding box center [391, 262] width 295 height 12
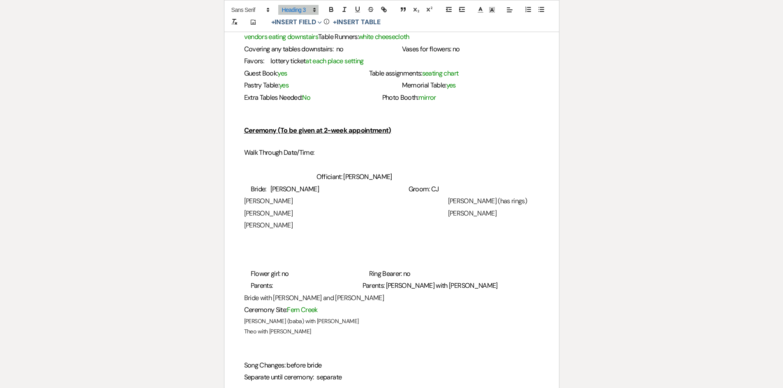
click at [430, 185] on span "Groom: CJ" at bounding box center [423, 189] width 30 height 9
click at [430, 195] on h3 "Evan Dwayne (has rings)" at bounding box center [391, 201] width 295 height 12
click at [429, 207] on h3 "Megan Theo" at bounding box center [391, 213] width 295 height 12
click at [430, 219] on h3 "Kayla Zach" at bounding box center [391, 225] width 295 height 12
click at [411, 281] on span "Parents: [PERSON_NAME] with [PERSON_NAME]" at bounding box center [429, 285] width 135 height 9
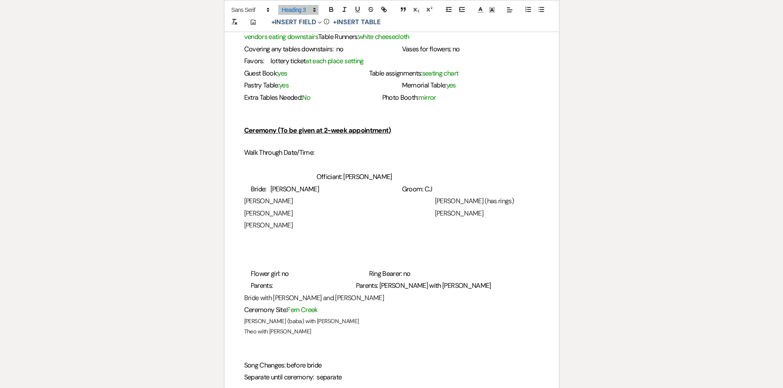
drag, startPoint x: 385, startPoint y: 298, endPoint x: 380, endPoint y: 283, distance: 15.5
click at [385, 304] on h3 "Ceremony Site: Fern Creek" at bounding box center [391, 310] width 295 height 12
click at [242, 291] on div "2024 Details Worksheet General Name: Conrad and Tatum Date of Event: 9/6/26 Pac…" at bounding box center [391, 51] width 334 height 1378
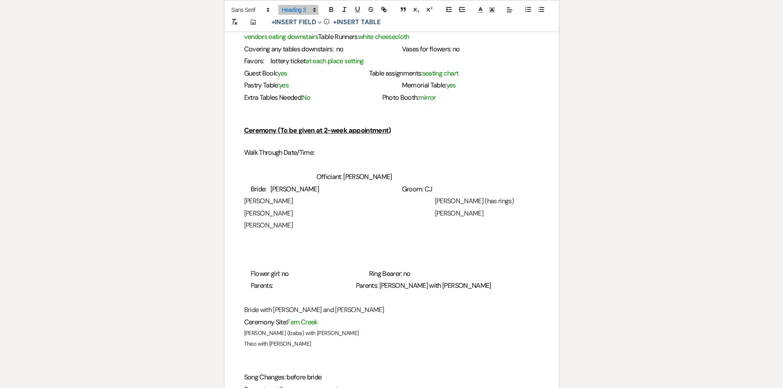
click at [273, 281] on span "Parents:" at bounding box center [262, 285] width 22 height 9
drag, startPoint x: 244, startPoint y: 322, endPoint x: 313, endPoint y: 340, distance: 71.3
click at [313, 340] on div "2024 Details Worksheet General Name: Conrad and Tatum Date of Event: 9/6/26 Pac…" at bounding box center [391, 57] width 334 height 1390
click at [303, 9] on span at bounding box center [298, 10] width 40 height 10
click at [314, 60] on span at bounding box center [307, 62] width 50 height 14
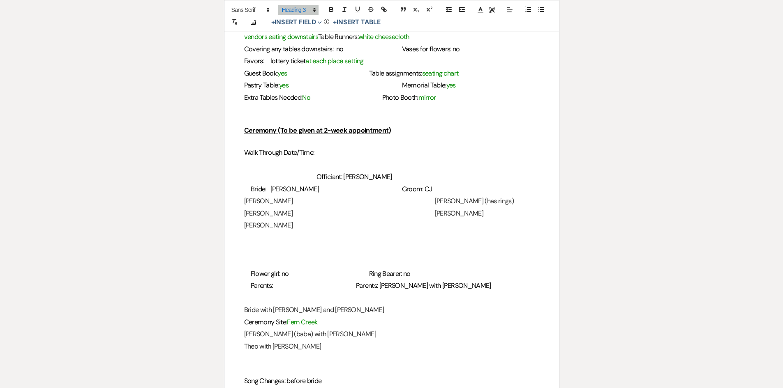
click at [376, 268] on h3 "Flower girl: no Ring Bearer: no" at bounding box center [391, 274] width 295 height 12
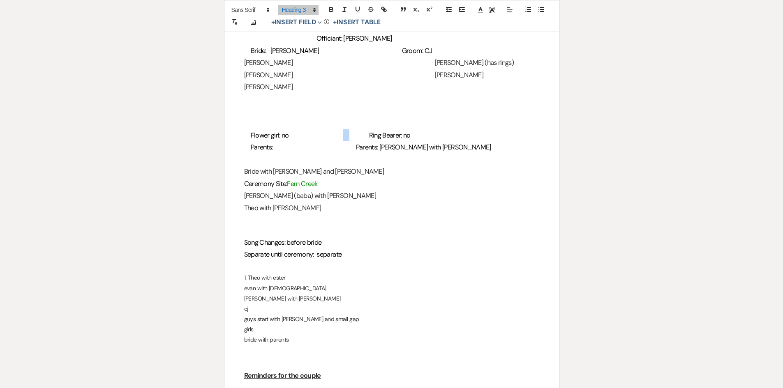
scroll to position [945, 0]
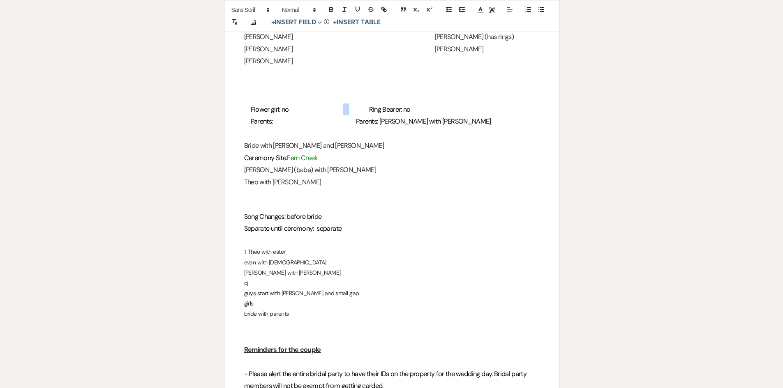
drag, startPoint x: 242, startPoint y: 240, endPoint x: 324, endPoint y: 299, distance: 100.3
click at [301, 8] on span at bounding box center [298, 10] width 40 height 10
click at [308, 62] on span at bounding box center [307, 62] width 50 height 14
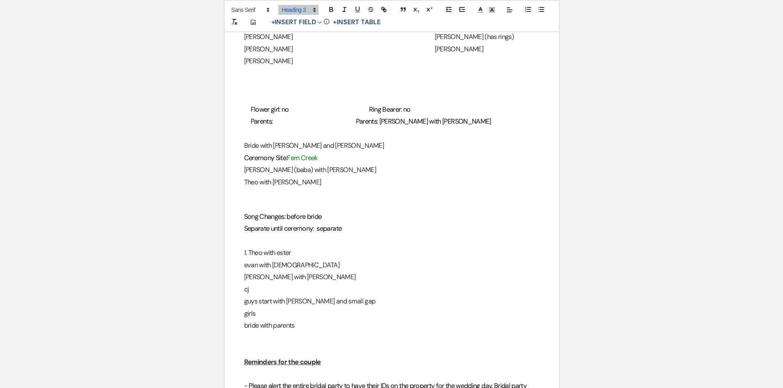
click at [315, 247] on h3 "1. Theo with ester" at bounding box center [391, 253] width 295 height 12
click at [245, 259] on h3 "evan with bava" at bounding box center [391, 265] width 295 height 12
drag, startPoint x: 299, startPoint y: 253, endPoint x: 279, endPoint y: 253, distance: 20.1
click at [279, 259] on h3 "2. Evan with bava" at bounding box center [391, 265] width 295 height 12
click at [246, 271] on h3 "Sandy with Ted" at bounding box center [391, 277] width 295 height 12
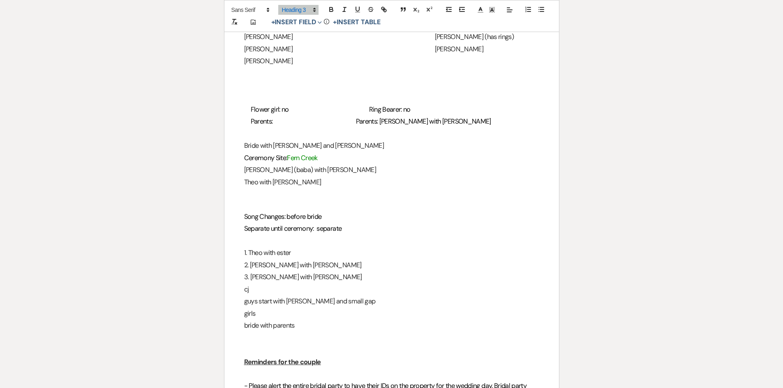
click at [246, 283] on h3 "cj" at bounding box center [391, 289] width 295 height 12
click at [246, 295] on h3 "guys start with Zach and small gap" at bounding box center [391, 301] width 295 height 12
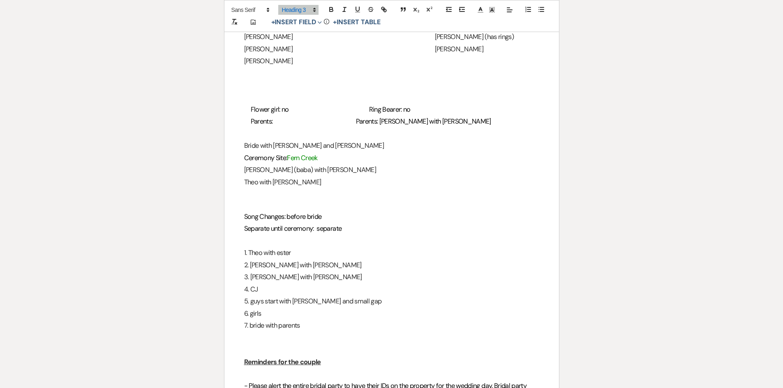
click at [392, 271] on h3 "3. [PERSON_NAME] with [PERSON_NAME]" at bounding box center [391, 277] width 295 height 12
click at [276, 115] on h3 "Parents: Parents: Sandy with Ted" at bounding box center [391, 121] width 295 height 12
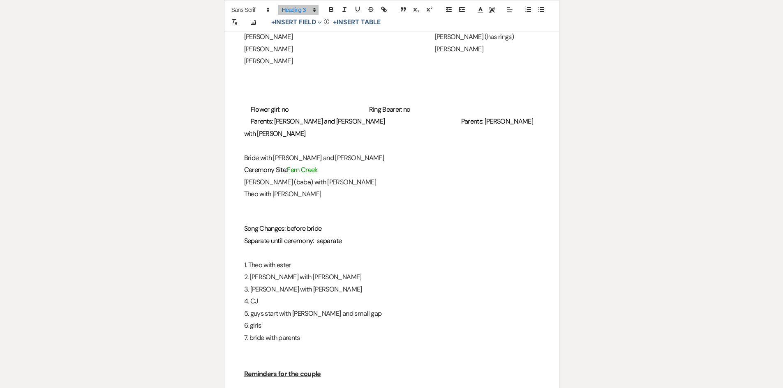
click at [245, 140] on h3 at bounding box center [391, 146] width 295 height 12
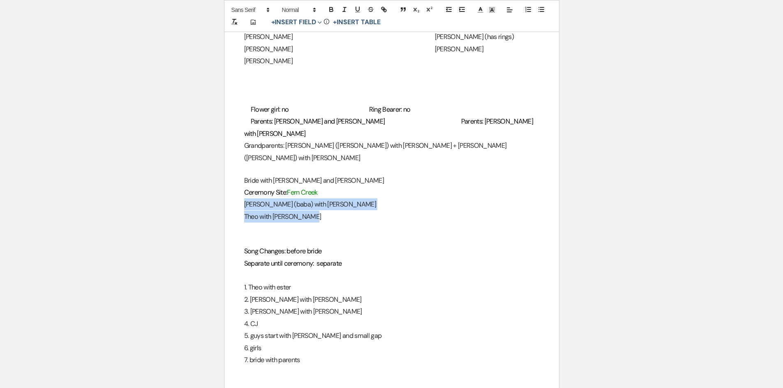
drag, startPoint x: 245, startPoint y: 166, endPoint x: 340, endPoint y: 184, distance: 96.8
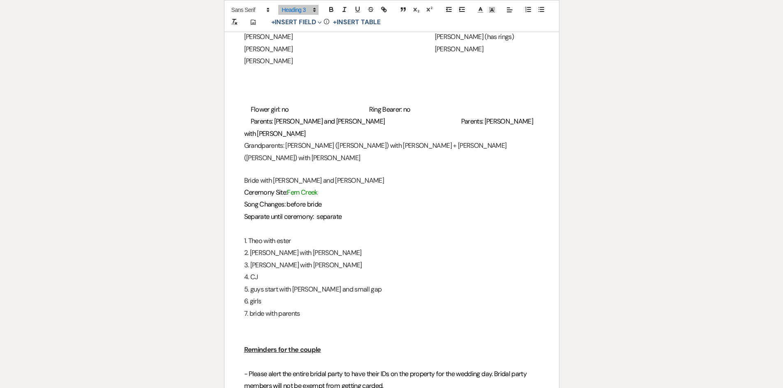
click at [325, 211] on h3 "Separate until ceremony: separate" at bounding box center [391, 217] width 295 height 12
click at [336, 223] on h3 at bounding box center [391, 229] width 295 height 12
drag, startPoint x: 241, startPoint y: 152, endPoint x: 245, endPoint y: 150, distance: 4.4
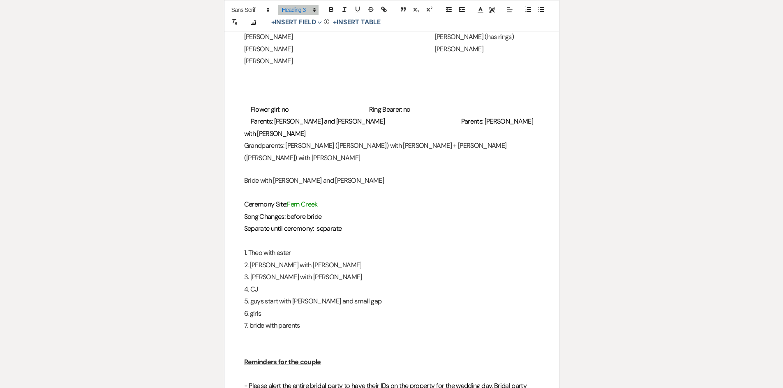
click at [456, 211] on h3 "Song Changes: before bride" at bounding box center [391, 217] width 295 height 12
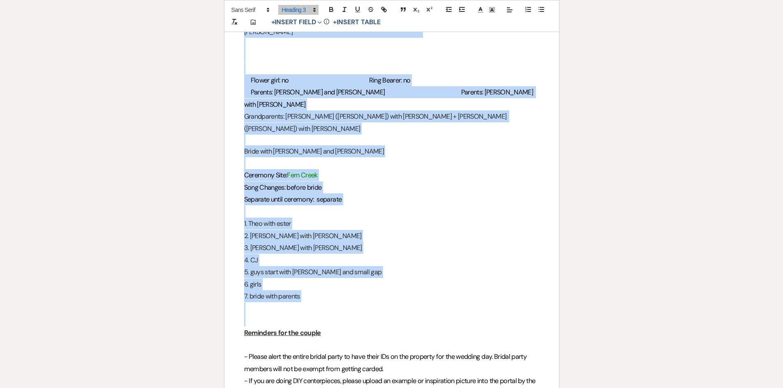
scroll to position [1027, 0]
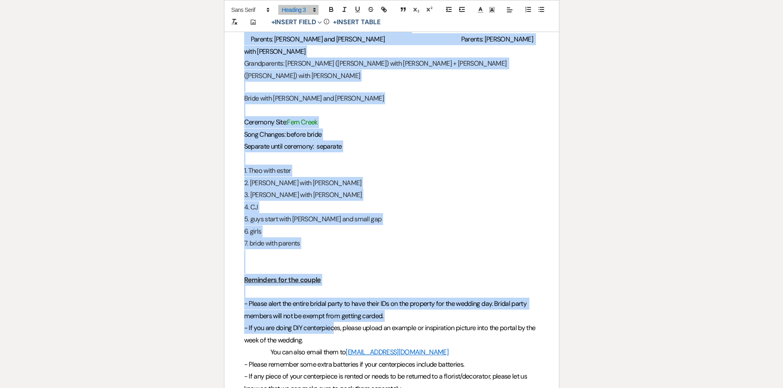
drag, startPoint x: 237, startPoint y: 202, endPoint x: 337, endPoint y: 289, distance: 132.5
click at [479, 10] on line at bounding box center [480, 10] width 2 height 0
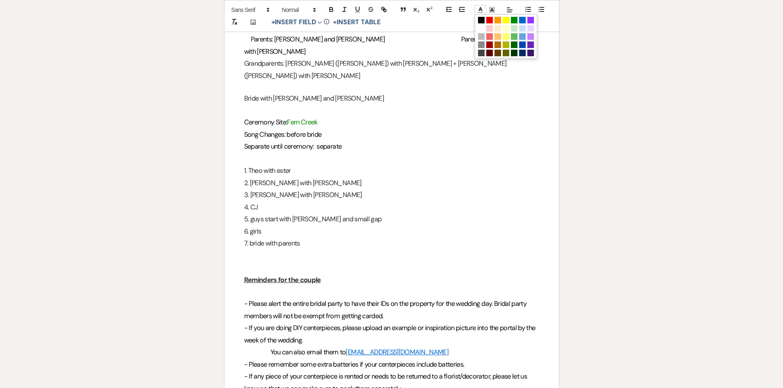
click at [483, 18] on span at bounding box center [481, 20] width 7 height 7
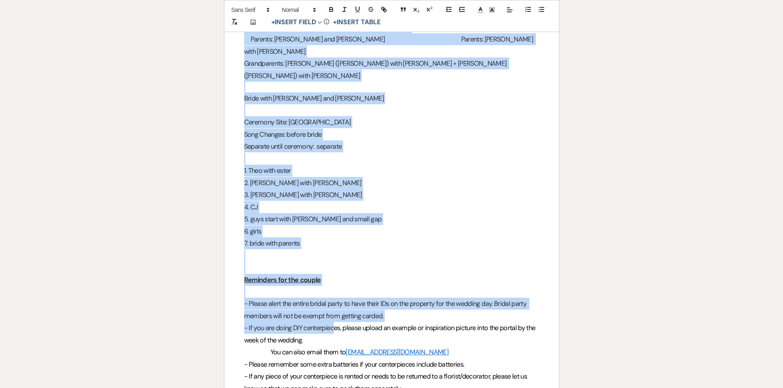
click at [489, 153] on h3 at bounding box center [391, 159] width 295 height 12
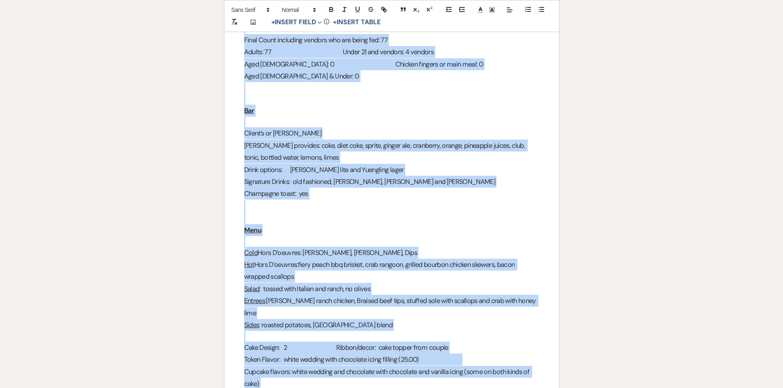
scroll to position [246, 0]
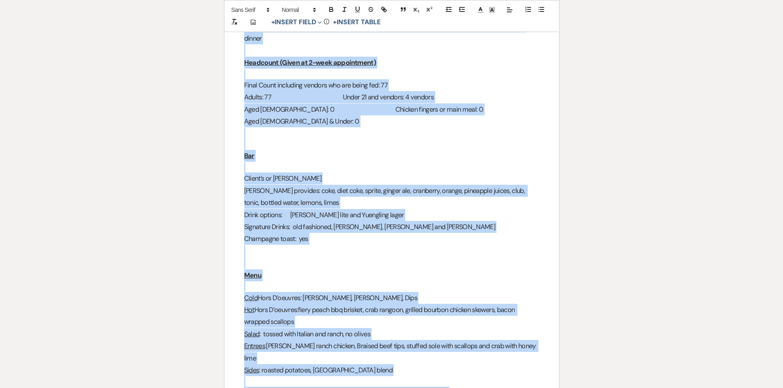
click at [453, 185] on h3 "[PERSON_NAME] provides: coke, diet coke, sprite, ginger ale, cranberry, orange,…" at bounding box center [391, 197] width 295 height 24
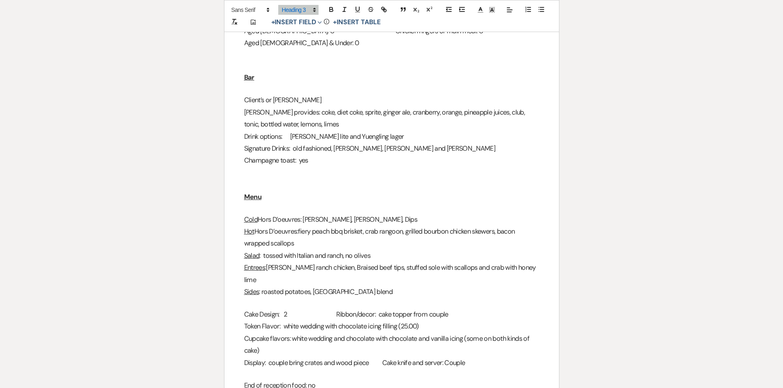
scroll to position [370, 0]
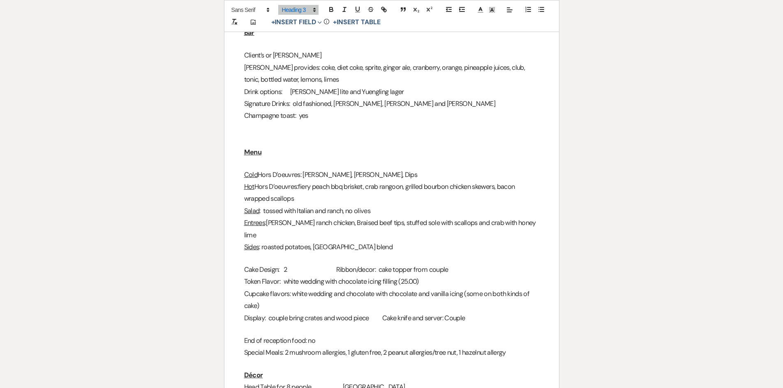
click at [335, 104] on span "Signature Drinks: old fashioned, tom collins, Jameson and ginger ale" at bounding box center [369, 103] width 251 height 9
click at [426, 131] on h3 at bounding box center [391, 128] width 295 height 12
click at [406, 163] on p at bounding box center [391, 163] width 295 height 10
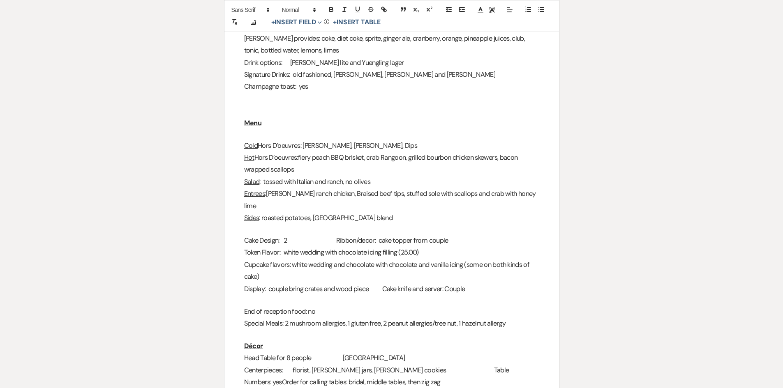
scroll to position [411, 0]
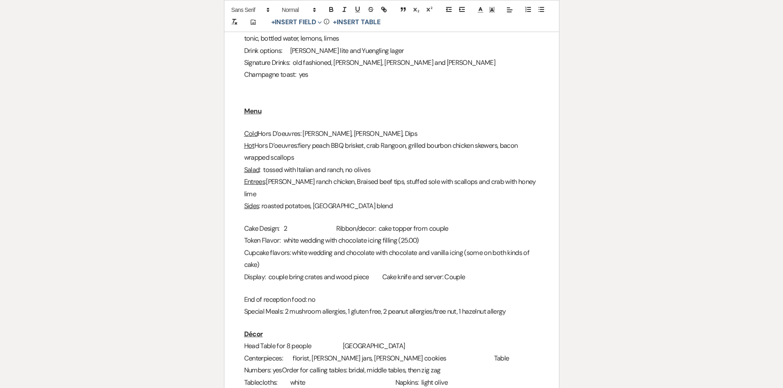
click at [381, 224] on span "Ribbon/decor: cake topper from couple" at bounding box center [392, 228] width 112 height 9
click at [435, 271] on h3 "Display: couple bring crates and wood piece Cake knife and server: Couple" at bounding box center [391, 277] width 295 height 12
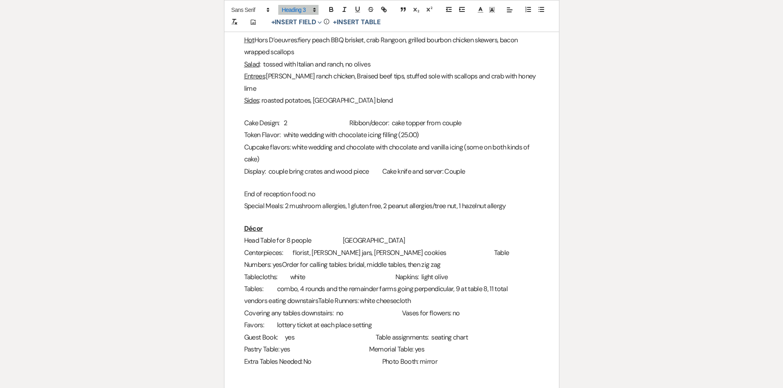
scroll to position [534, 0]
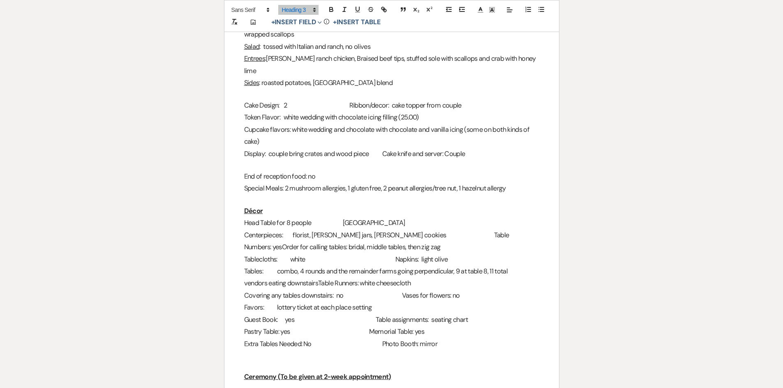
click at [455, 229] on h3 "Centerpieces: florist, mason jars, wood cookies Table Numbers: yes O rder for c…" at bounding box center [391, 241] width 295 height 24
click at [383, 150] on span "Display: couple bring crates and wood piece Cake knife and server: Couple" at bounding box center [354, 154] width 221 height 9
click at [385, 99] on h3 "Cake Design: 2 Ribbon/decor: cake topper from couple" at bounding box center [391, 105] width 295 height 12
click at [401, 277] on h3 "vendors eating downstairs Table Runners: white cheesecloth" at bounding box center [391, 283] width 295 height 12
click at [415, 327] on span "Memorial Table: yes" at bounding box center [396, 331] width 55 height 9
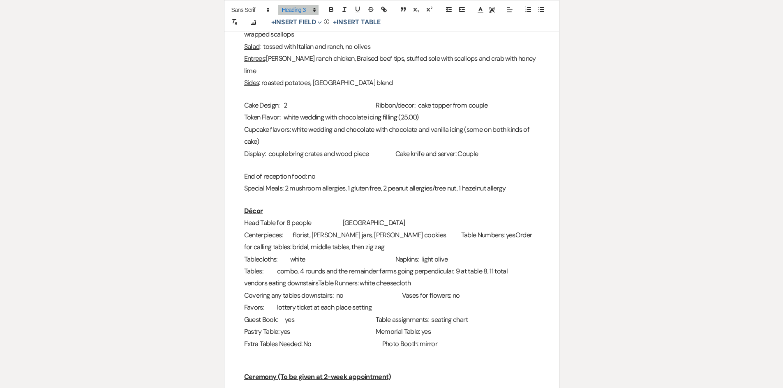
click at [415, 326] on h3 "Pastry Table: yes Memorial Table: yes" at bounding box center [391, 332] width 295 height 12
drag, startPoint x: 296, startPoint y: 261, endPoint x: 452, endPoint y: 259, distance: 156.1
click at [452, 267] on span "Tables: combo, 4 rounds and the remainder farms going perpendicular, 9 at table…" at bounding box center [376, 271] width 264 height 9
drag, startPoint x: 361, startPoint y: 260, endPoint x: 333, endPoint y: 260, distance: 28.4
click at [333, 265] on h3 "Tables: combo, 9 at table 8, 11 total" at bounding box center [391, 271] width 295 height 12
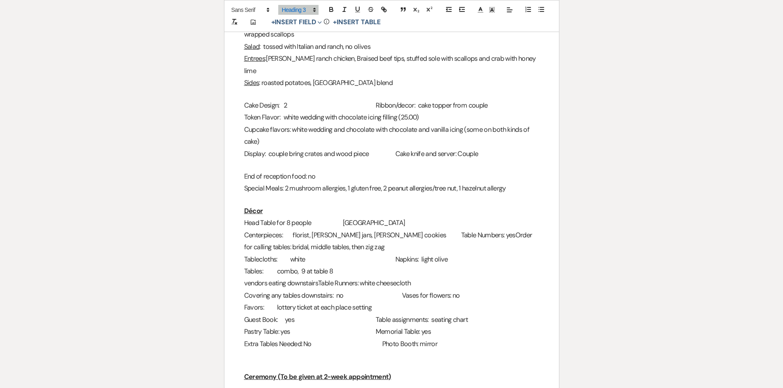
click at [301, 267] on span "Tables: combo, 9 at table 8" at bounding box center [288, 271] width 89 height 9
click at [297, 267] on span "Tables: combo, 9 guests at table 8" at bounding box center [298, 271] width 109 height 9
click at [386, 290] on h3 "Covering any tables downstairs: no Vases for flowers: no" at bounding box center [391, 296] width 295 height 12
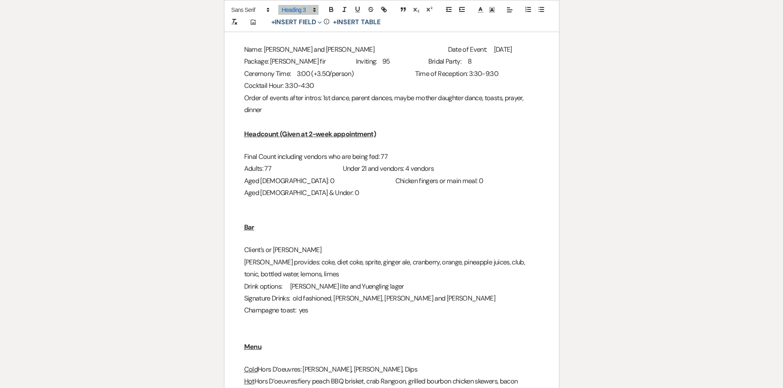
scroll to position [0, 0]
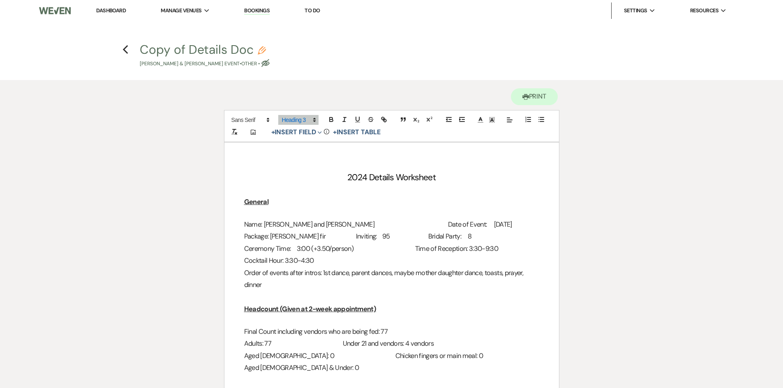
click at [191, 47] on button "Copy of Details Doc Pencil Conrad Young & Tatum McAndrew's Event • Other • Eye …" at bounding box center [205, 56] width 130 height 24
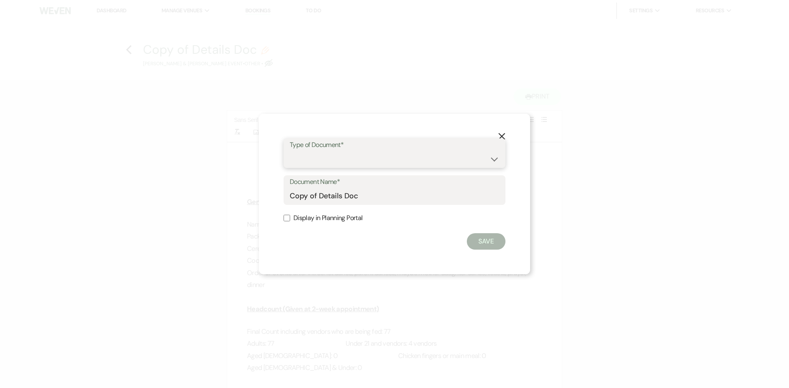
click at [327, 162] on select "Special Event Insurance Vendor Certificate of Insurance Contracts / Rental Agre…" at bounding box center [394, 159] width 209 height 16
select select "0"
click at [290, 151] on select "Special Event Insurance Vendor Certificate of Insurance Contracts / Rental Agre…" at bounding box center [394, 159] width 209 height 16
drag, startPoint x: 318, startPoint y: 196, endPoint x: 262, endPoint y: 196, distance: 56.3
click at [262, 196] on div "X Type of Document* Special Event Insurance Vendor Certificate of Insurance Con…" at bounding box center [394, 194] width 271 height 161
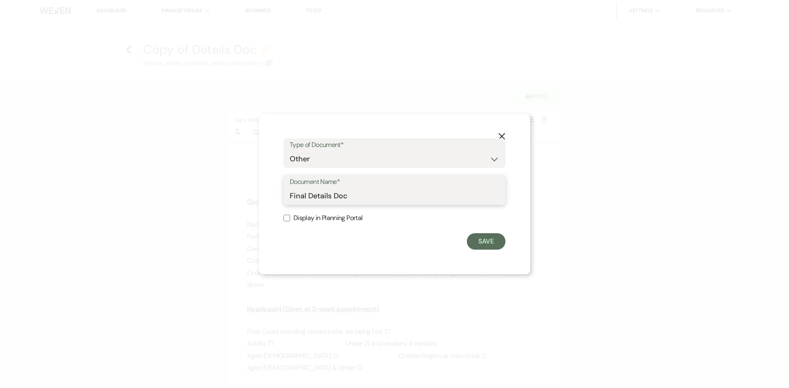
type input "Final Details Doc"
click at [287, 217] on input "Display in Planning Portal" at bounding box center [286, 218] width 7 height 7
checkbox input "true"
click at [490, 237] on button "Save" at bounding box center [486, 241] width 39 height 16
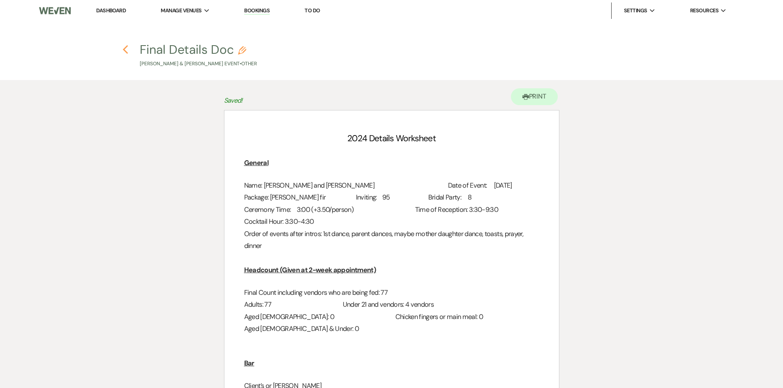
click at [124, 52] on icon "Previous" at bounding box center [125, 50] width 6 height 10
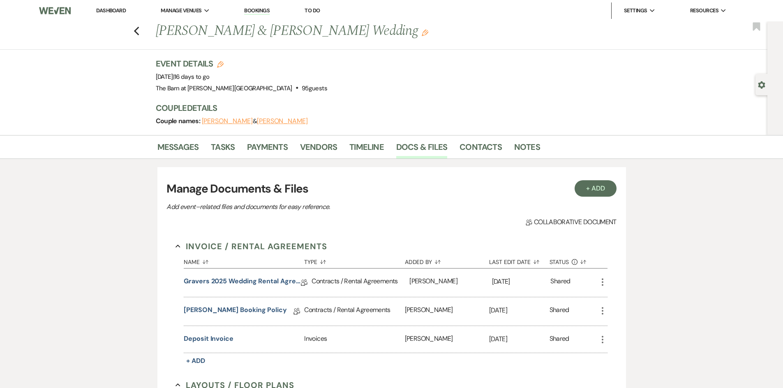
click at [180, 136] on div "Messages Tasks Payments Vendors Timeline Docs & Files Contacts Notes" at bounding box center [391, 147] width 783 height 24
click at [191, 150] on link "Messages" at bounding box center [177, 149] width 41 height 18
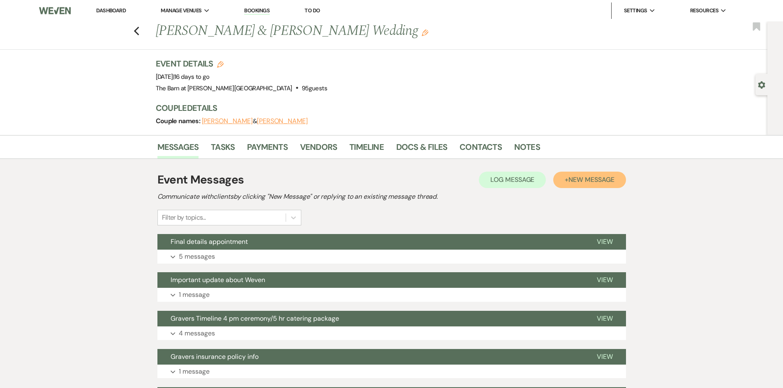
click at [574, 184] on span "New Message" at bounding box center [591, 179] width 46 height 9
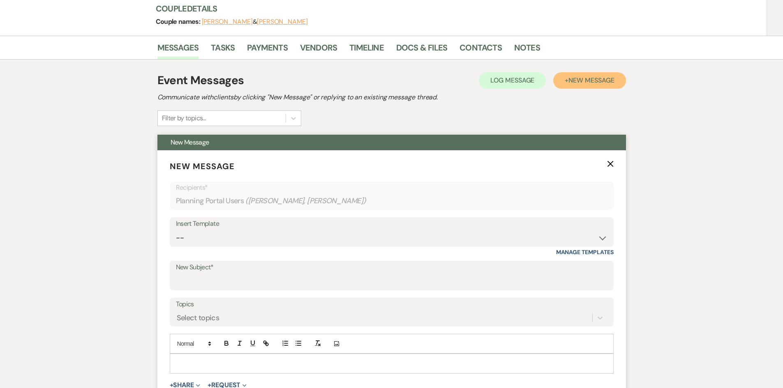
scroll to position [164, 0]
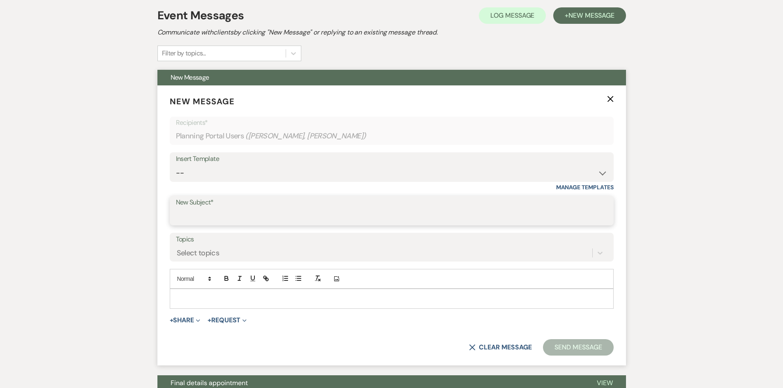
click at [281, 212] on input "New Subject*" at bounding box center [391, 217] width 431 height 16
type input "Final Floorplan"
click at [279, 301] on p at bounding box center [391, 298] width 430 height 9
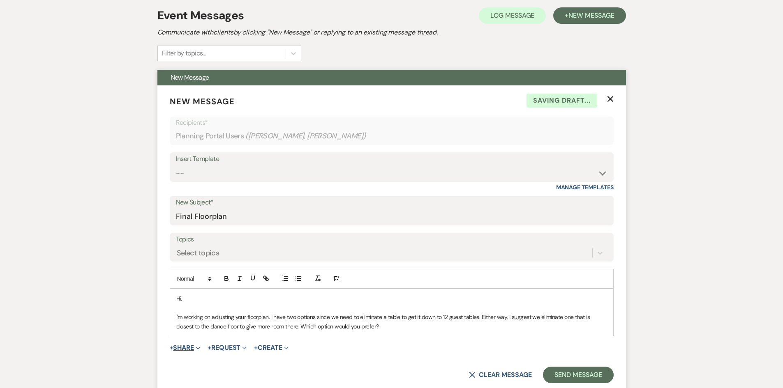
click at [173, 347] on span "+" at bounding box center [172, 348] width 4 height 7
click at [199, 366] on span "Doc Upload Documents" at bounding box center [203, 364] width 47 height 9
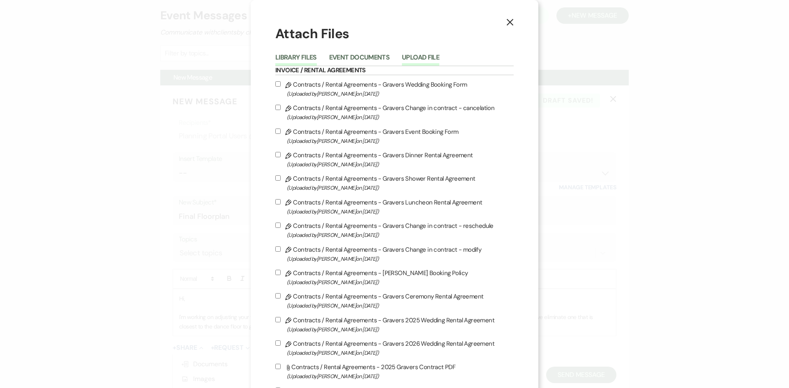
click at [412, 54] on button "Upload File" at bounding box center [420, 60] width 37 height 12
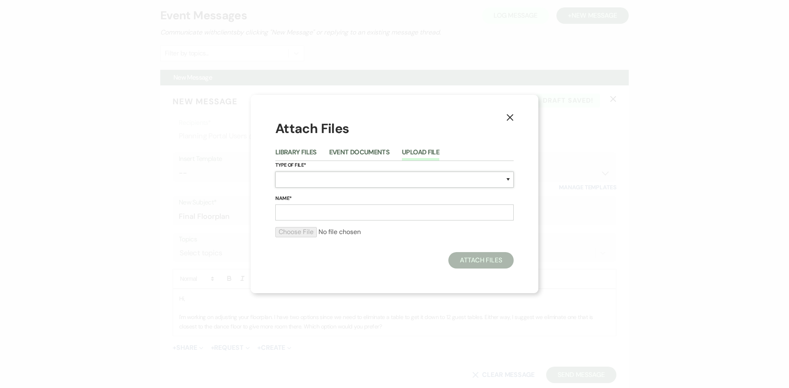
click at [343, 180] on select "Special Event Insurance Vendor Certificate of Insurance Contracts / Rental Agre…" at bounding box center [394, 180] width 238 height 16
select select "24"
click at [275, 172] on select "Special Event Insurance Vendor Certificate of Insurance Contracts / Rental Agre…" at bounding box center [394, 180] width 238 height 16
click at [323, 213] on input "Name*" at bounding box center [394, 213] width 238 height 16
type input "Option 1"
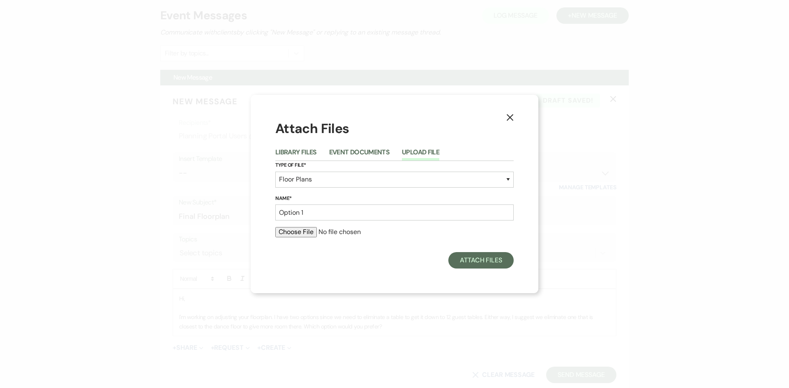
click at [315, 230] on input "file" at bounding box center [394, 232] width 238 height 10
type input "C:\fakepath\Floorplans by Tripleseat Design Screenshot (7).png"
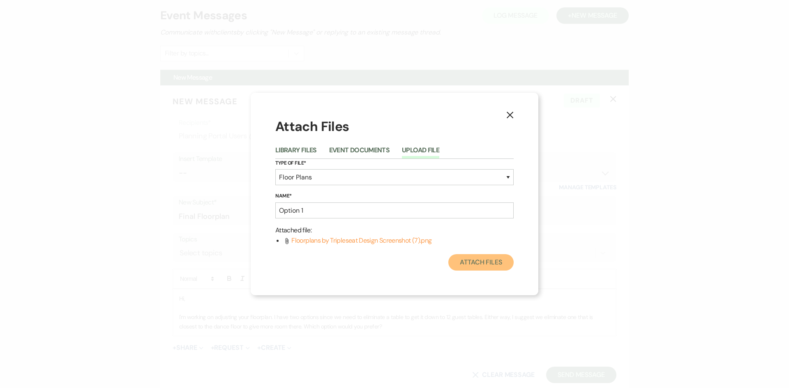
click at [479, 261] on button "Attach Files" at bounding box center [480, 262] width 65 height 16
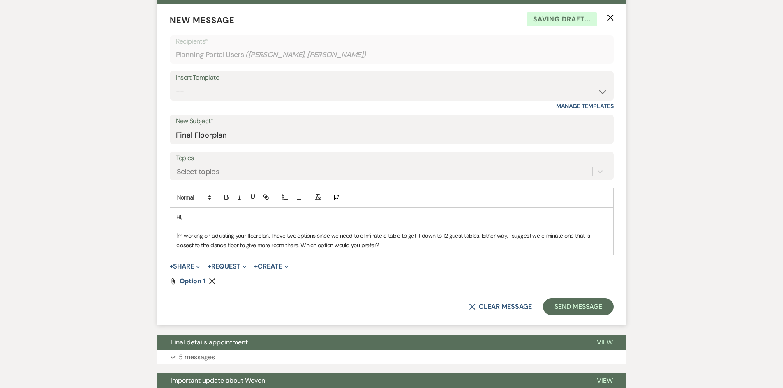
scroll to position [246, 0]
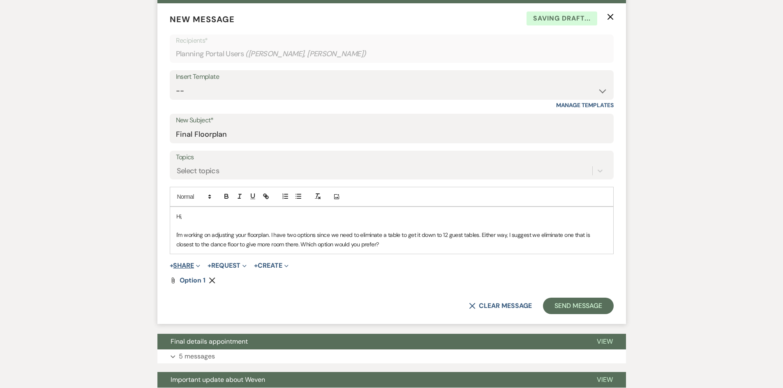
click at [183, 265] on button "+ Share Expand" at bounding box center [185, 265] width 31 height 7
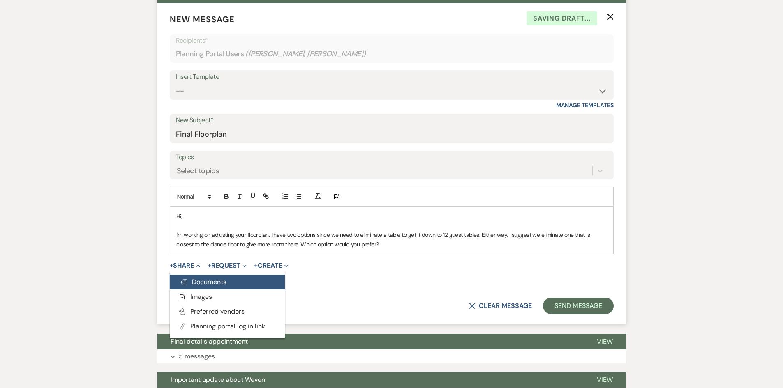
click at [209, 283] on span "Doc Upload Documents" at bounding box center [203, 282] width 47 height 9
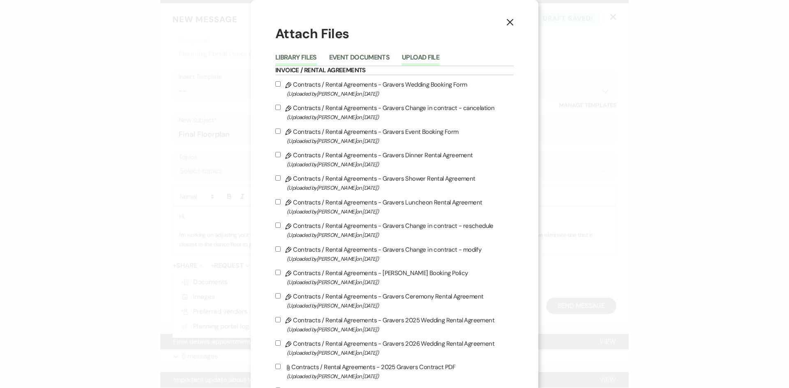
click at [419, 58] on button "Upload File" at bounding box center [420, 60] width 37 height 12
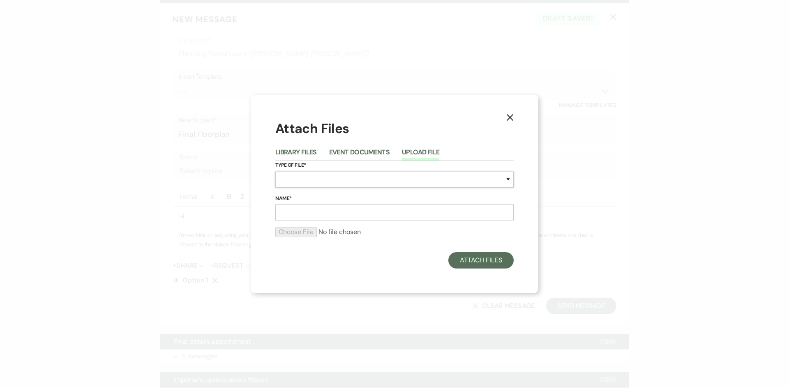
click at [334, 186] on select "Special Event Insurance Vendor Certificate of Insurance Contracts / Rental Agre…" at bounding box center [394, 180] width 238 height 16
select select "24"
click at [275, 172] on select "Special Event Insurance Vendor Certificate of Insurance Contracts / Rental Agre…" at bounding box center [394, 180] width 238 height 16
click at [341, 209] on input "Name*" at bounding box center [394, 213] width 238 height 16
type input "Option 2"
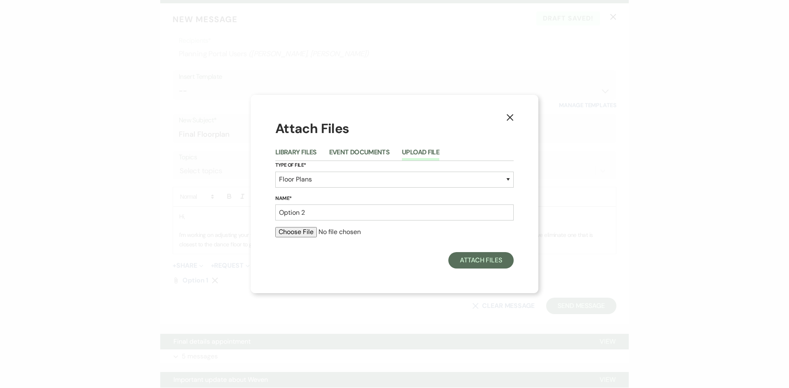
click at [314, 234] on input "file" at bounding box center [394, 232] width 238 height 10
type input "C:\fakepath\Floorplans by Tripleseat Design Screenshot (6).png"
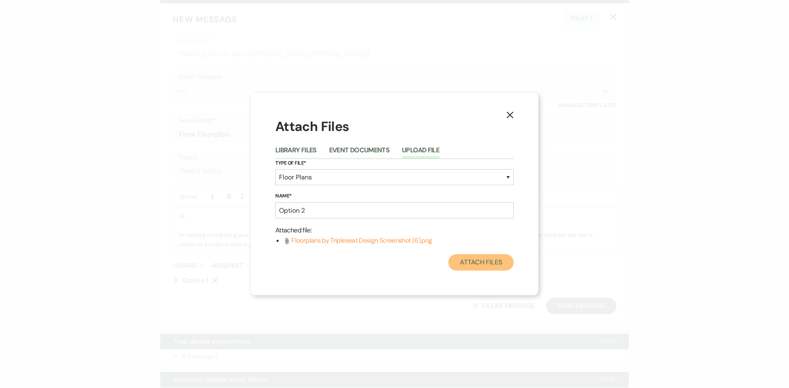
click at [486, 260] on button "Attach Files" at bounding box center [480, 262] width 65 height 16
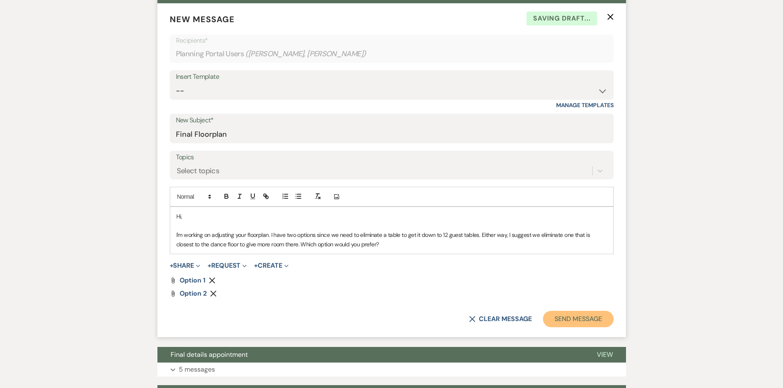
click at [586, 322] on button "Send Message" at bounding box center [578, 319] width 70 height 16
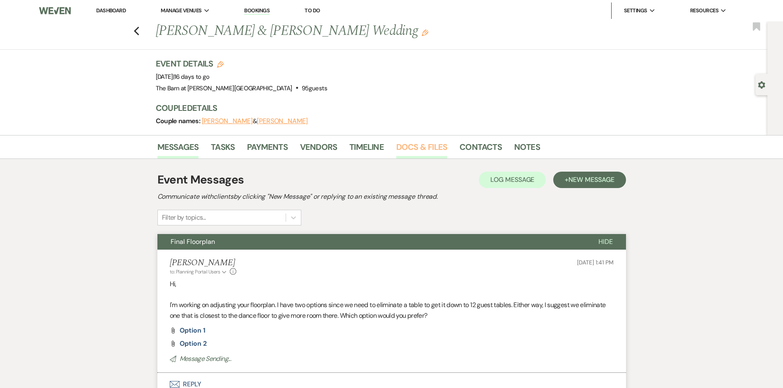
click at [399, 153] on link "Docs & Files" at bounding box center [421, 149] width 51 height 18
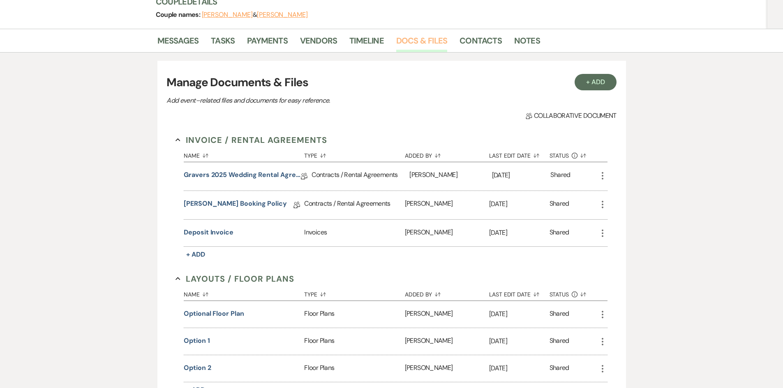
scroll to position [246, 0]
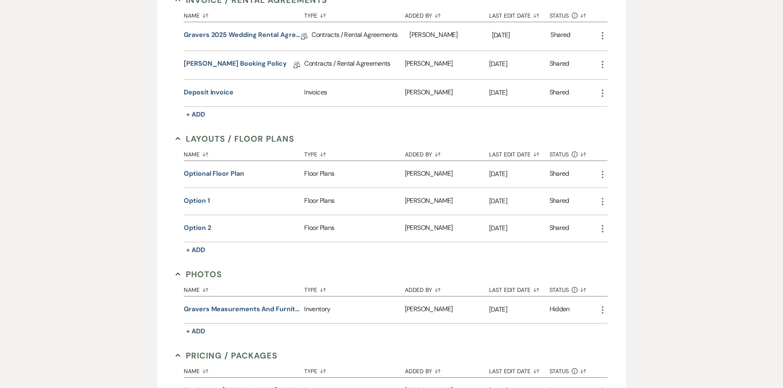
click at [601, 177] on icon "More" at bounding box center [602, 175] width 10 height 10
click at [626, 234] on button "Archive Archive" at bounding box center [638, 233] width 83 height 14
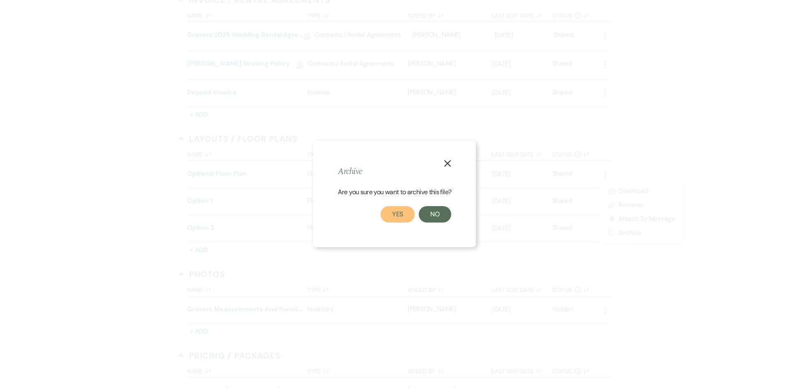
click at [410, 208] on button "Yes" at bounding box center [397, 214] width 35 height 16
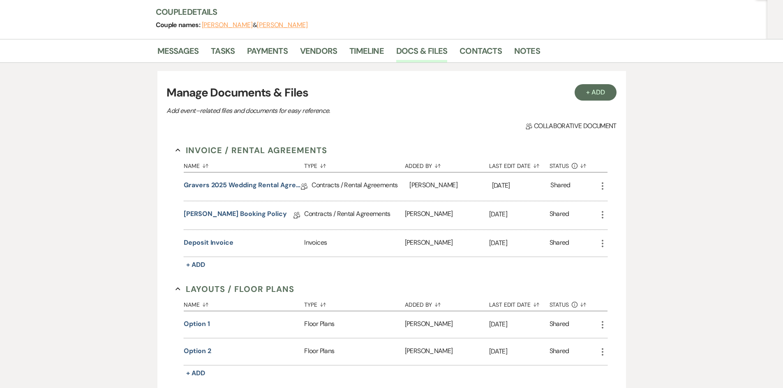
scroll to position [0, 0]
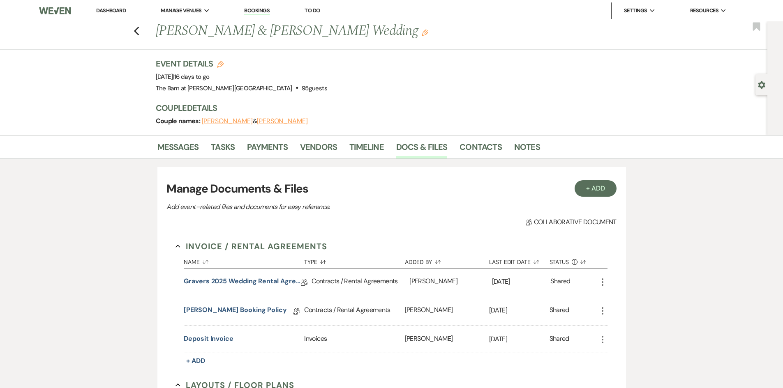
click at [156, 143] on div "Messages Tasks Payments Vendors Timeline Docs & Files Contacts Notes" at bounding box center [391, 147] width 783 height 24
click at [191, 150] on link "Messages" at bounding box center [177, 149] width 41 height 18
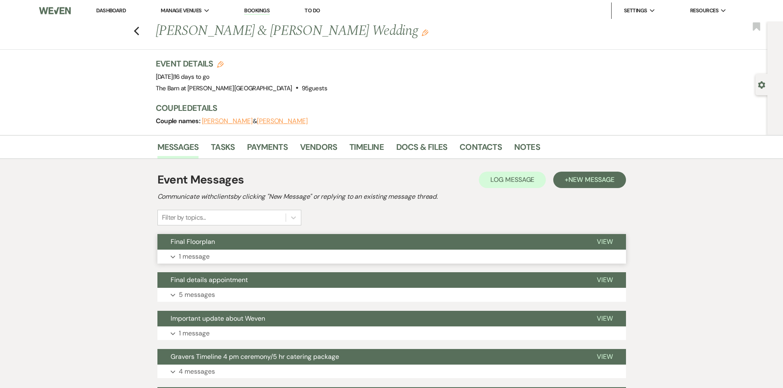
click at [227, 248] on button "Final Floorplan" at bounding box center [370, 242] width 426 height 16
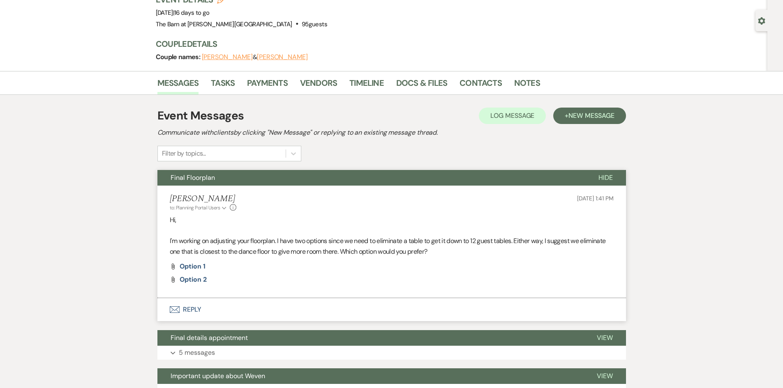
scroll to position [82, 0]
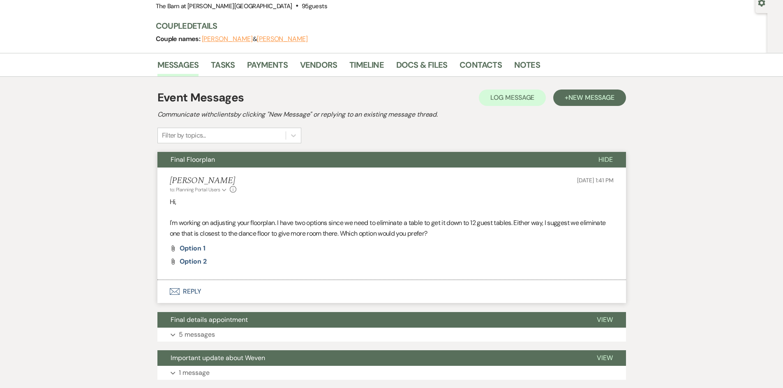
click at [599, 160] on span "Hide" at bounding box center [605, 159] width 14 height 9
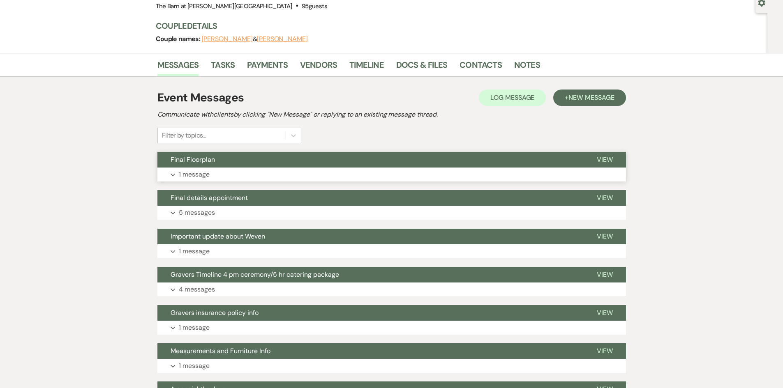
click at [599, 160] on span "View" at bounding box center [604, 159] width 16 height 9
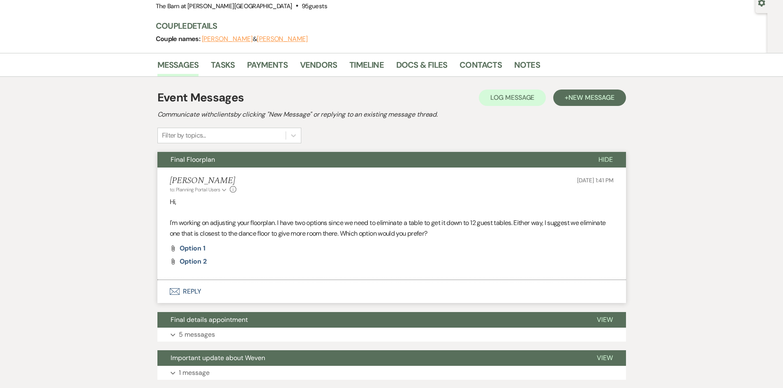
click at [196, 288] on button "Envelope Reply" at bounding box center [391, 291] width 468 height 23
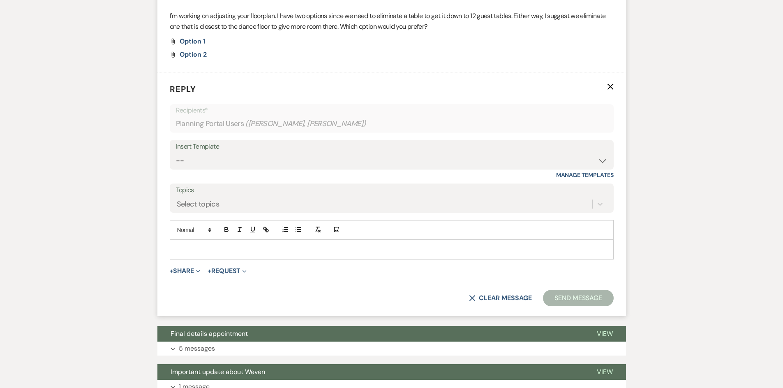
scroll to position [290, 0]
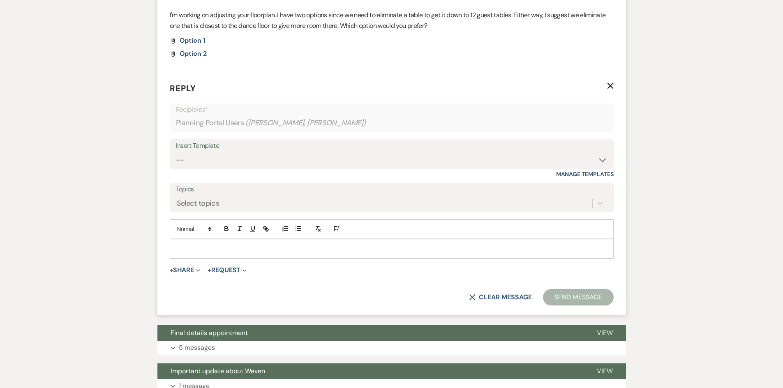
click at [236, 253] on p at bounding box center [391, 248] width 430 height 9
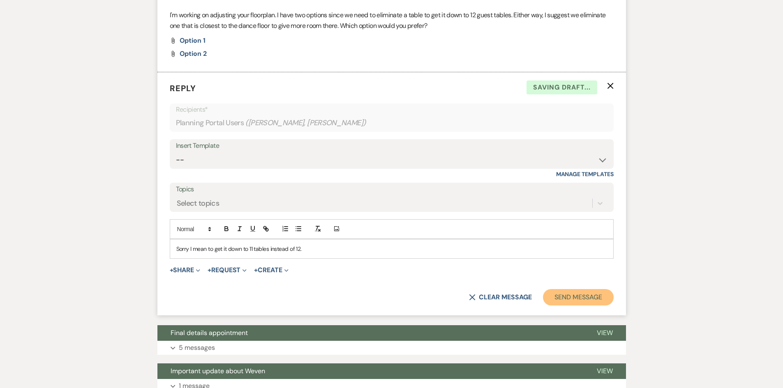
click at [587, 291] on button "Send Message" at bounding box center [578, 297] width 70 height 16
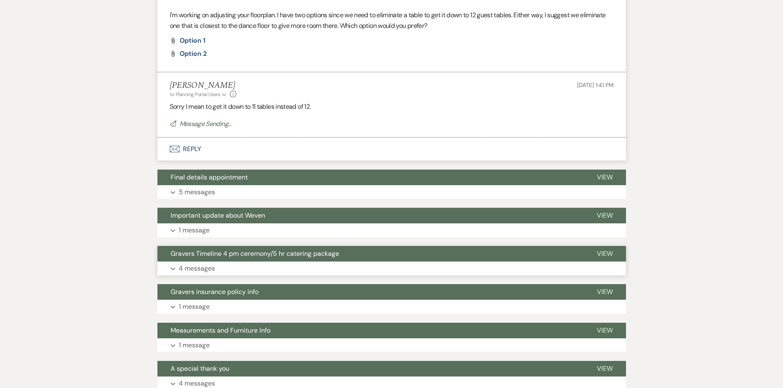
scroll to position [44, 0]
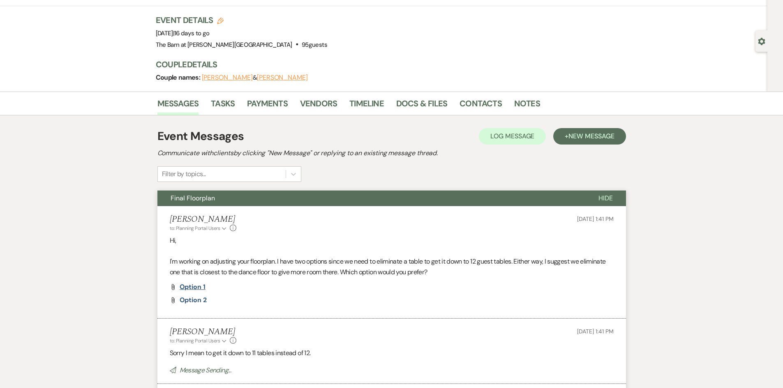
click at [190, 285] on span "Option 1" at bounding box center [193, 287] width 26 height 9
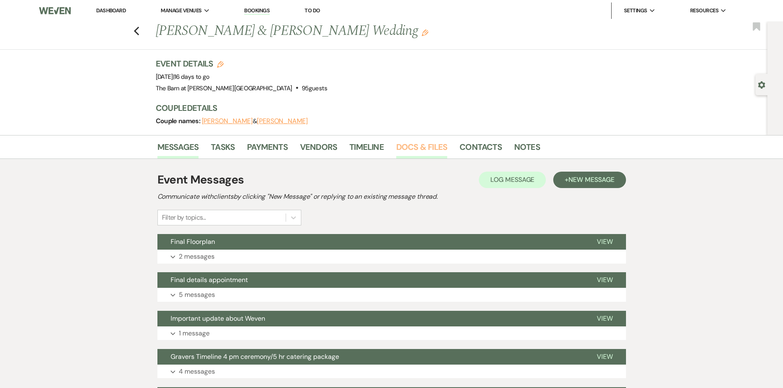
click at [437, 147] on link "Docs & Files" at bounding box center [421, 149] width 51 height 18
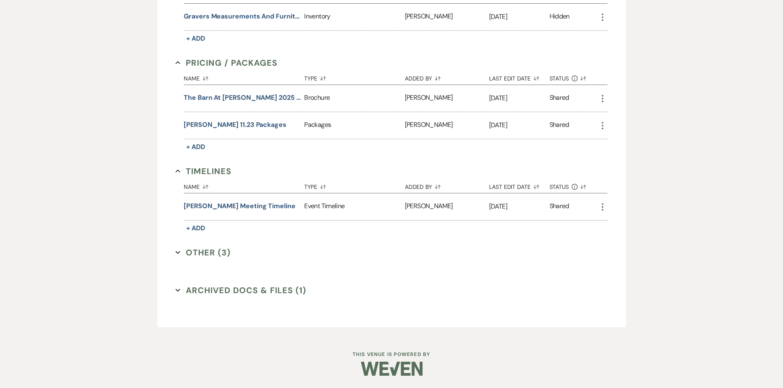
click at [199, 250] on button "Other (3) Expand" at bounding box center [202, 252] width 55 height 12
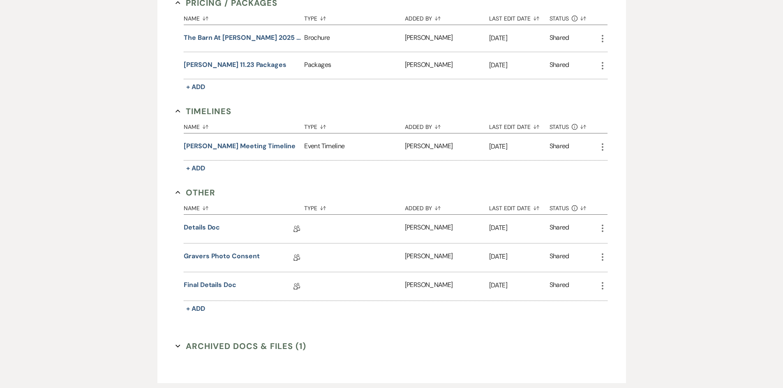
scroll to position [628, 0]
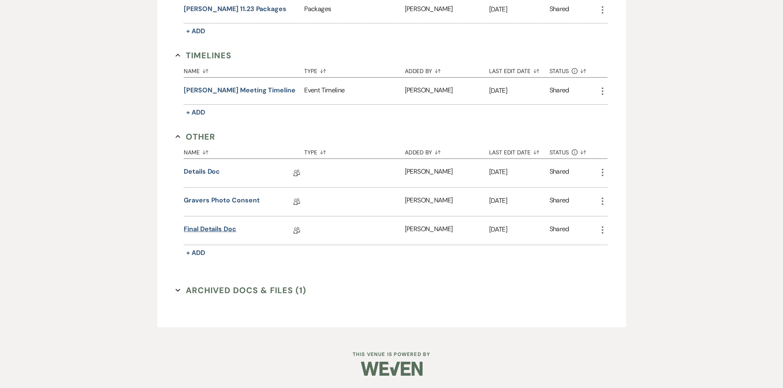
click at [211, 230] on link "Final Details Doc" at bounding box center [210, 230] width 53 height 13
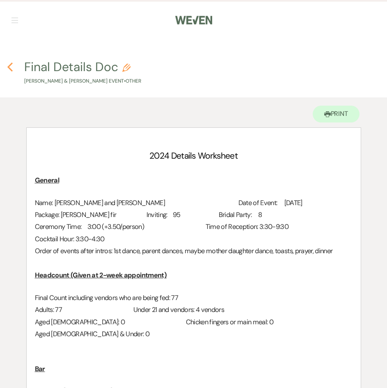
click at [9, 69] on icon "Previous" at bounding box center [10, 67] width 6 height 10
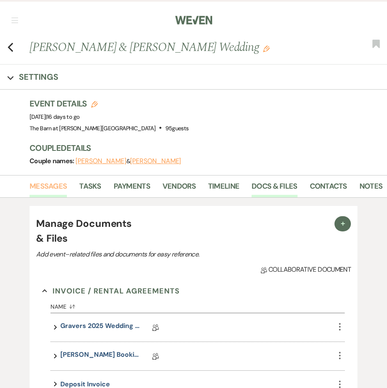
click at [31, 183] on link "Messages" at bounding box center [48, 188] width 37 height 17
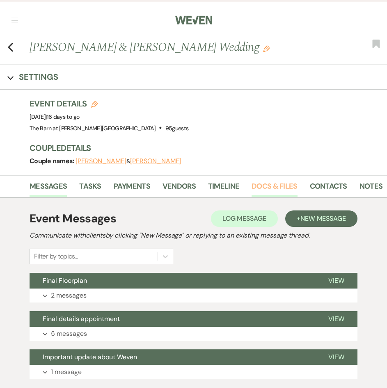
click at [254, 190] on link "Docs & Files" at bounding box center [275, 188] width 46 height 17
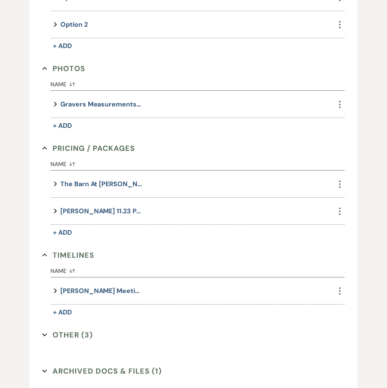
scroll to position [548, 0]
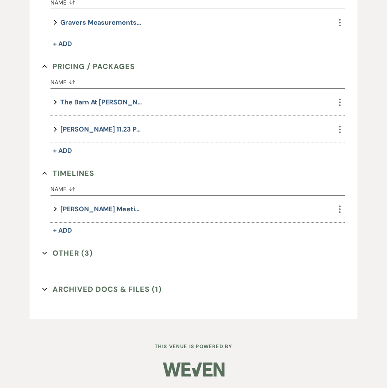
click at [83, 251] on button "Other (3) Expand" at bounding box center [67, 253] width 51 height 12
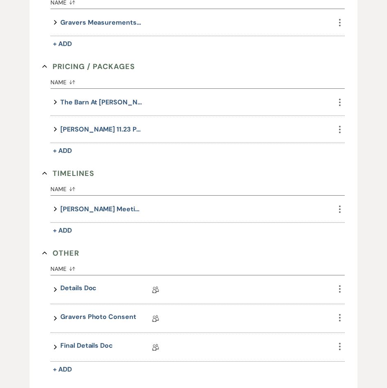
scroll to position [664, 0]
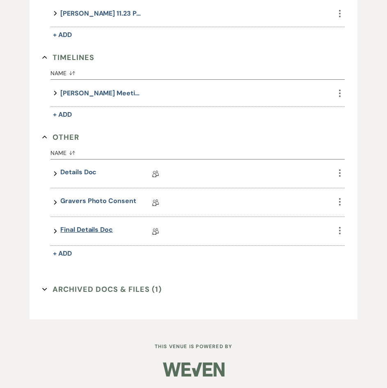
click at [93, 237] on link "Final Details Doc" at bounding box center [86, 231] width 53 height 13
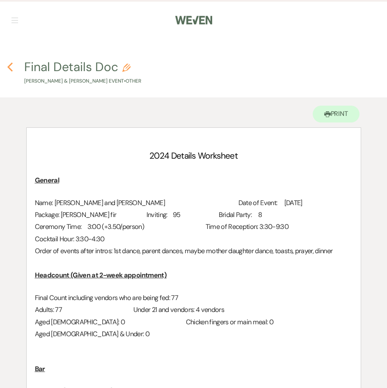
click at [12, 68] on icon "Previous" at bounding box center [10, 67] width 6 height 10
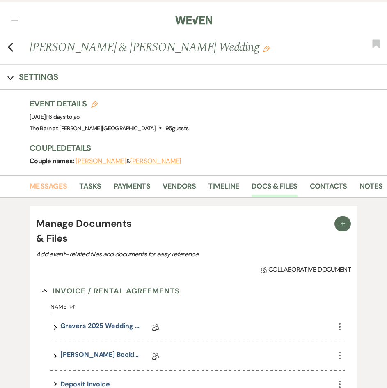
click at [51, 190] on link "Messages" at bounding box center [48, 188] width 37 height 17
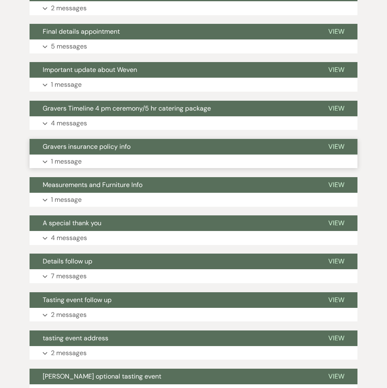
scroll to position [288, 0]
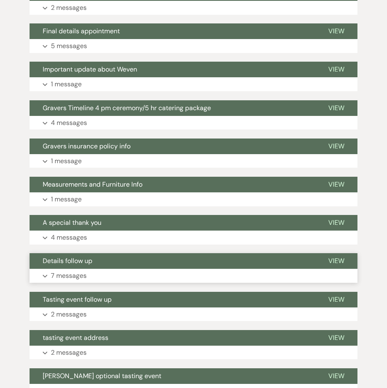
click at [140, 277] on button "Expand 7 messages" at bounding box center [194, 276] width 328 height 14
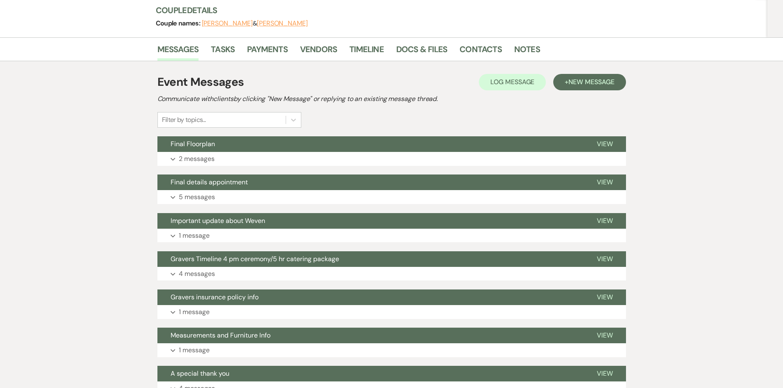
scroll to position [0, 0]
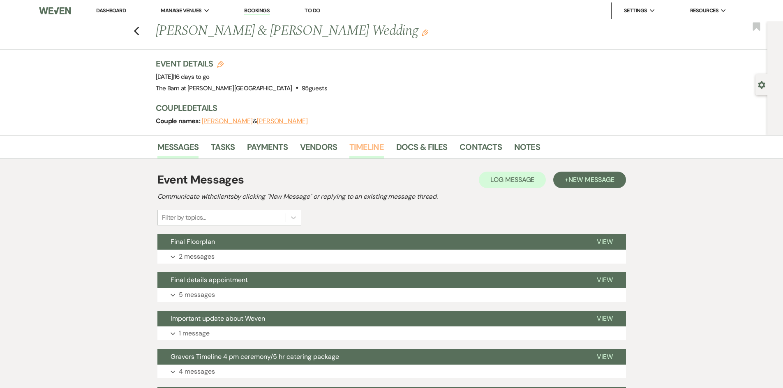
click at [363, 143] on link "Timeline" at bounding box center [366, 149] width 35 height 18
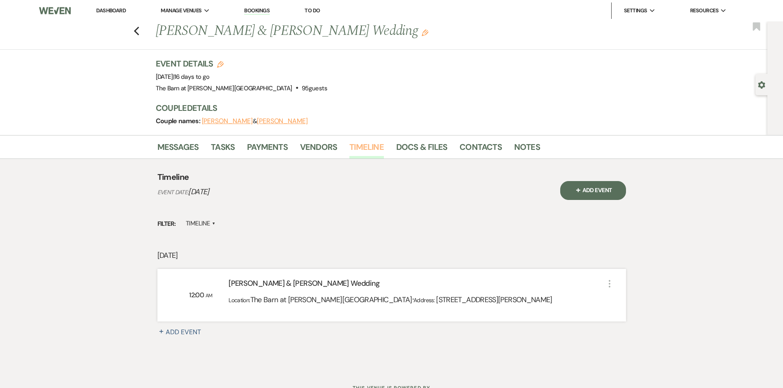
scroll to position [34, 0]
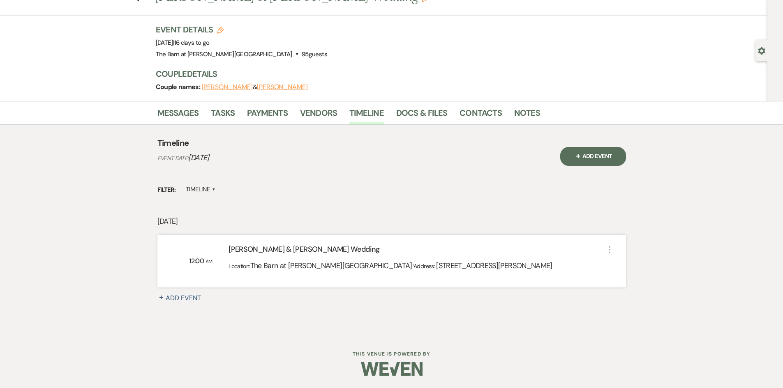
click at [577, 159] on span "+" at bounding box center [578, 156] width 8 height 8
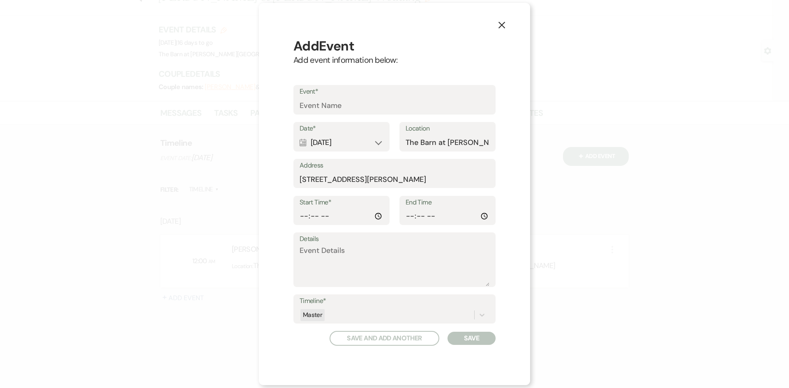
click at [339, 142] on div "Calendar [DATE] Expand" at bounding box center [341, 143] width 84 height 16
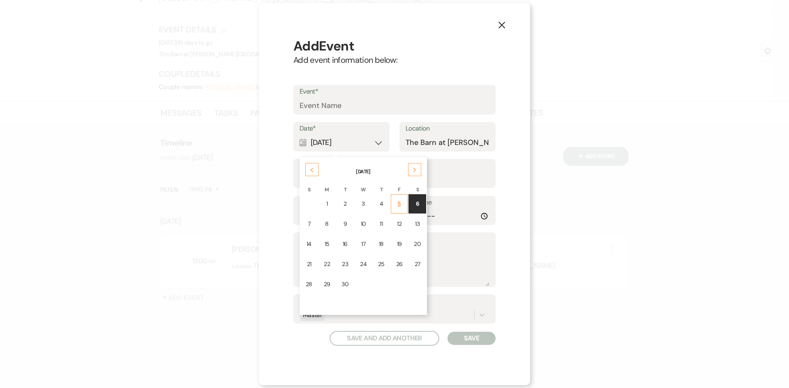
click at [398, 206] on div "5" at bounding box center [399, 204] width 7 height 9
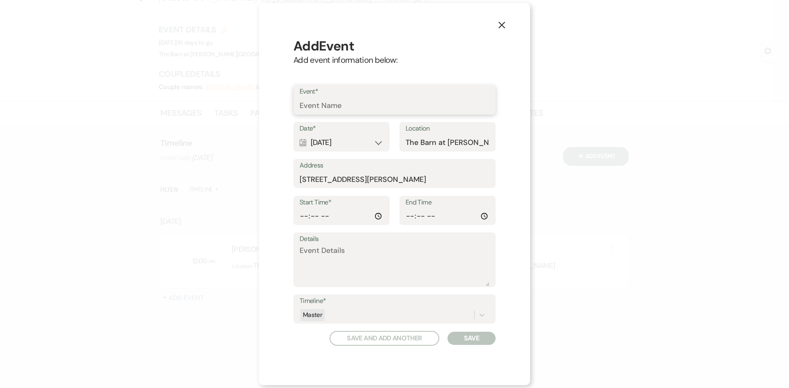
click at [356, 108] on input "Event*" at bounding box center [394, 106] width 190 height 16
type input "Rehearsal"
click at [377, 214] on input "Start Time*" at bounding box center [341, 216] width 84 height 16
type input "15:00"
click at [482, 334] on button "Save" at bounding box center [471, 338] width 48 height 13
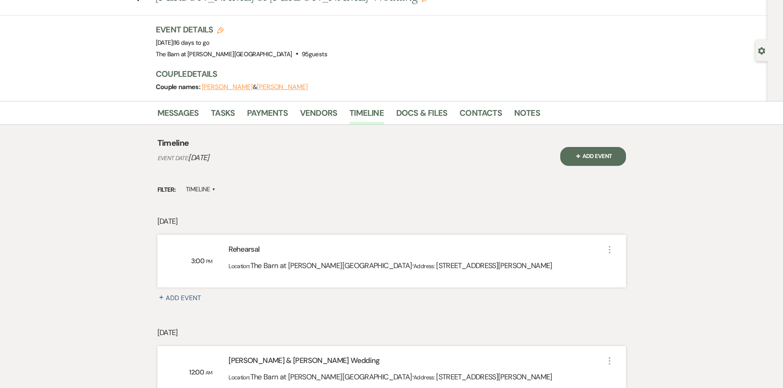
click at [591, 159] on button "+ Add Event" at bounding box center [593, 156] width 66 height 19
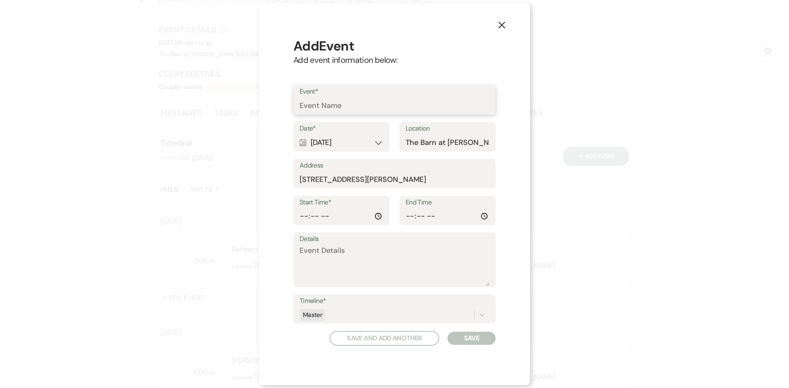
click at [359, 110] on input "Event*" at bounding box center [394, 106] width 190 height 16
type input "[PERSON_NAME] setup"
click at [330, 138] on div "Calendar [DATE] Expand" at bounding box center [341, 143] width 84 height 16
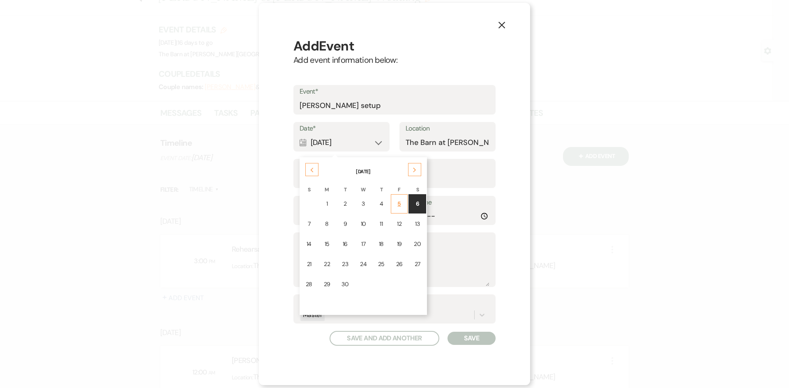
click at [398, 204] on div "5" at bounding box center [399, 204] width 7 height 9
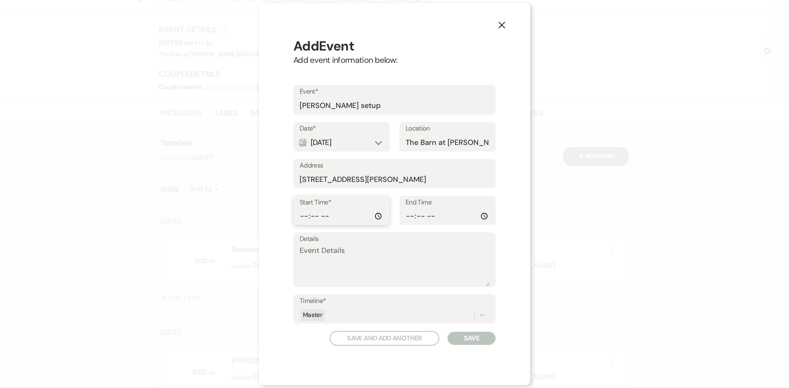
click at [377, 215] on input "Start Time*" at bounding box center [341, 216] width 84 height 16
type input "11:00"
click at [484, 336] on button "Save" at bounding box center [471, 338] width 48 height 13
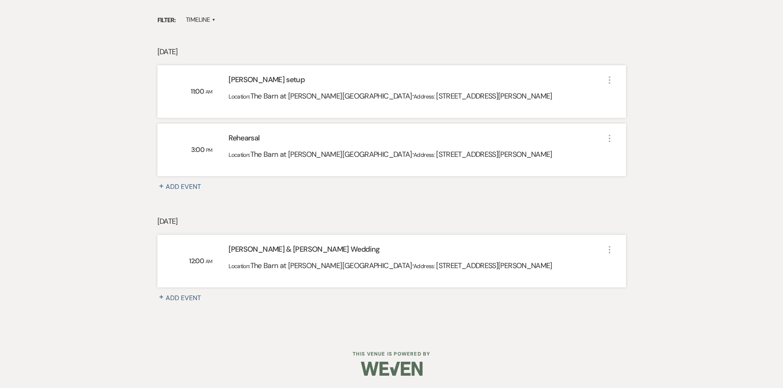
scroll to position [0, 0]
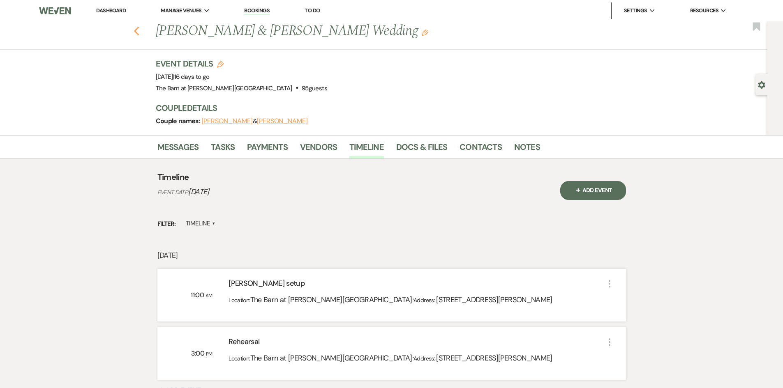
click at [139, 35] on use "button" at bounding box center [136, 31] width 5 height 9
click at [420, 149] on link "Docs & Files" at bounding box center [421, 149] width 51 height 18
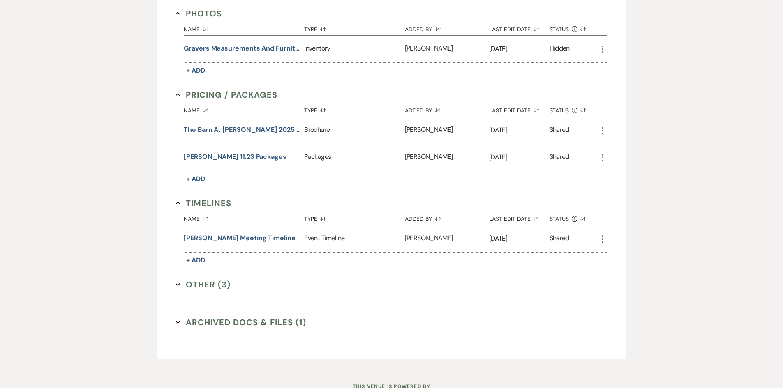
scroll to position [512, 0]
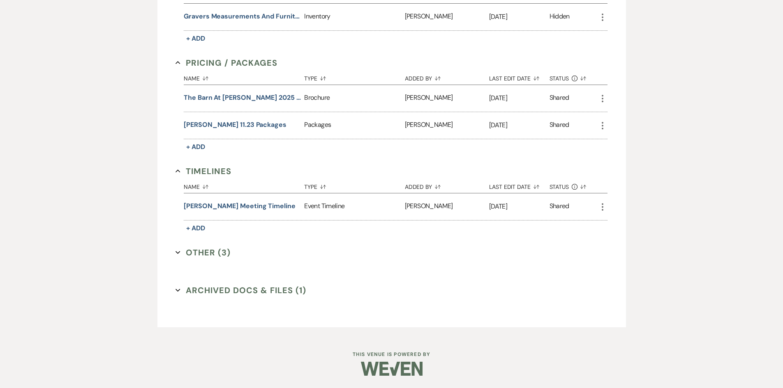
click at [198, 253] on button "Other (3) Expand" at bounding box center [202, 252] width 55 height 12
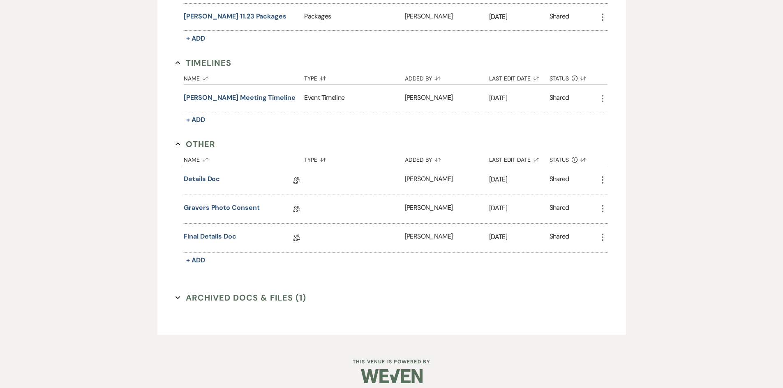
scroll to position [628, 0]
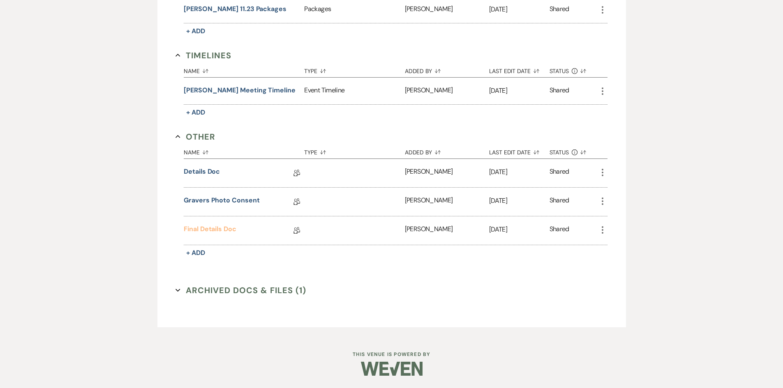
click at [216, 229] on link "Final Details Doc" at bounding box center [210, 230] width 53 height 13
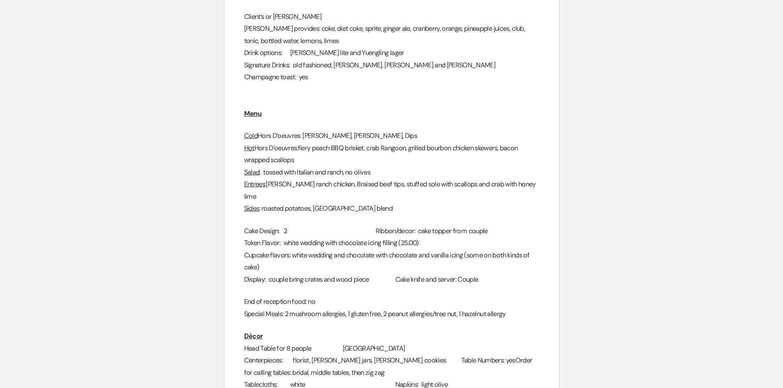
scroll to position [370, 0]
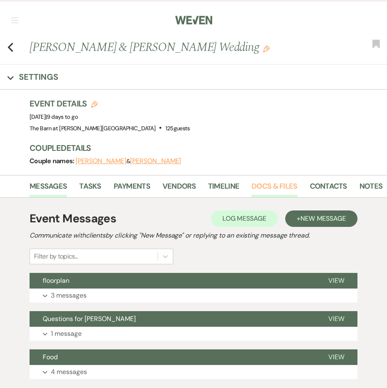
click at [291, 184] on link "Docs & Files" at bounding box center [275, 188] width 46 height 17
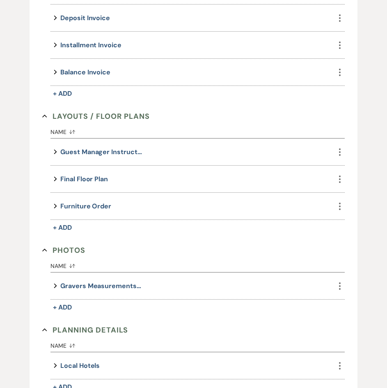
scroll to position [616, 0]
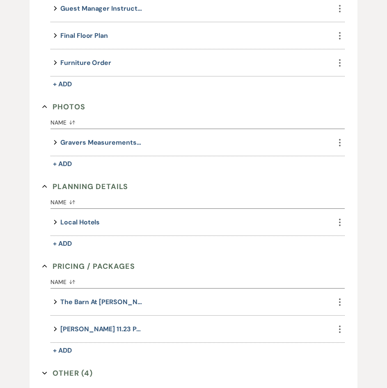
click at [69, 369] on button "Other (4) Expand" at bounding box center [67, 373] width 51 height 12
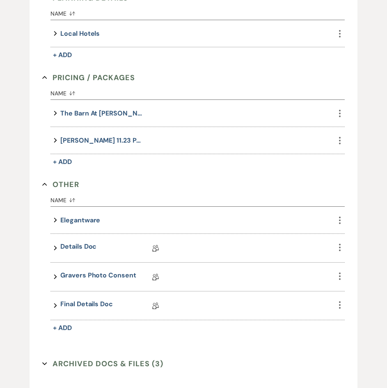
scroll to position [863, 0]
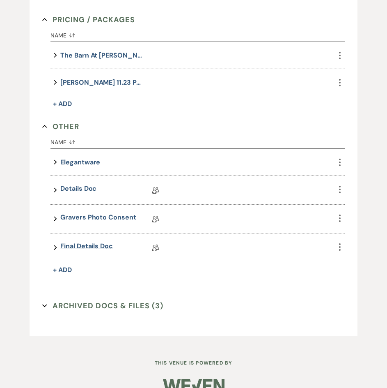
click at [82, 243] on link "Final Details Doc" at bounding box center [86, 247] width 53 height 13
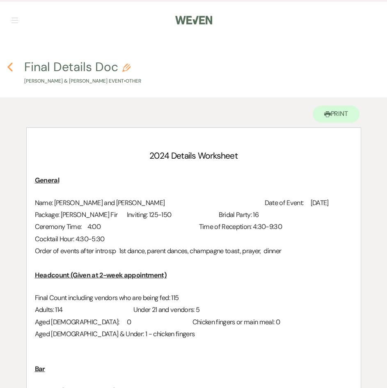
click at [12, 70] on use "button" at bounding box center [9, 66] width 5 height 9
